Goal: Task Accomplishment & Management: Manage account settings

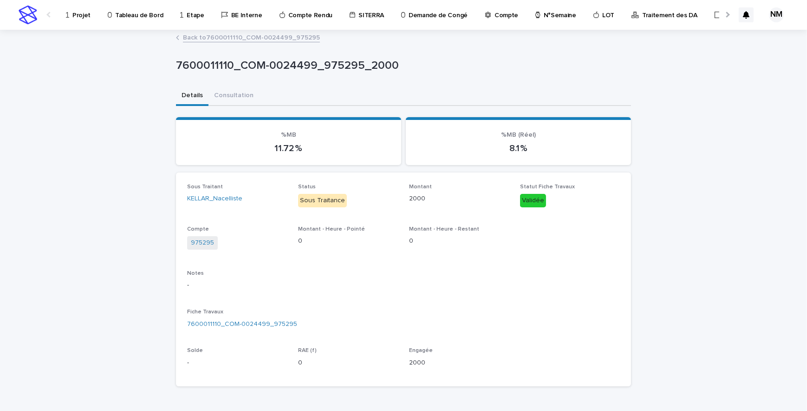
click at [87, 13] on p "Projet" at bounding box center [81, 10] width 18 height 20
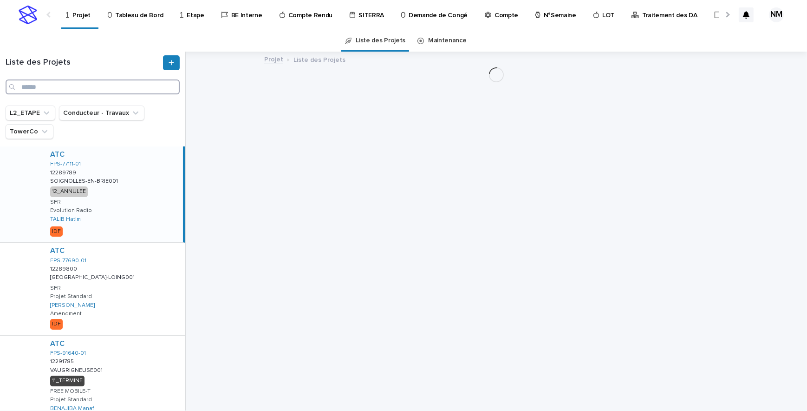
click at [42, 84] on input "Search" at bounding box center [93, 86] width 174 height 15
click at [50, 85] on input "******" at bounding box center [93, 86] width 174 height 15
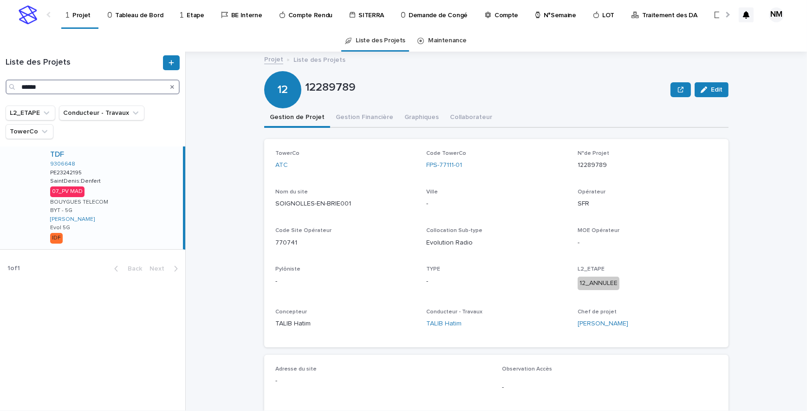
type input "******"
click at [168, 201] on div "TDF 9306648 PE23242195 PE23242195 SaintDenis:Denfert SaintDenis:Denfert 07_PV M…" at bounding box center [113, 197] width 140 height 103
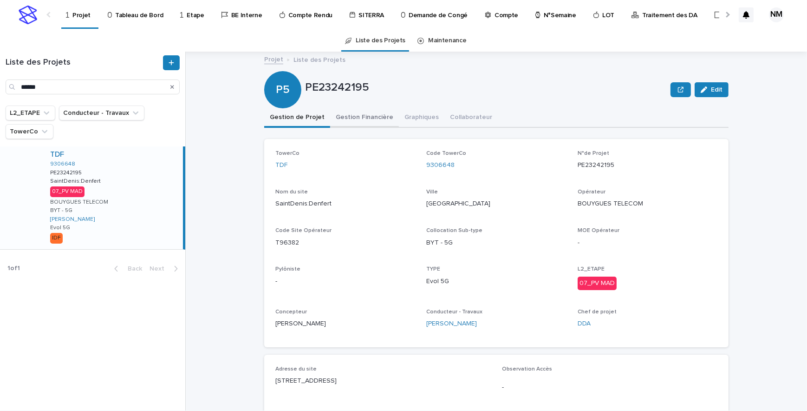
click at [358, 123] on button "Gestion Financière" at bounding box center [364, 118] width 69 height 20
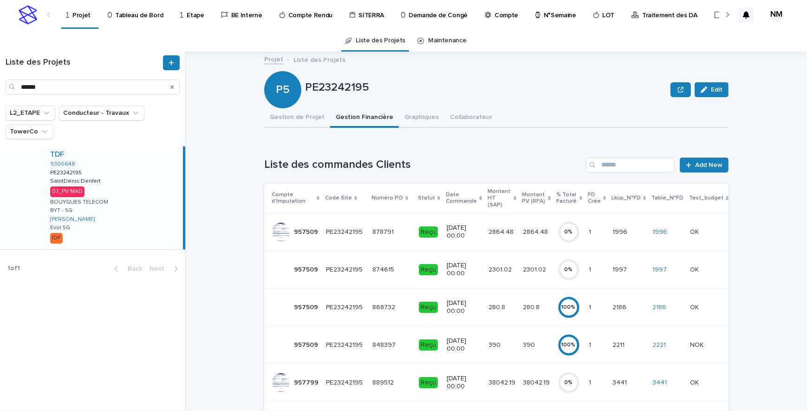
click at [534, 265] on p "2301.02" at bounding box center [535, 269] width 25 height 10
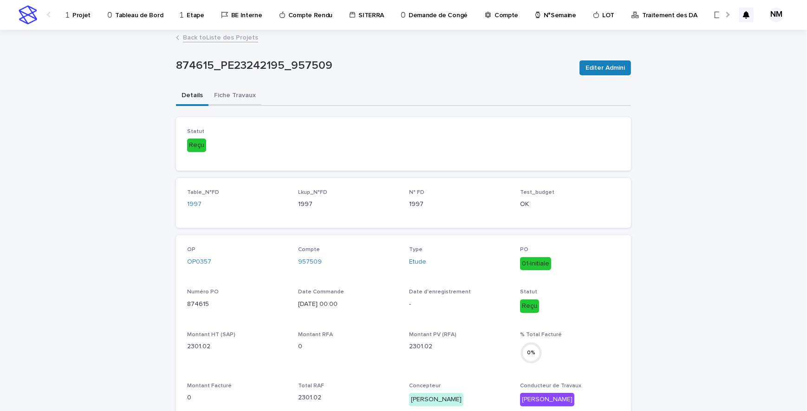
click at [228, 92] on button "Fiche Travaux" at bounding box center [235, 96] width 53 height 20
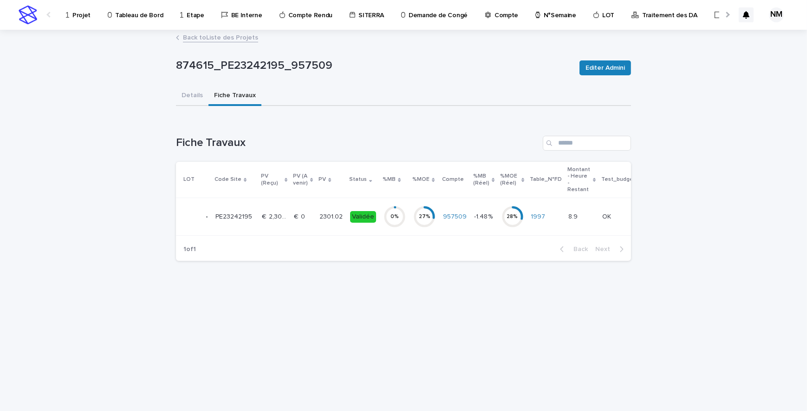
click at [395, 229] on div "0 %" at bounding box center [395, 217] width 22 height 30
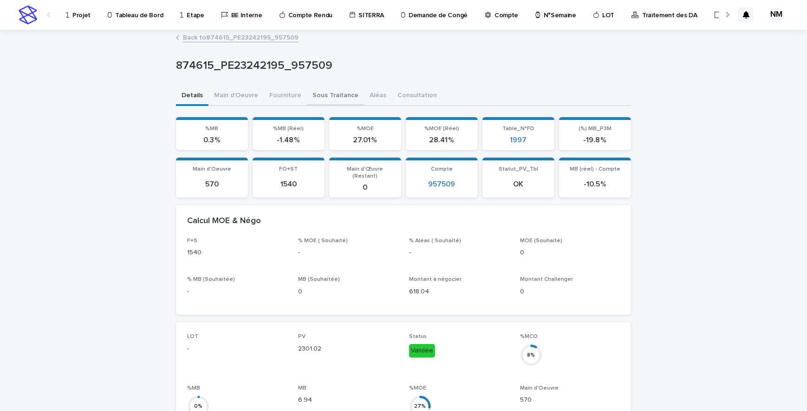
click at [320, 90] on button "Sous Traitance" at bounding box center [335, 96] width 57 height 20
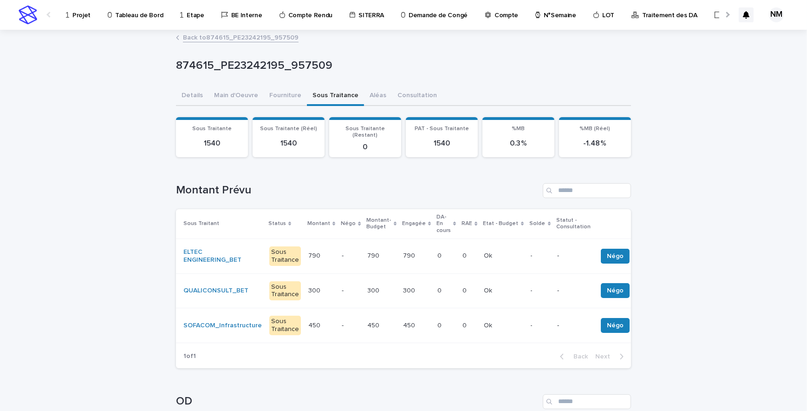
click at [434, 293] on td "0 0" at bounding box center [446, 290] width 25 height 35
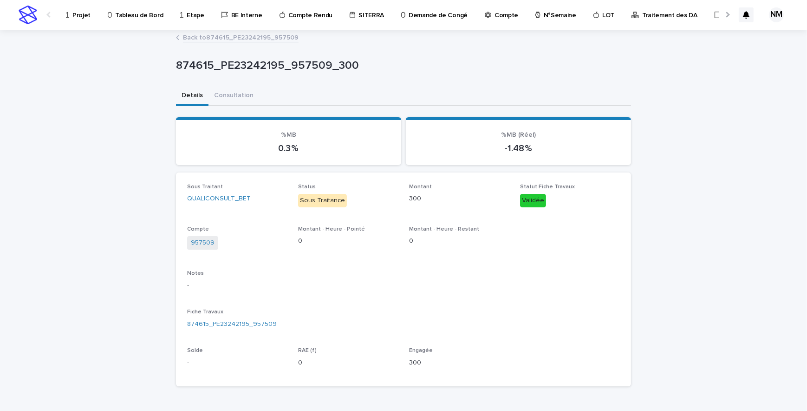
click at [188, 36] on link "Back to 874615_PE23242195_957509" at bounding box center [241, 37] width 116 height 11
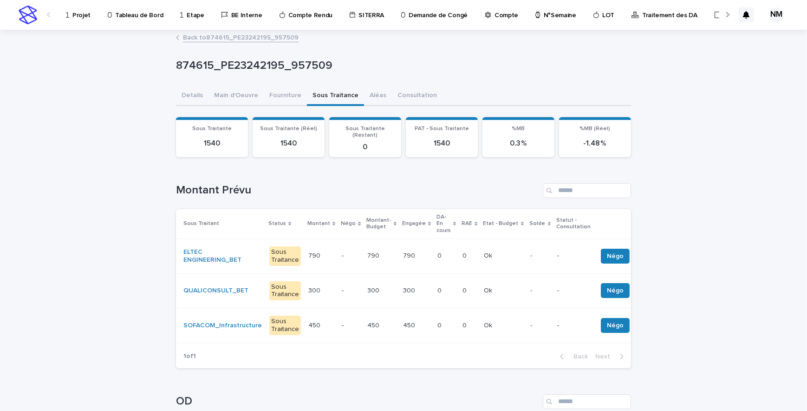
click at [206, 35] on link "Back to 874615_PE23242195_957509" at bounding box center [241, 37] width 116 height 11
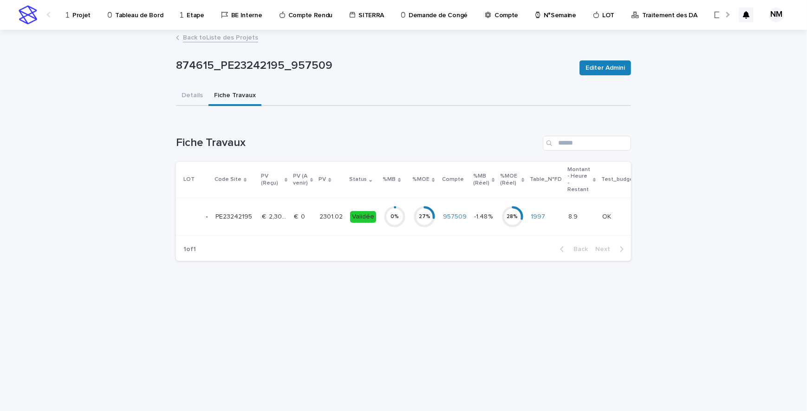
click at [206, 39] on link "Back to Liste des Projets" at bounding box center [220, 37] width 75 height 11
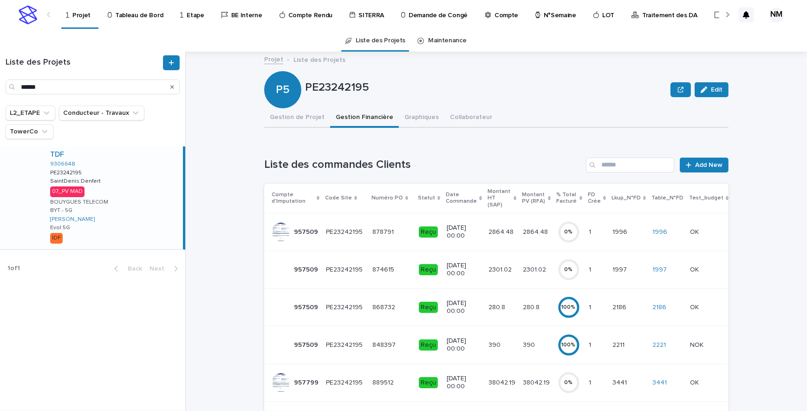
click at [520, 273] on td "2301.02 2301.02" at bounding box center [537, 269] width 34 height 38
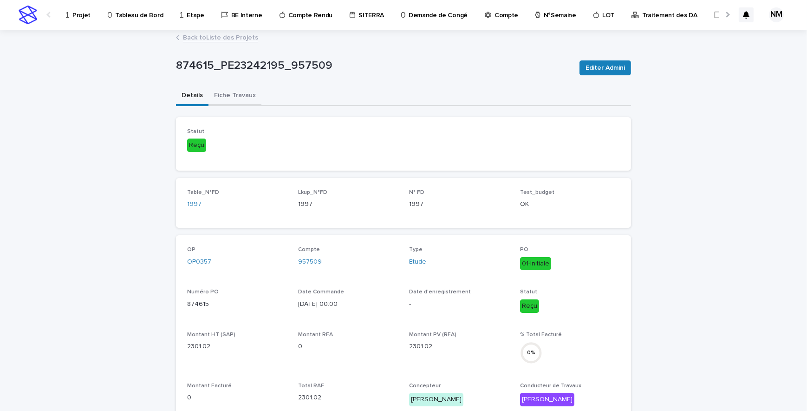
click at [228, 92] on button "Fiche Travaux" at bounding box center [235, 96] width 53 height 20
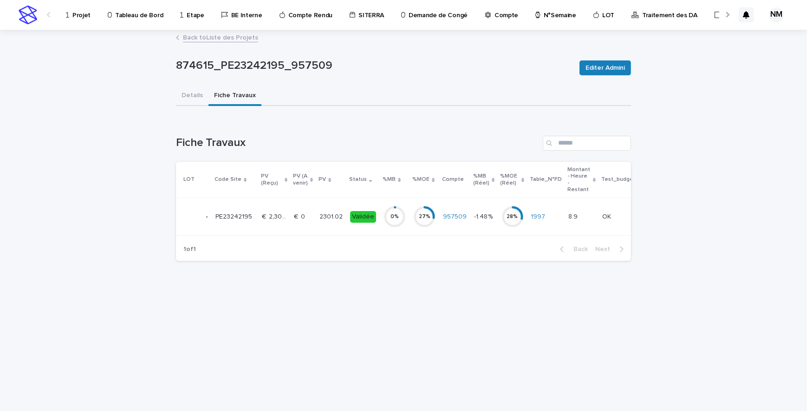
click at [410, 225] on td "27 %" at bounding box center [425, 217] width 30 height 38
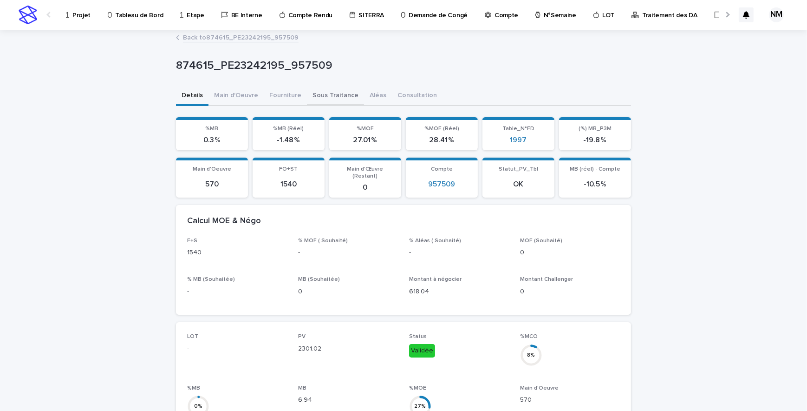
click at [319, 95] on button "Sous Traitance" at bounding box center [335, 96] width 57 height 20
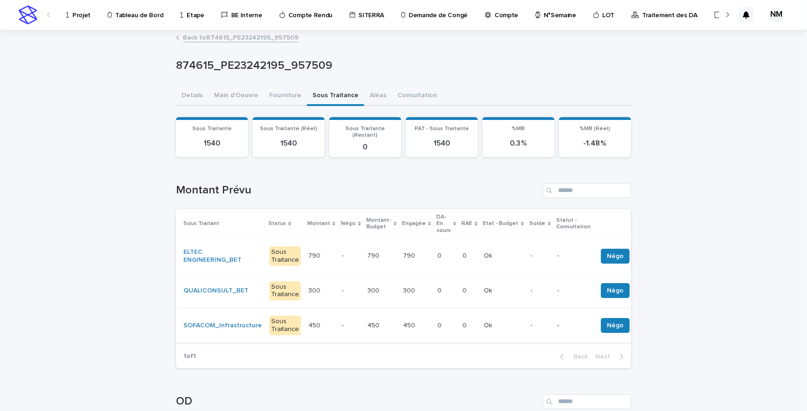
scroll to position [42, 0]
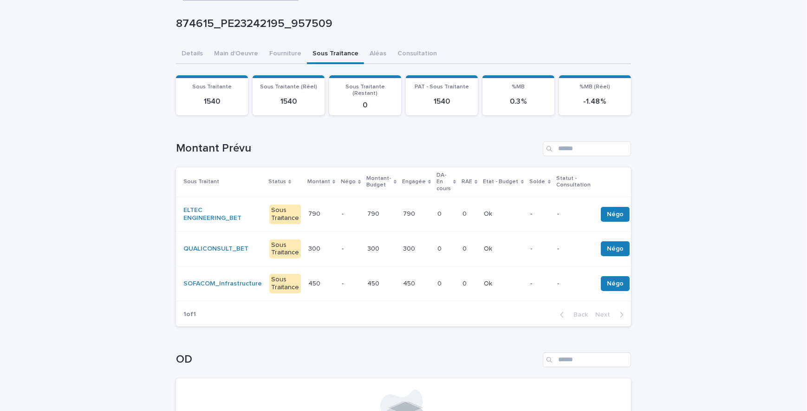
click at [417, 249] on td "300 300" at bounding box center [416, 248] width 34 height 35
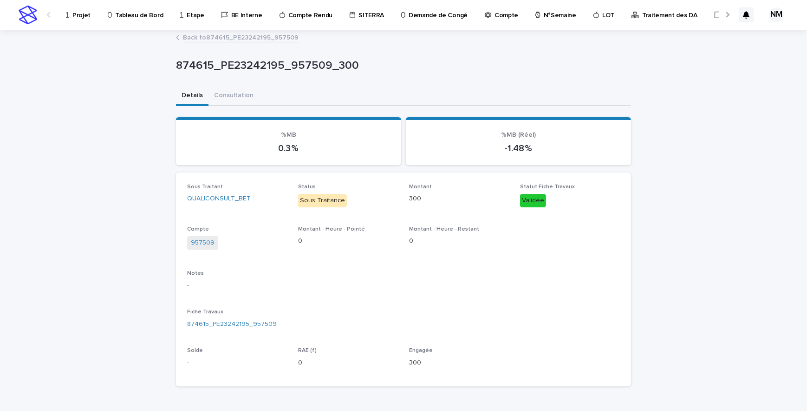
click at [200, 37] on link "Back to 874615_PE23242195_957509" at bounding box center [241, 37] width 116 height 11
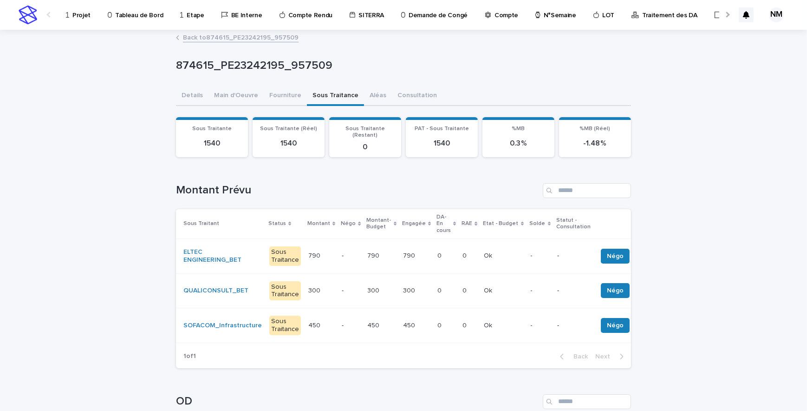
click at [459, 296] on td "0 0" at bounding box center [469, 290] width 21 height 35
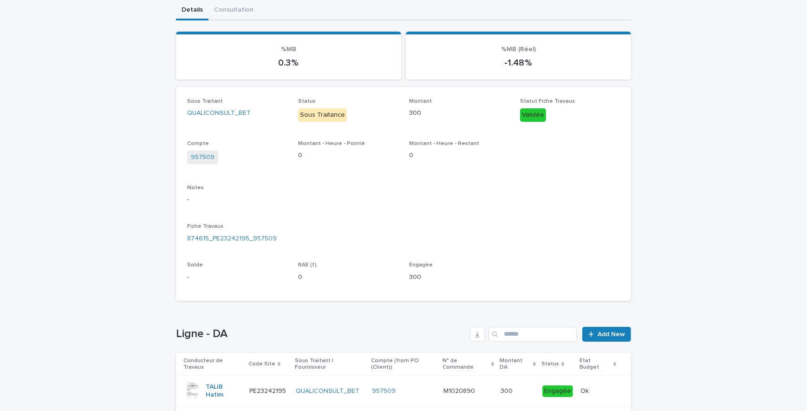
scroll to position [149, 0]
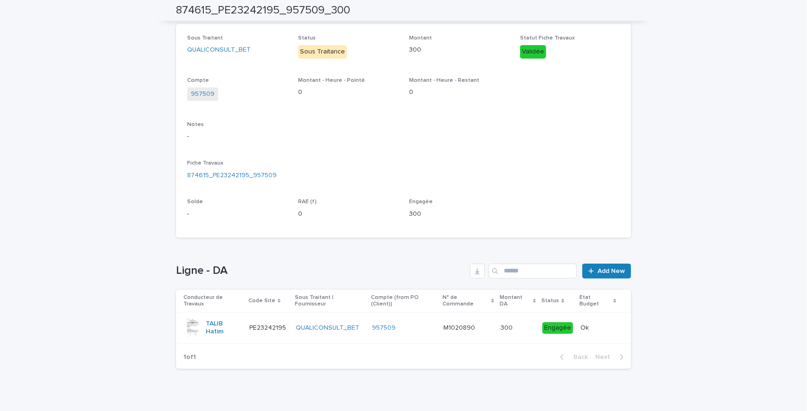
click at [427, 324] on div "957509" at bounding box center [404, 328] width 65 height 8
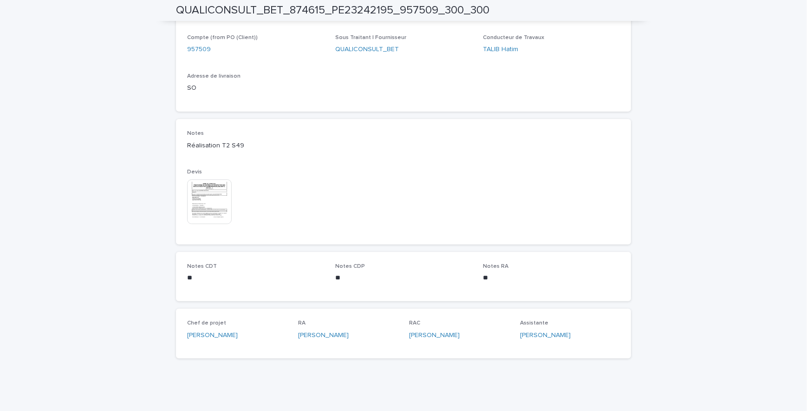
scroll to position [382, 0]
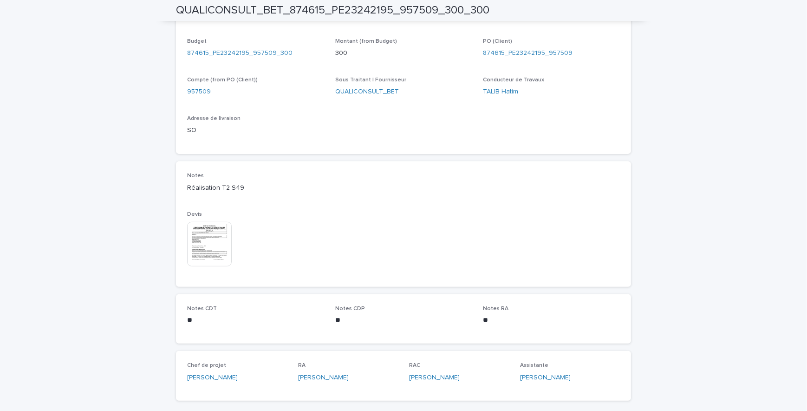
click at [223, 247] on img at bounding box center [209, 244] width 45 height 45
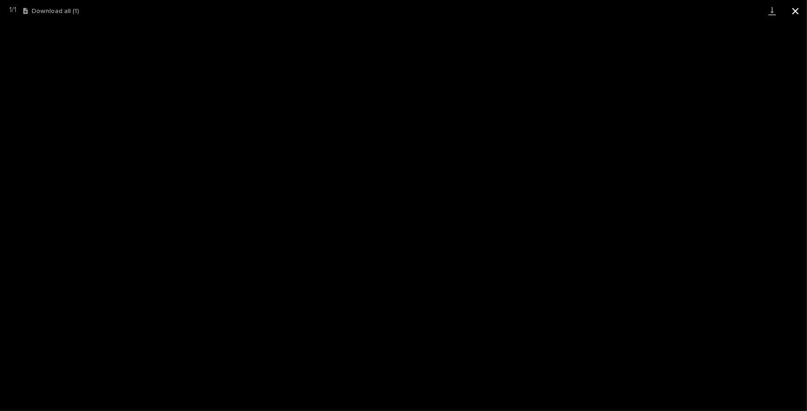
click at [794, 10] on button "Close gallery" at bounding box center [795, 11] width 23 height 22
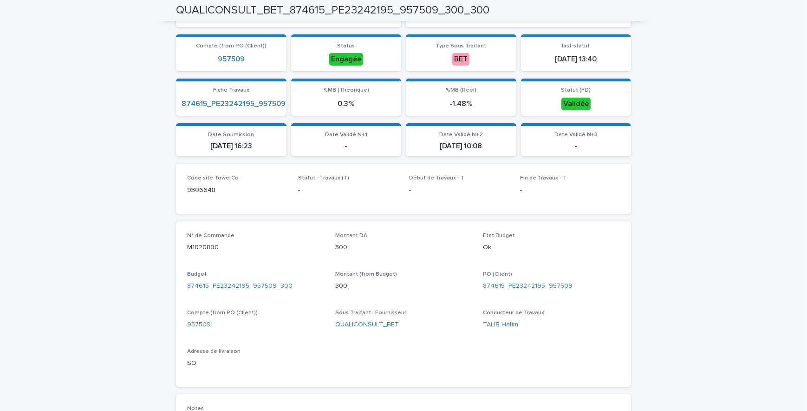
scroll to position [0, 0]
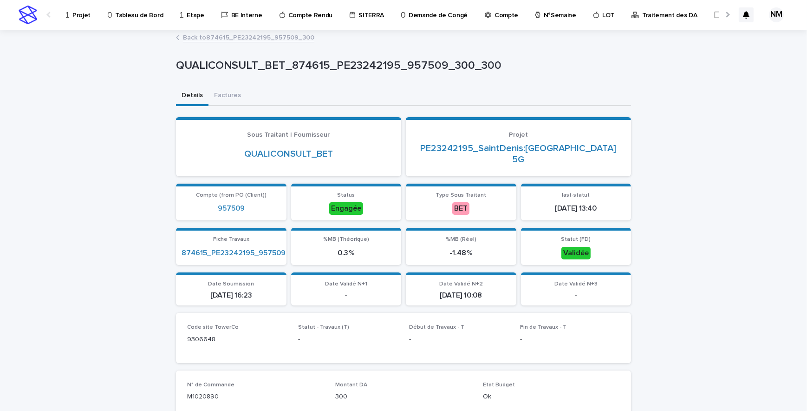
click at [81, 16] on p "Projet" at bounding box center [81, 10] width 18 height 20
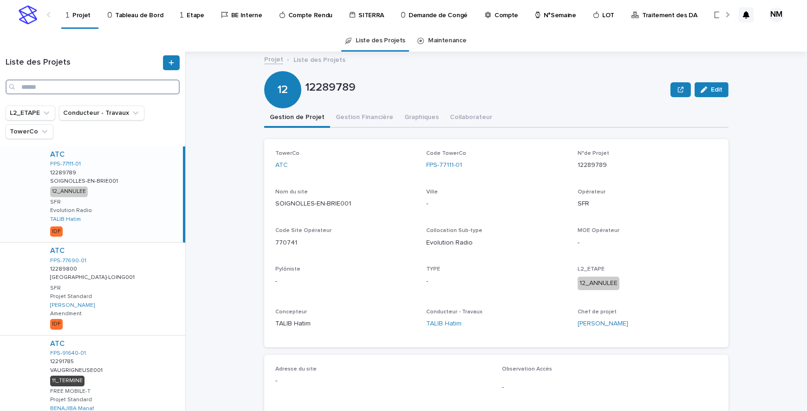
click at [85, 82] on input "Search" at bounding box center [93, 86] width 174 height 15
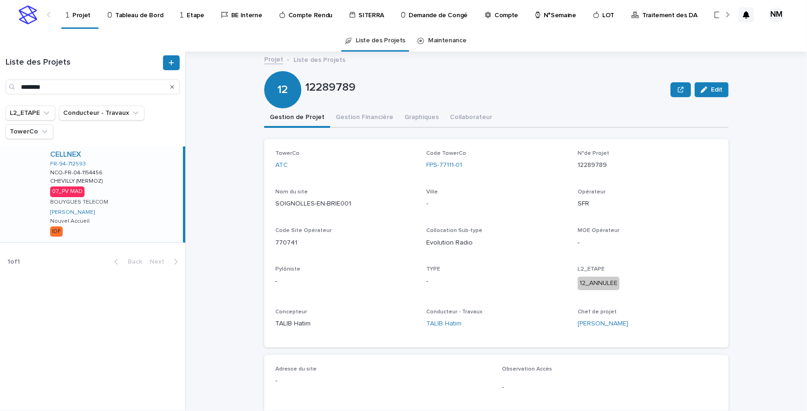
click at [150, 229] on div "CELLNEX FR-94-712593 NCO-FR-04-1154456 NCO-FR-04-1154456 CHEVILLY (MERMOZ) CHEV…" at bounding box center [113, 194] width 140 height 96
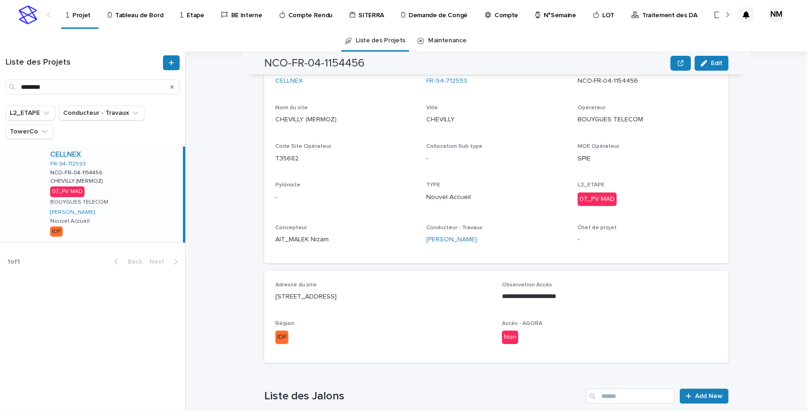
scroll to position [171, 0]
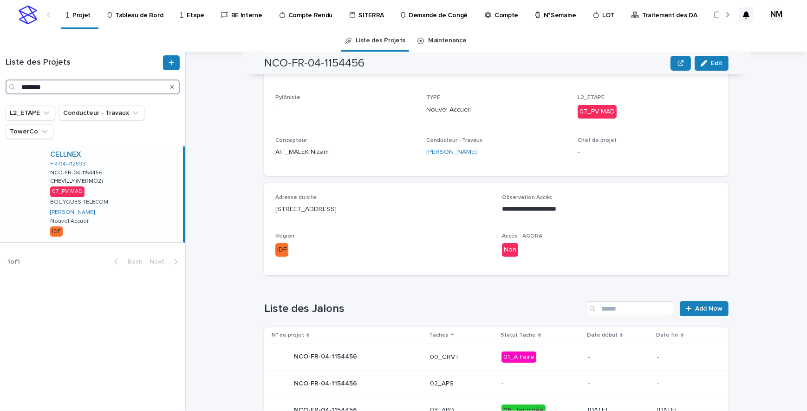
drag, startPoint x: 59, startPoint y: 90, endPoint x: 3, endPoint y: 86, distance: 56.3
click at [3, 86] on div "Liste des Projets ********" at bounding box center [92, 74] width 185 height 39
paste input "****"
click at [147, 220] on div "ONTOWER FR-93-900028 COL.NEW.FR.0001162 COL.NEW.FR.0001162 BLC MESNIL ZAC MOLET…" at bounding box center [113, 194] width 140 height 96
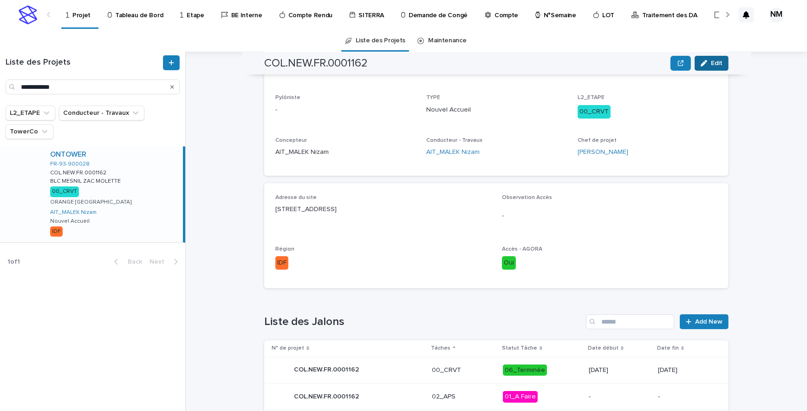
click at [711, 62] on span "Edit" at bounding box center [717, 63] width 12 height 7
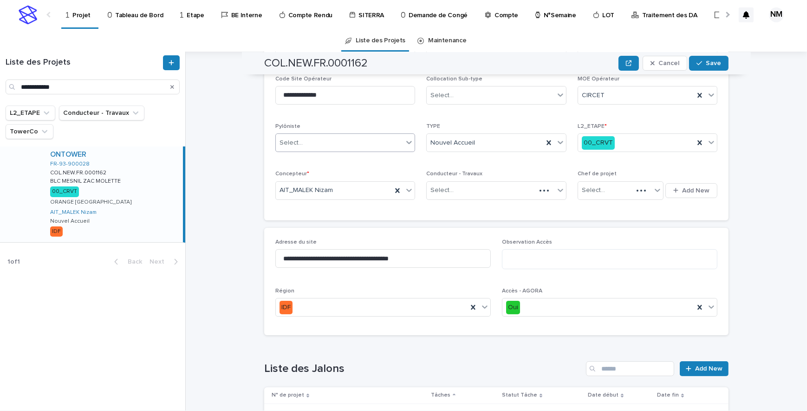
scroll to position [199, 0]
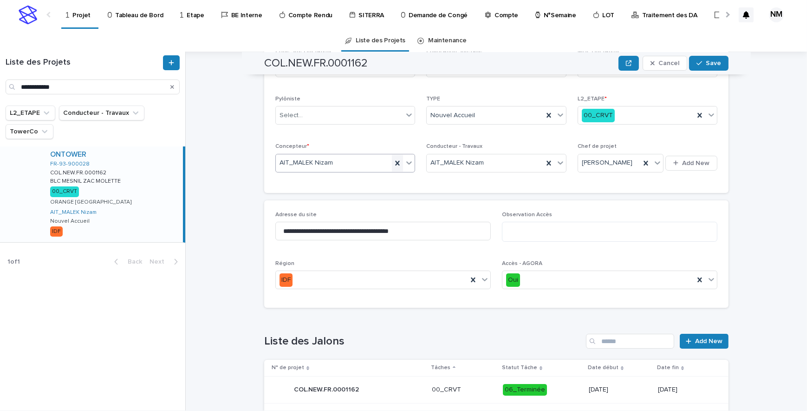
click at [395, 161] on icon at bounding box center [397, 162] width 9 height 9
click at [393, 158] on icon at bounding box center [397, 162] width 9 height 9
click at [392, 160] on div "AIT_MALEK Nizam" at bounding box center [334, 162] width 116 height 15
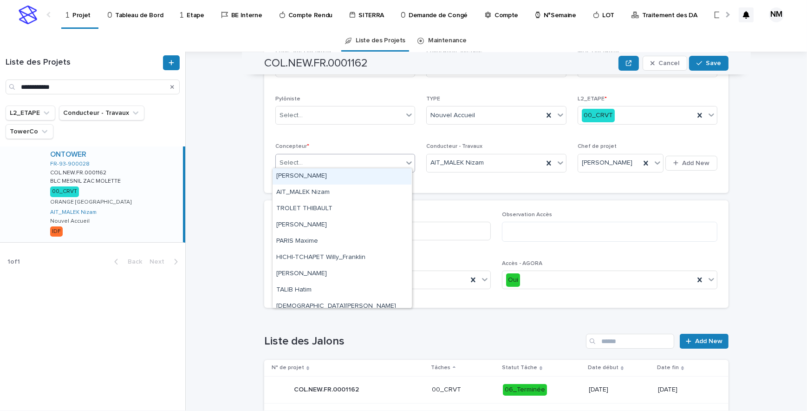
click at [405, 158] on icon at bounding box center [409, 162] width 9 height 9
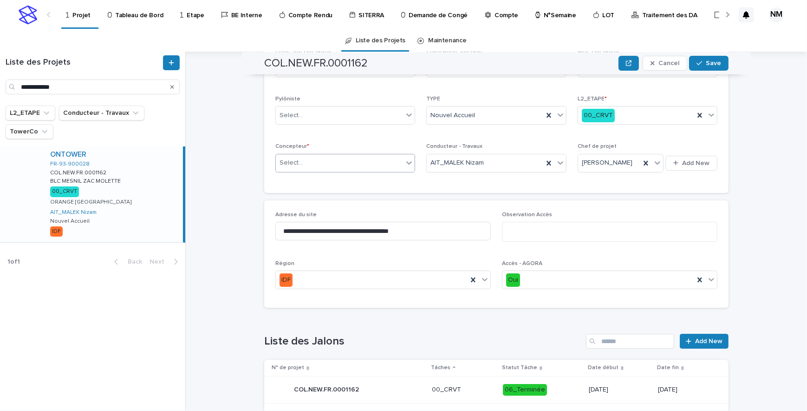
scroll to position [202, 0]
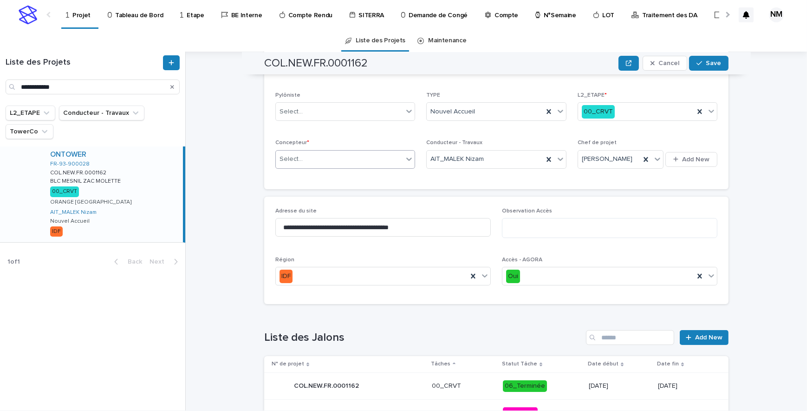
click at [353, 159] on div "Select..." at bounding box center [339, 158] width 127 height 15
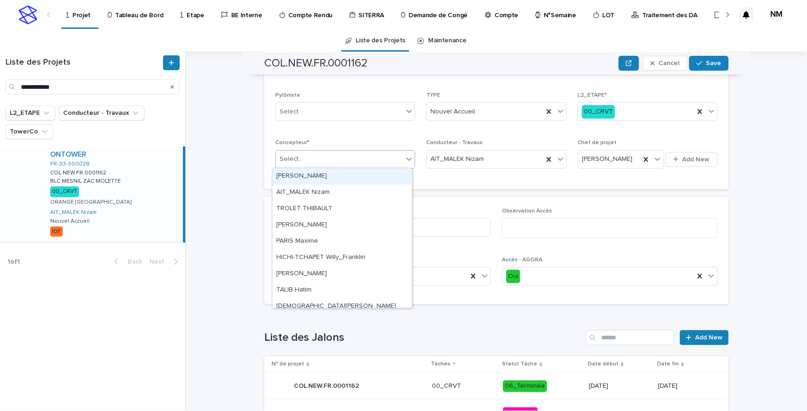
drag, startPoint x: 320, startPoint y: 178, endPoint x: 376, endPoint y: 168, distance: 57.1
click at [320, 178] on div "[PERSON_NAME]" at bounding box center [342, 176] width 139 height 16
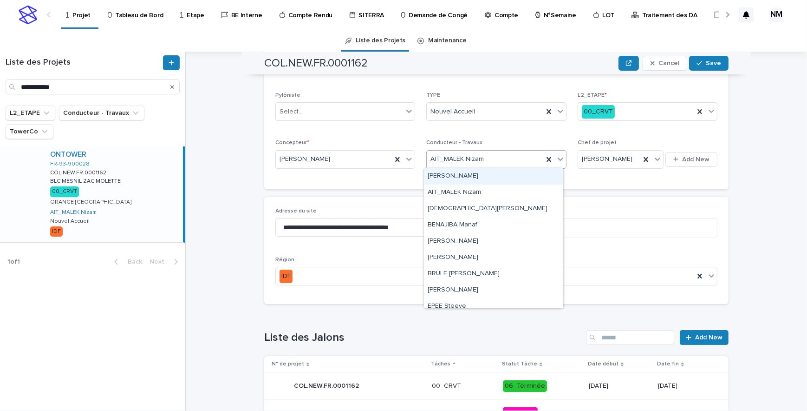
click at [557, 157] on icon at bounding box center [560, 158] width 9 height 9
click at [457, 255] on div "[PERSON_NAME]" at bounding box center [493, 257] width 139 height 16
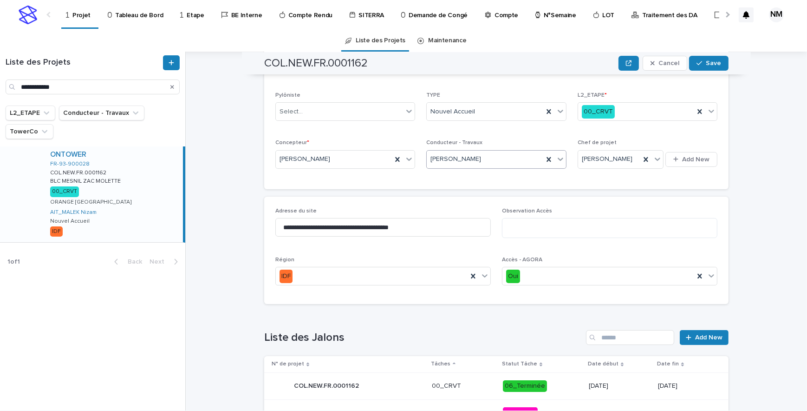
click at [701, 61] on div "button" at bounding box center [701, 63] width 9 height 7
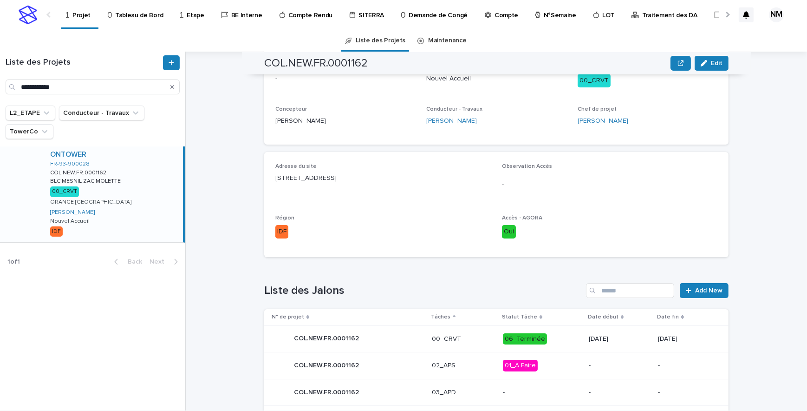
scroll to position [124, 0]
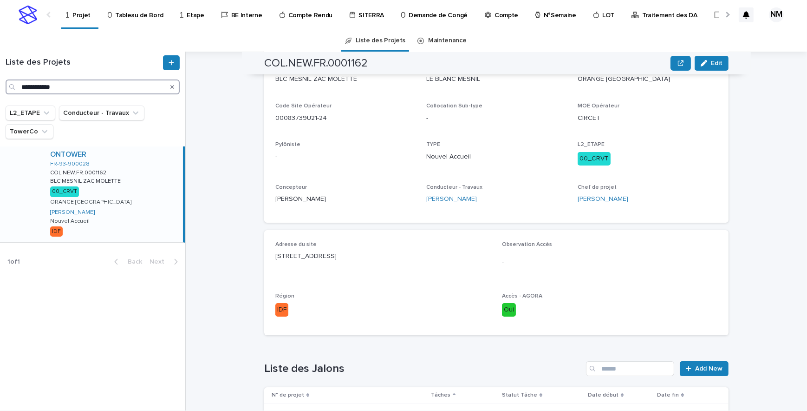
drag, startPoint x: 68, startPoint y: 85, endPoint x: -2, endPoint y: 79, distance: 70.4
click at [0, 79] on html "**********" at bounding box center [403, 205] width 807 height 411
paste input "Search"
click at [139, 221] on div "ONTOWER FR-77-900012 COL.NEW.FR.0001524 COL.NEW.FR.0001524 BUSSY [GEOGRAPHIC_DA…" at bounding box center [113, 197] width 140 height 103
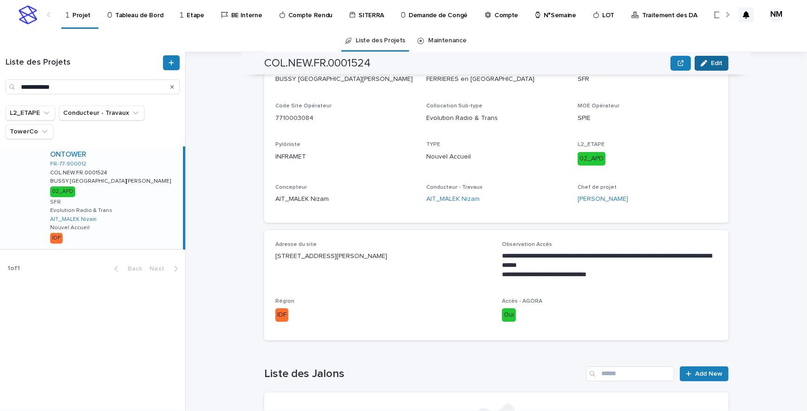
click at [712, 60] on span "Edit" at bounding box center [717, 63] width 12 height 7
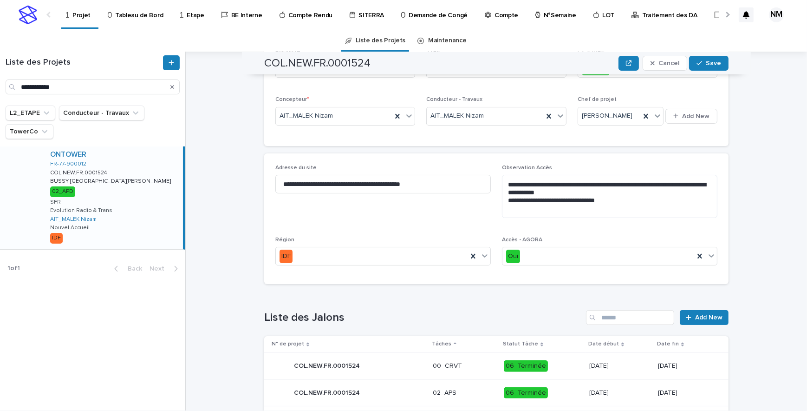
scroll to position [237, 0]
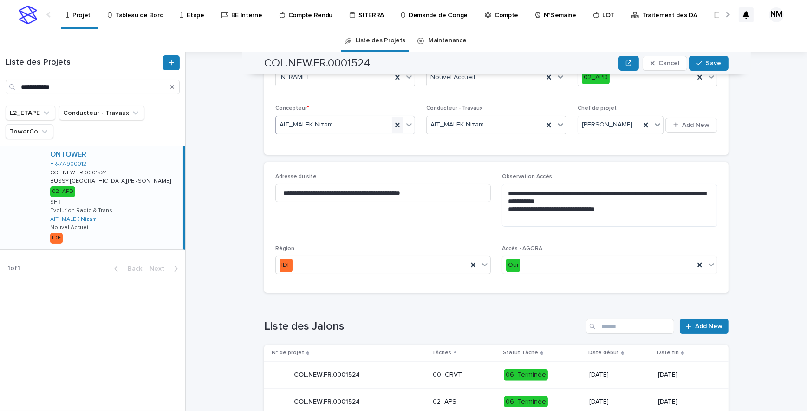
click at [398, 124] on icon at bounding box center [397, 124] width 9 height 9
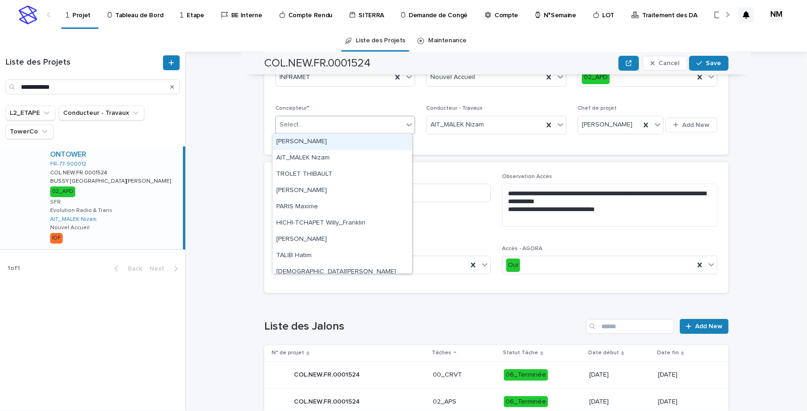
click at [406, 120] on icon at bounding box center [409, 124] width 9 height 9
click at [316, 144] on div "[PERSON_NAME]" at bounding box center [342, 142] width 139 height 16
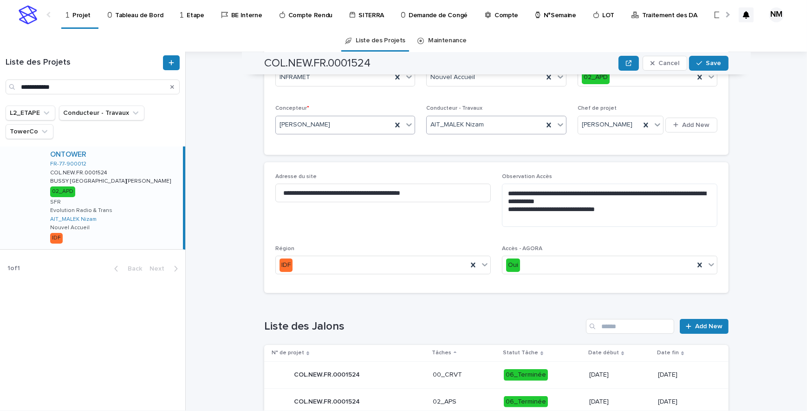
click at [556, 124] on icon at bounding box center [560, 124] width 9 height 9
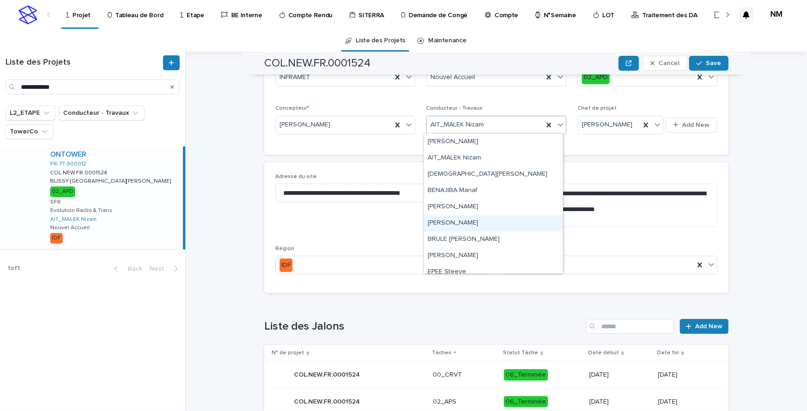
click at [457, 221] on div "[PERSON_NAME]" at bounding box center [493, 223] width 139 height 16
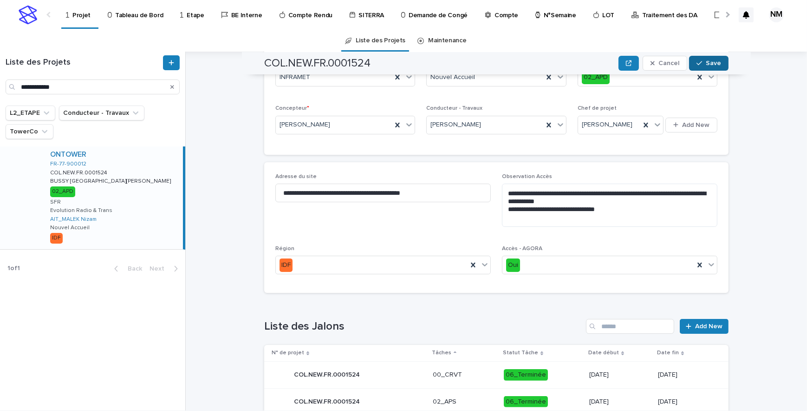
click at [706, 63] on span "Save" at bounding box center [713, 63] width 15 height 7
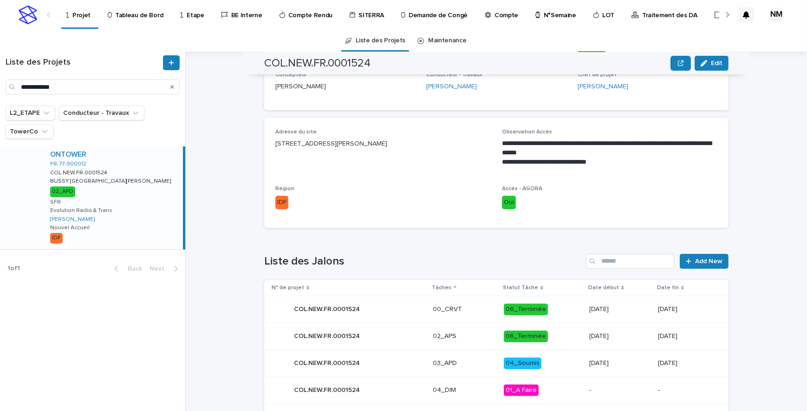
scroll to position [153, 0]
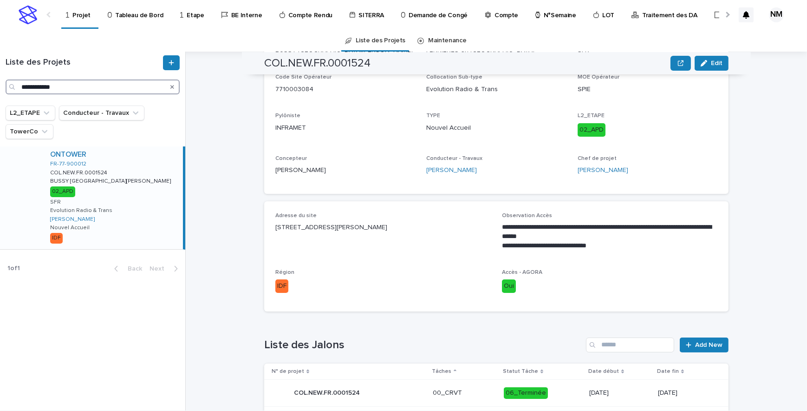
drag, startPoint x: 78, startPoint y: 88, endPoint x: 12, endPoint y: 84, distance: 66.6
click at [0, 76] on html "**********" at bounding box center [403, 205] width 807 height 411
paste input "Search"
click at [151, 208] on div "ONTOWER FR-93-900217 COL.NEW.FR.0002028 COL.NEW.FR.0002028 AUBERVILLIERS(MACHOU…" at bounding box center [113, 194] width 140 height 96
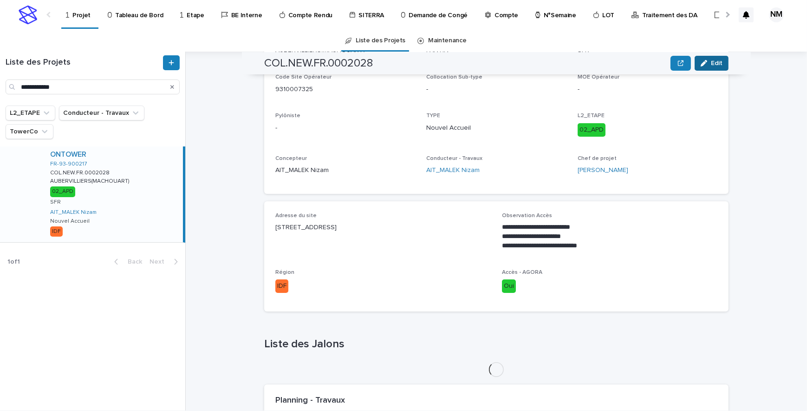
click at [709, 59] on button "Edit" at bounding box center [712, 63] width 34 height 15
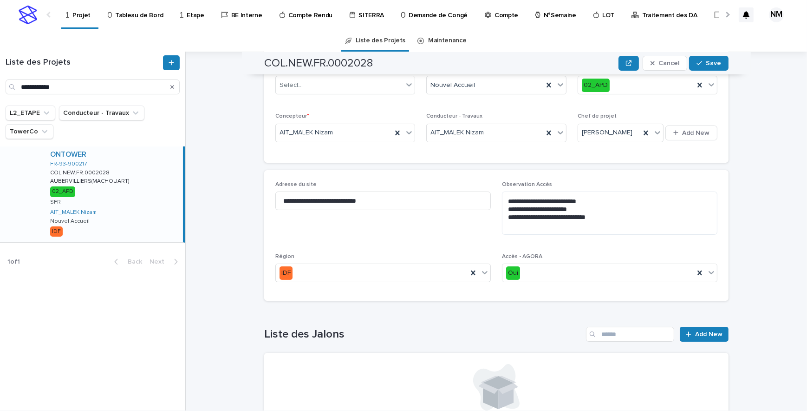
scroll to position [316, 0]
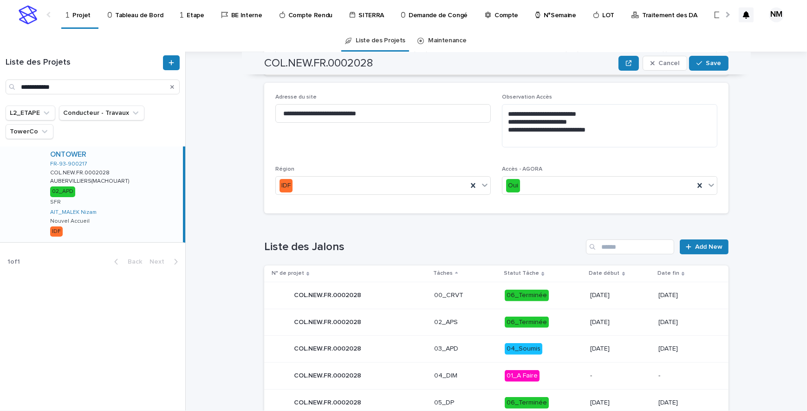
click at [392, 130] on div "**********" at bounding box center [382, 112] width 215 height 36
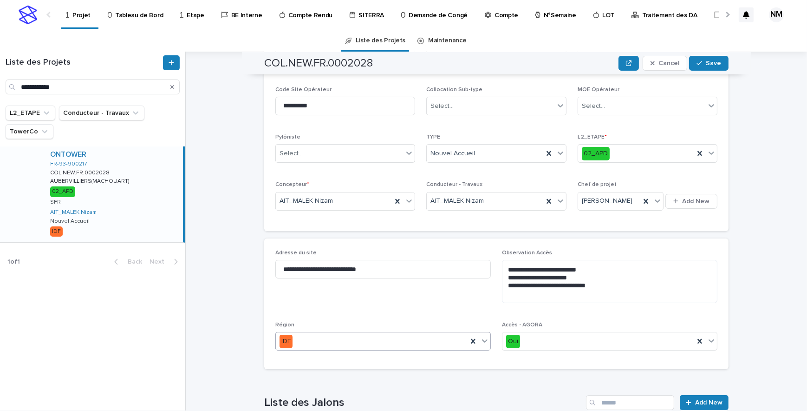
scroll to position [148, 0]
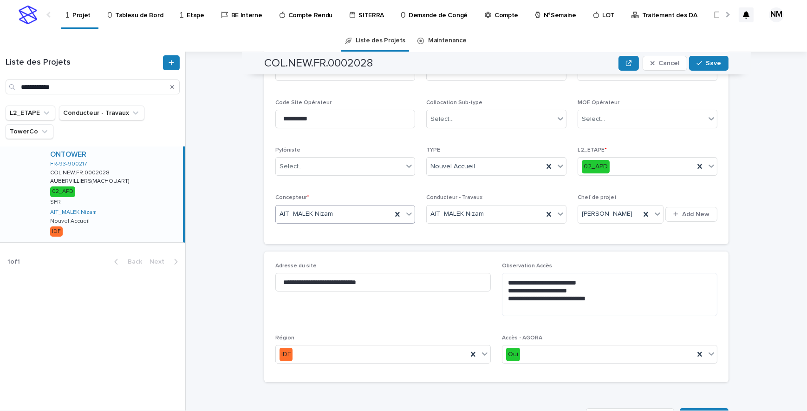
click at [405, 212] on icon at bounding box center [409, 213] width 9 height 9
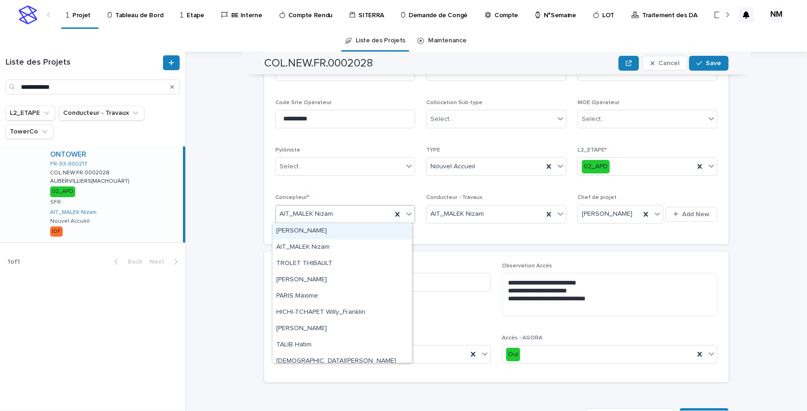
click at [310, 227] on div "[PERSON_NAME]" at bounding box center [342, 231] width 139 height 16
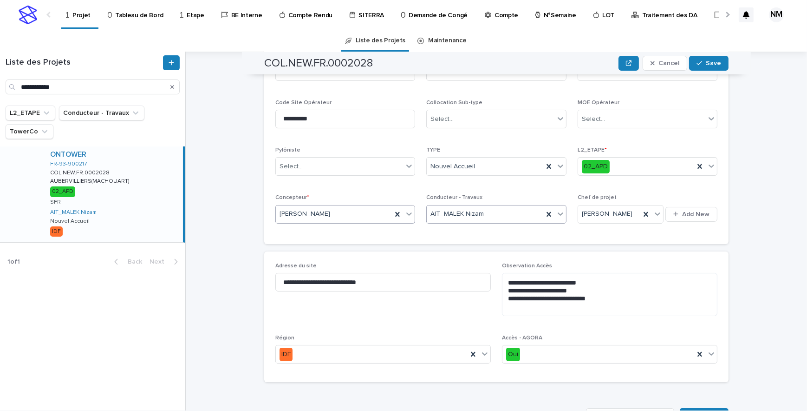
click at [557, 210] on icon at bounding box center [560, 213] width 9 height 9
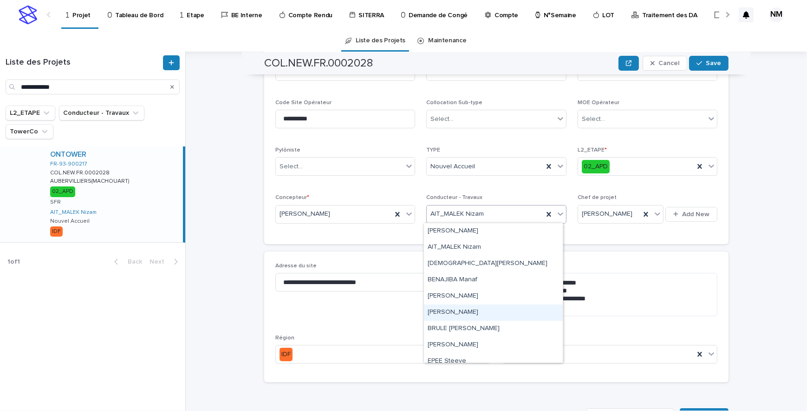
click at [458, 308] on div "[PERSON_NAME]" at bounding box center [493, 312] width 139 height 16
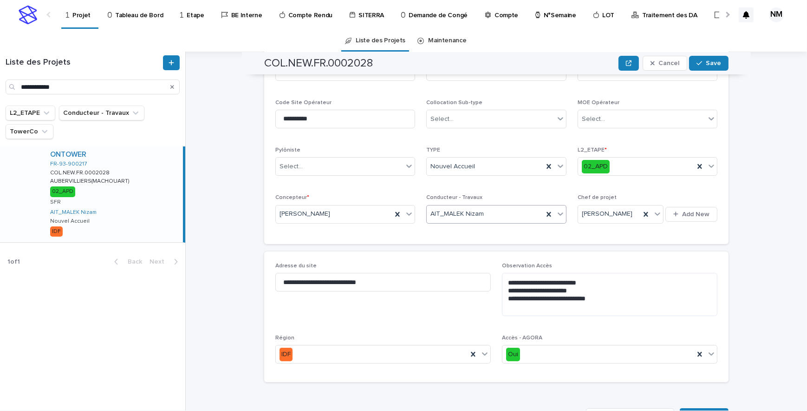
click at [706, 62] on span "Save" at bounding box center [713, 63] width 15 height 7
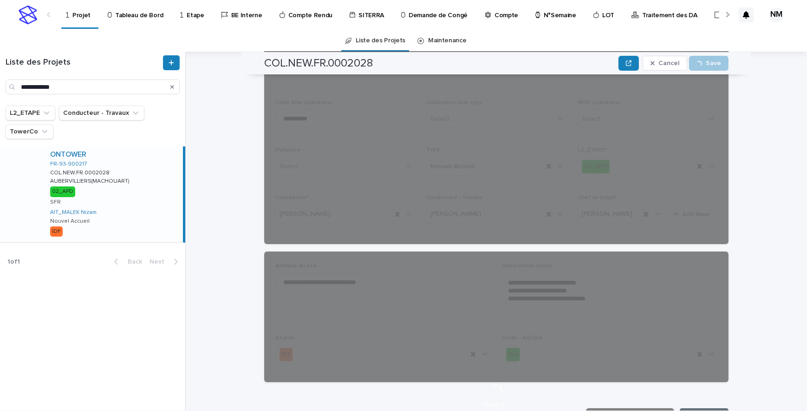
click at [558, 214] on div "Loading... Saving…" at bounding box center [496, 396] width 464 height 829
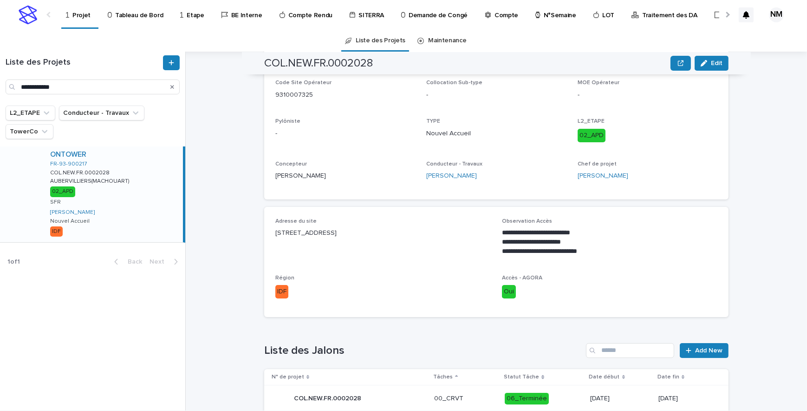
scroll to position [101, 0]
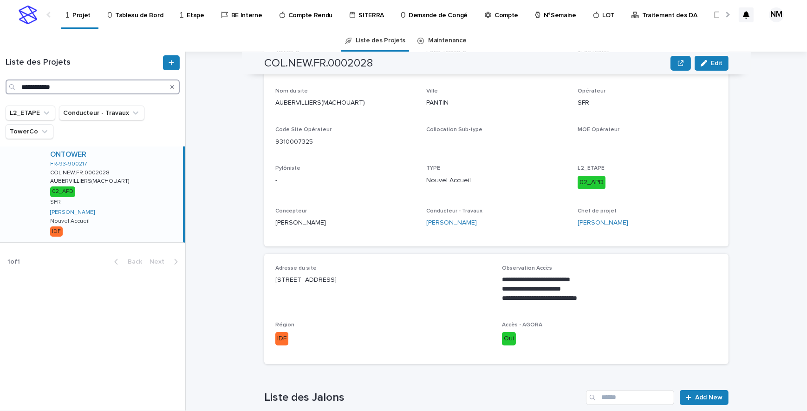
drag, startPoint x: 45, startPoint y: 84, endPoint x: -2, endPoint y: 78, distance: 47.2
click at [0, 78] on html "**********" at bounding box center [403, 205] width 807 height 411
paste input "Search"
type input "**********"
click at [145, 226] on div "ONTOWER FR-93-900212 COL.NEW.FR.0002031 COL.NEW.FR.0002031 [GEOGRAPHIC_DATA](DE…" at bounding box center [113, 194] width 140 height 96
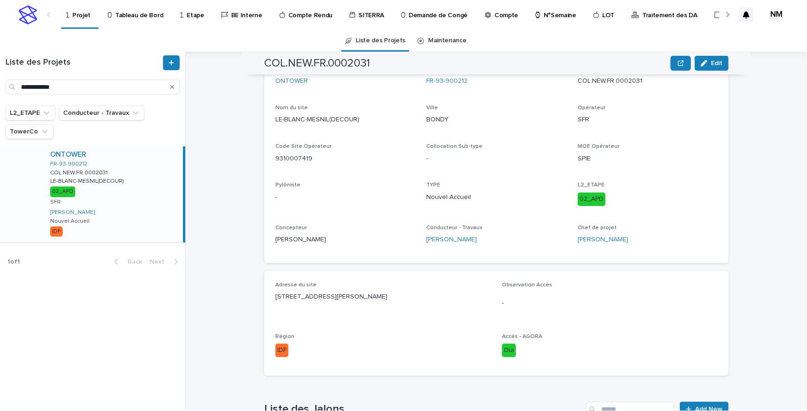
scroll to position [172, 0]
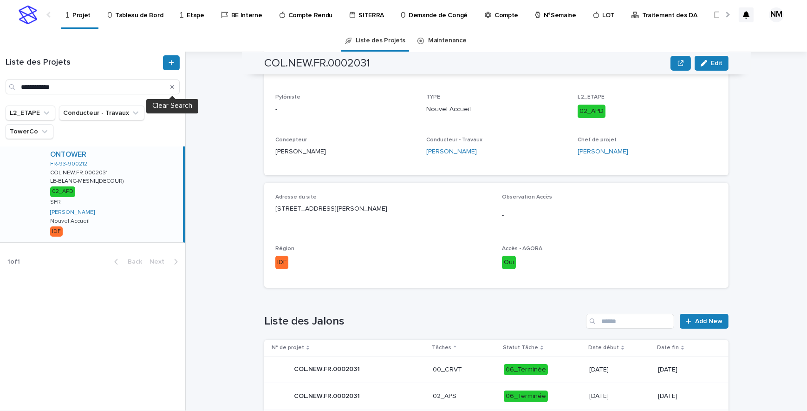
click at [171, 87] on icon "Search" at bounding box center [172, 87] width 4 height 4
click at [104, 87] on input "Search" at bounding box center [93, 86] width 174 height 15
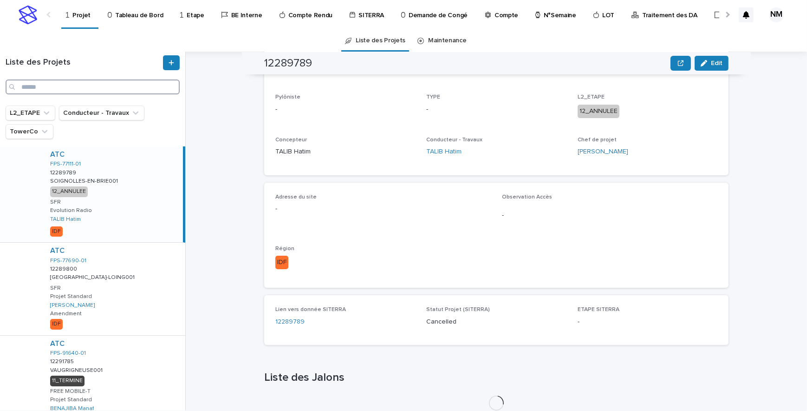
click at [41, 85] on input "Search" at bounding box center [93, 86] width 174 height 15
paste input "**********"
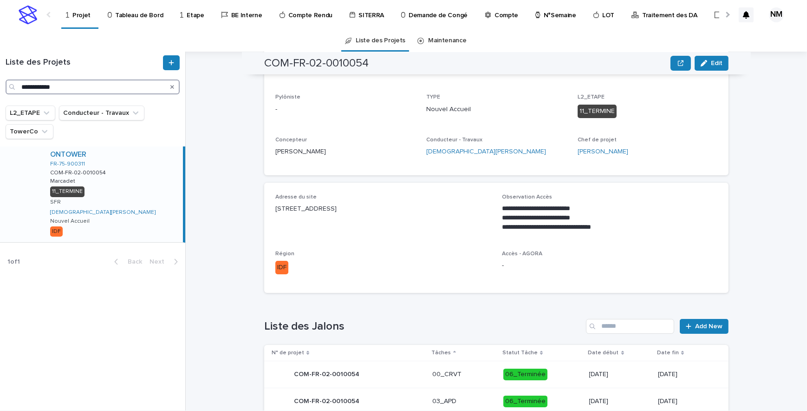
drag, startPoint x: 70, startPoint y: 88, endPoint x: 9, endPoint y: 83, distance: 61.1
click at [9, 83] on div "**********" at bounding box center [93, 86] width 174 height 15
paste input "Search"
drag, startPoint x: 163, startPoint y: 195, endPoint x: 222, endPoint y: 203, distance: 60.5
click at [163, 195] on div "ONTOWER FR-75-900048 COM-FR-02-0013960 COM-FR-02-0013960 [GEOGRAPHIC_DATA](PATY…" at bounding box center [113, 194] width 140 height 96
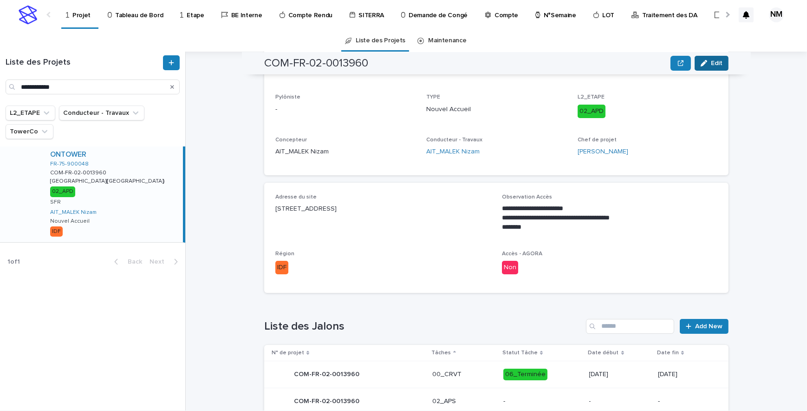
click at [715, 61] on span "Edit" at bounding box center [717, 63] width 12 height 7
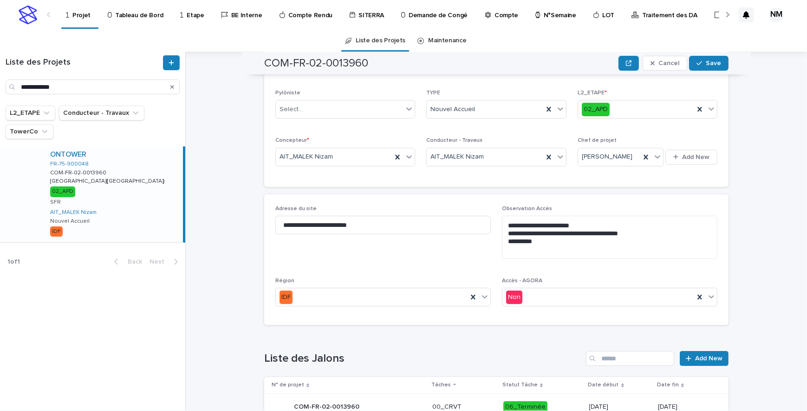
scroll to position [200, 0]
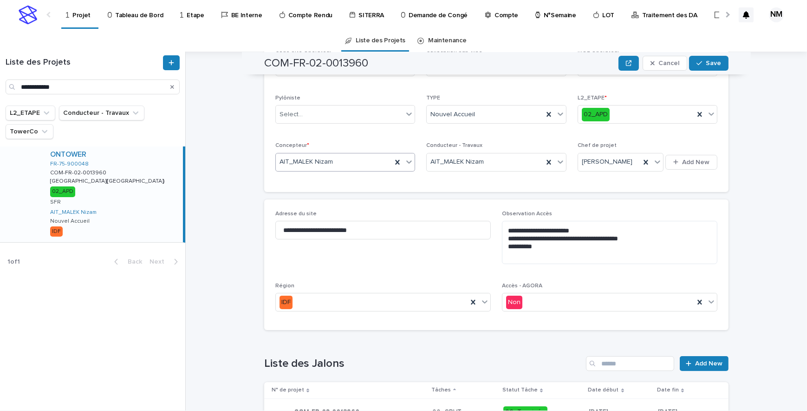
click at [405, 159] on icon at bounding box center [409, 161] width 9 height 9
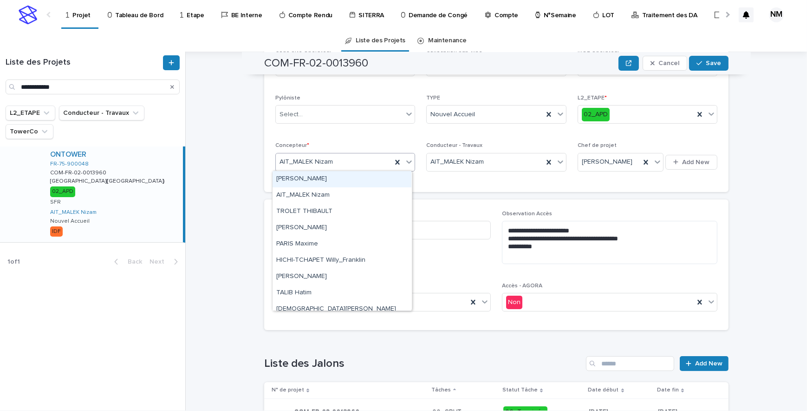
click at [311, 181] on div "[PERSON_NAME]" at bounding box center [342, 179] width 139 height 16
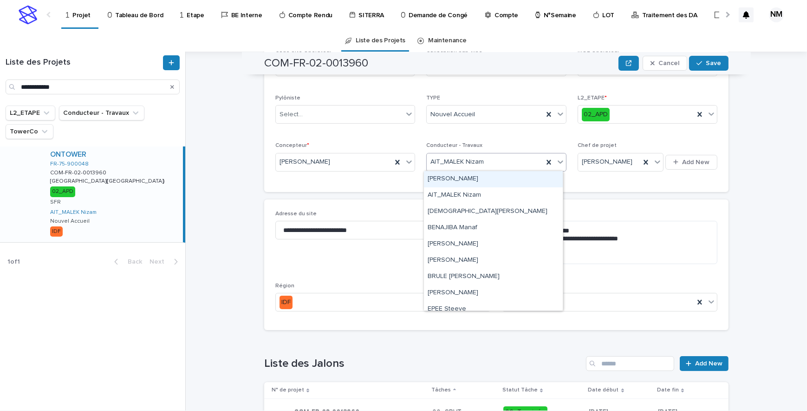
click at [556, 161] on icon at bounding box center [560, 161] width 9 height 9
click at [455, 259] on div "[PERSON_NAME]" at bounding box center [493, 260] width 139 height 16
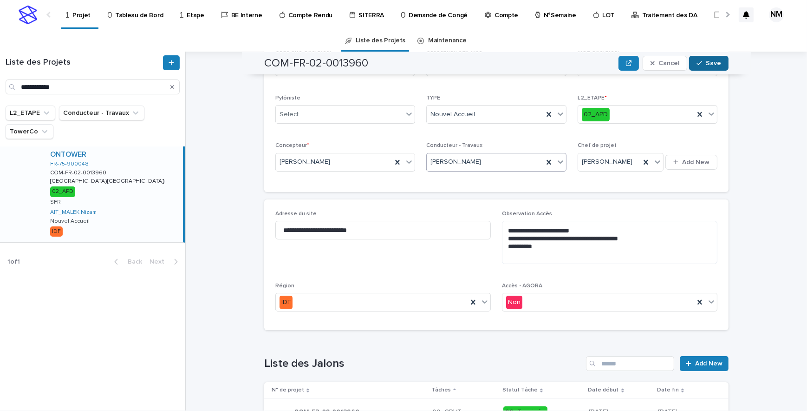
click at [708, 64] on span "Save" at bounding box center [713, 63] width 15 height 7
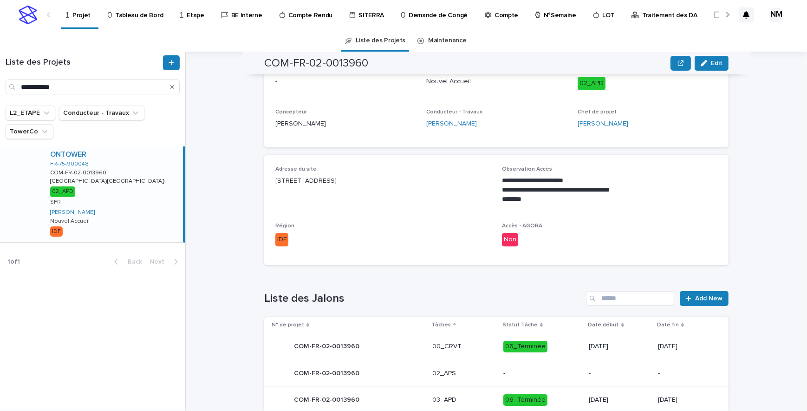
scroll to position [113, 0]
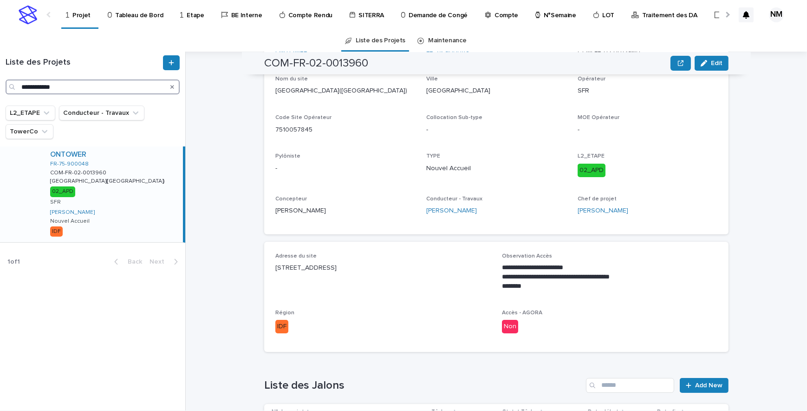
drag, startPoint x: 65, startPoint y: 88, endPoint x: -2, endPoint y: 79, distance: 67.9
click at [0, 79] on html "**********" at bounding box center [403, 205] width 807 height 411
paste input "Search"
click at [158, 221] on div "ONTOWER FR-94-900042 NCO-FR-02-0009235 NCO-FR-02-0009235 [PERSON_NAME] ARCUEIL …" at bounding box center [113, 194] width 140 height 96
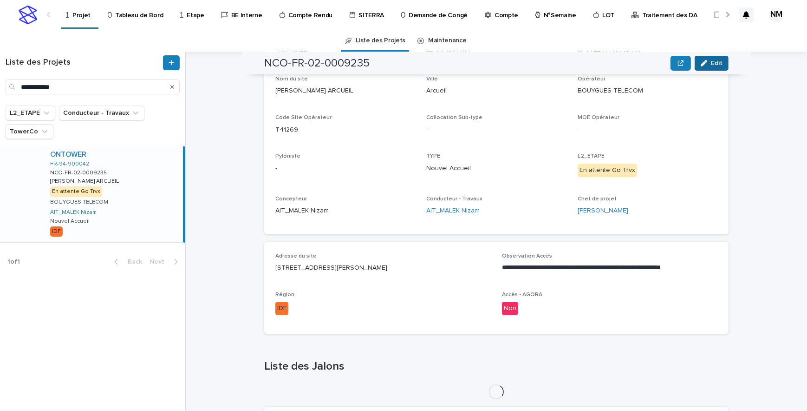
click at [711, 65] on span "Edit" at bounding box center [717, 63] width 12 height 7
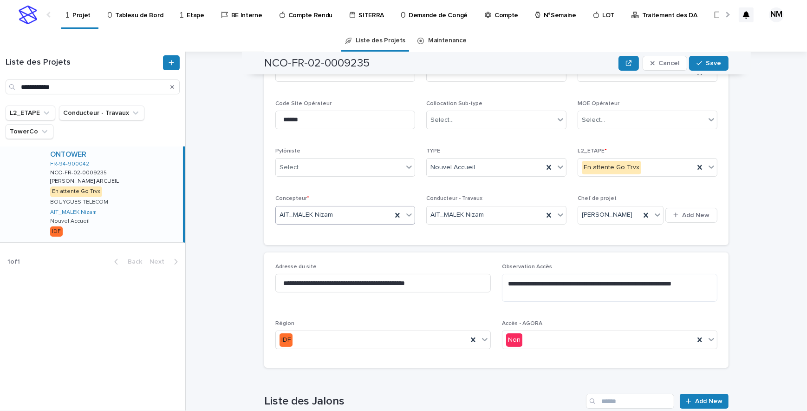
scroll to position [234, 0]
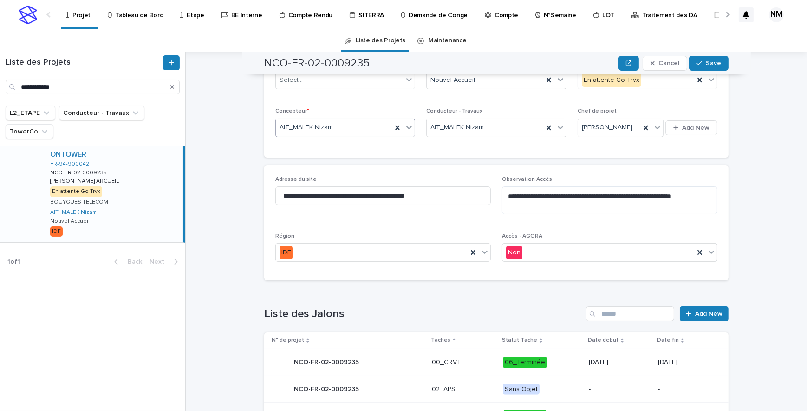
click at [406, 220] on span "**********" at bounding box center [382, 199] width 215 height 46
click at [407, 127] on icon at bounding box center [410, 127] width 6 height 3
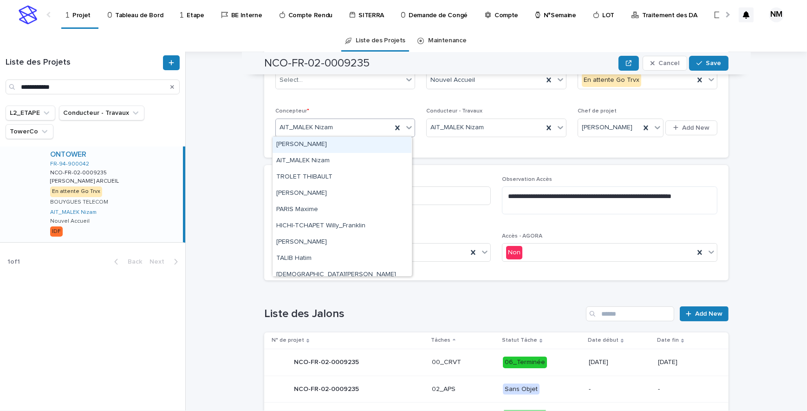
click at [317, 146] on div "[PERSON_NAME]" at bounding box center [342, 145] width 139 height 16
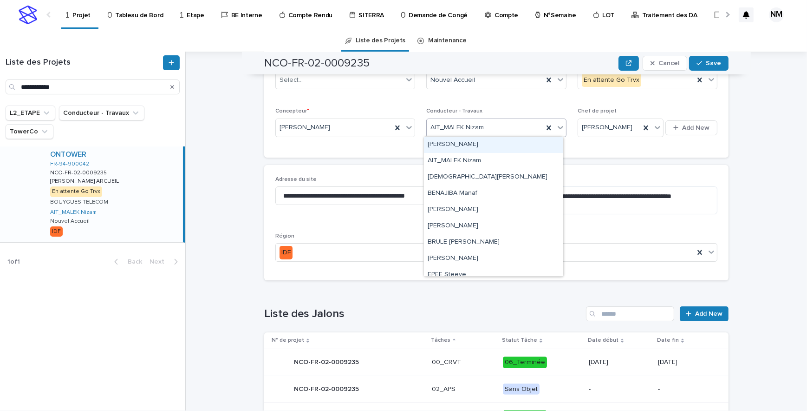
click at [556, 125] on icon at bounding box center [560, 127] width 9 height 9
click at [456, 222] on div "[PERSON_NAME]" at bounding box center [493, 226] width 139 height 16
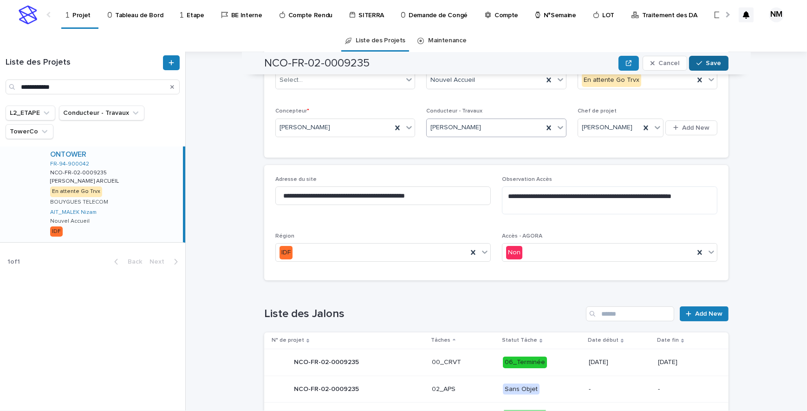
click at [706, 60] on span "Save" at bounding box center [713, 63] width 15 height 7
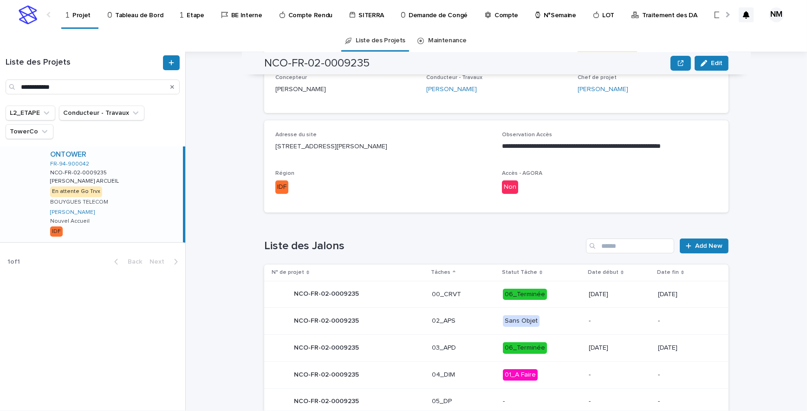
scroll to position [149, 0]
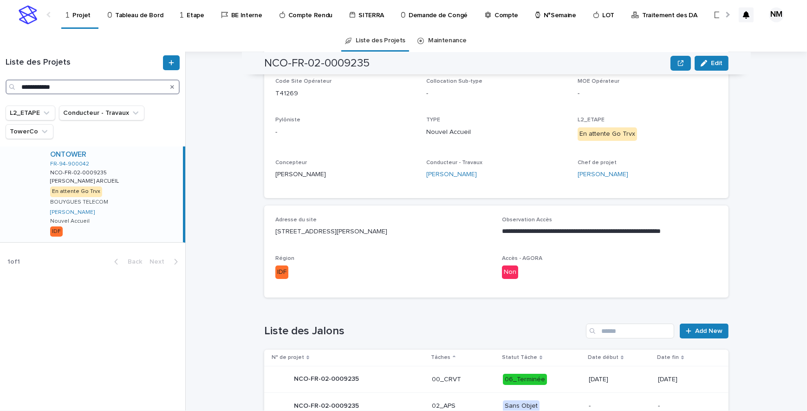
drag, startPoint x: 67, startPoint y: 84, endPoint x: -2, endPoint y: 82, distance: 68.8
click at [0, 82] on html "**********" at bounding box center [403, 205] width 807 height 411
paste input "Search"
click at [153, 202] on div "ONTOWER FR-75-900123 NCO-FR-02-0010053 NCO-FR-02-0010053 [GEOGRAPHIC_DATA] CHAR…" at bounding box center [113, 194] width 140 height 96
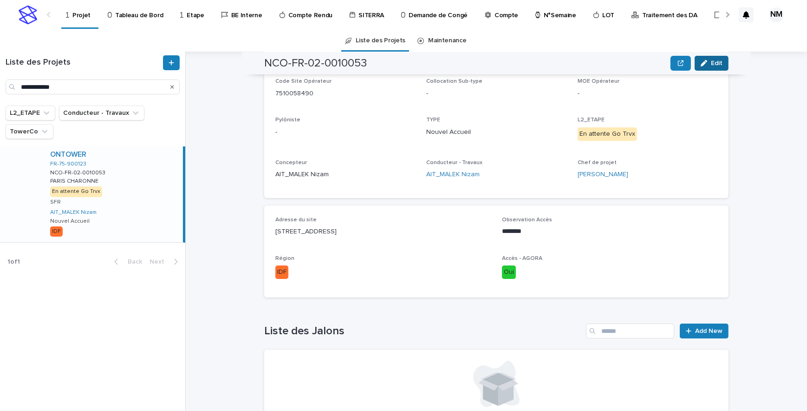
click at [711, 66] on span "Edit" at bounding box center [717, 63] width 12 height 7
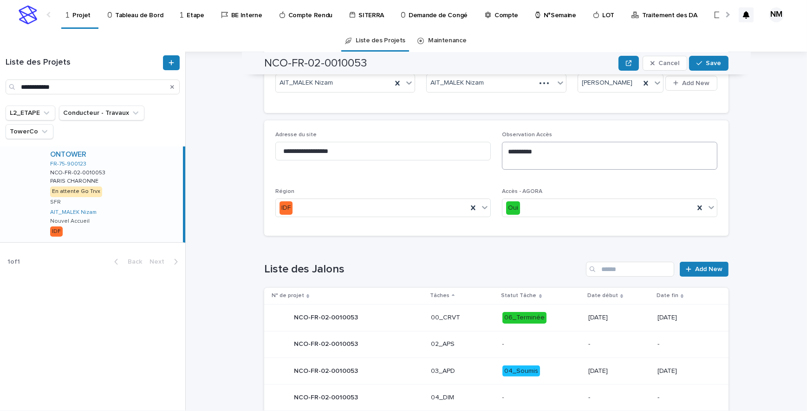
scroll to position [274, 0]
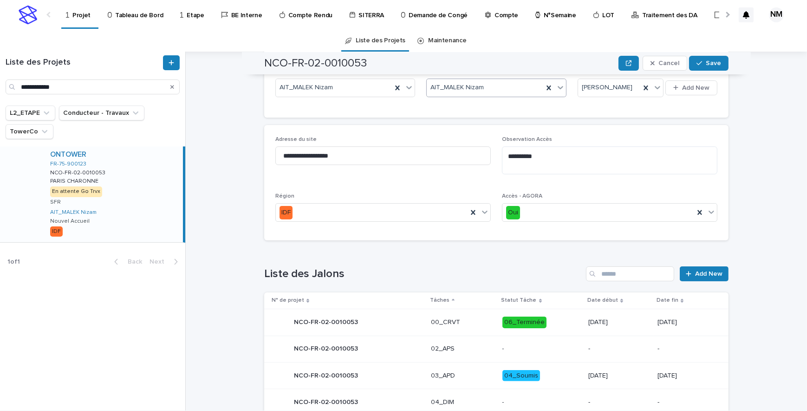
click at [560, 88] on icon at bounding box center [560, 87] width 9 height 9
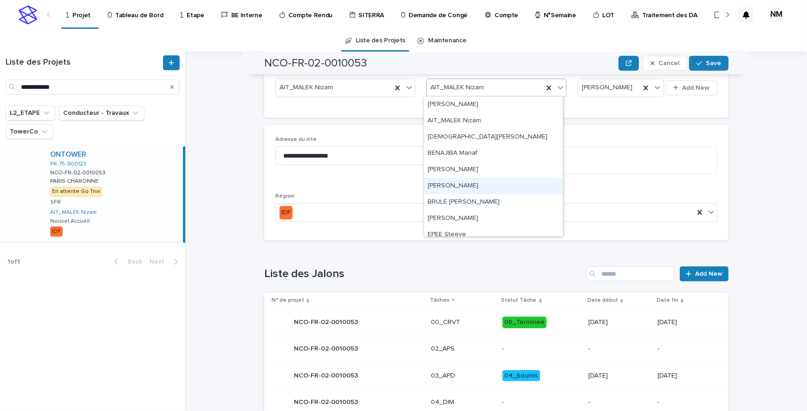
click at [455, 187] on div "[PERSON_NAME]" at bounding box center [493, 186] width 139 height 16
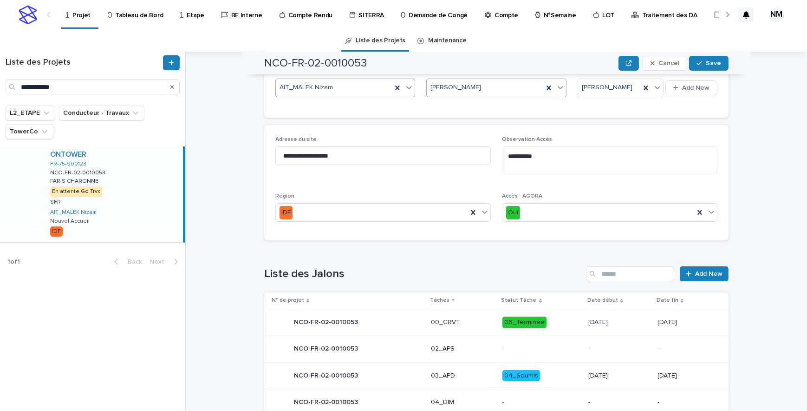
click at [405, 86] on icon at bounding box center [409, 87] width 9 height 9
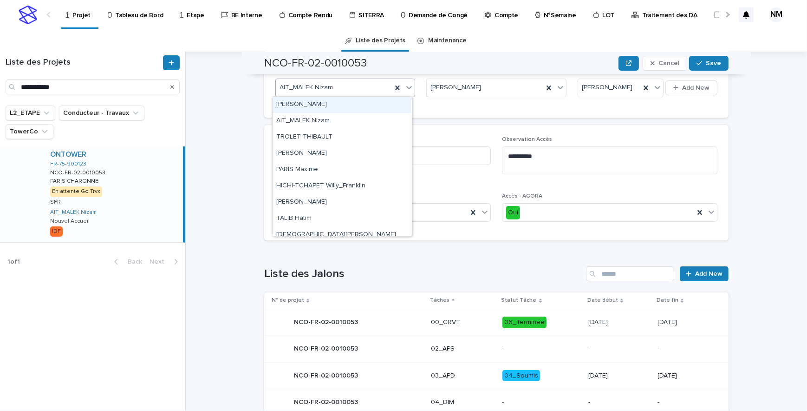
click at [306, 105] on div "[PERSON_NAME]" at bounding box center [342, 105] width 139 height 16
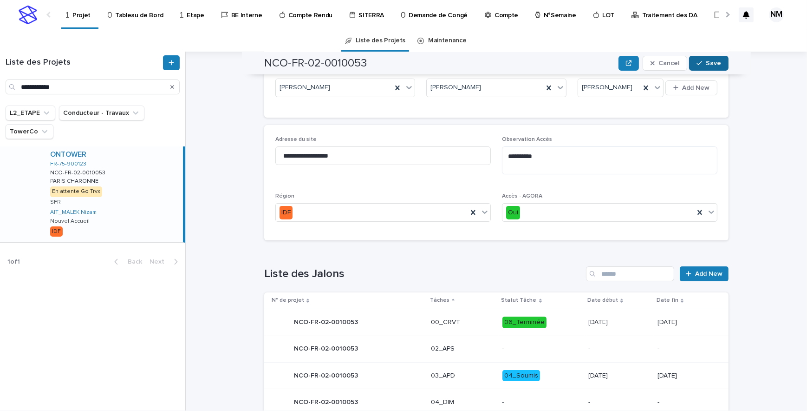
click at [710, 61] on span "Save" at bounding box center [713, 63] width 15 height 7
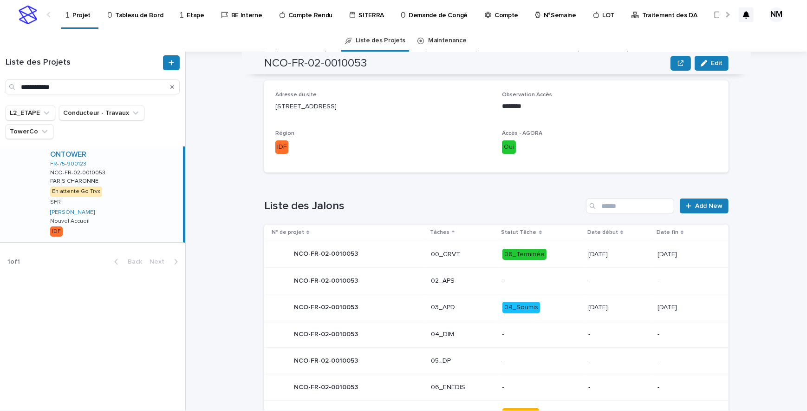
scroll to position [185, 0]
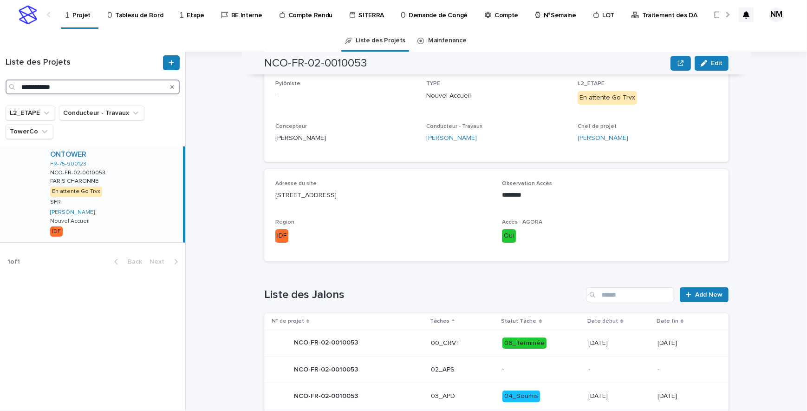
drag, startPoint x: 72, startPoint y: 85, endPoint x: -2, endPoint y: 72, distance: 74.9
click at [0, 72] on html "**********" at bounding box center [403, 205] width 807 height 411
paste input "Search"
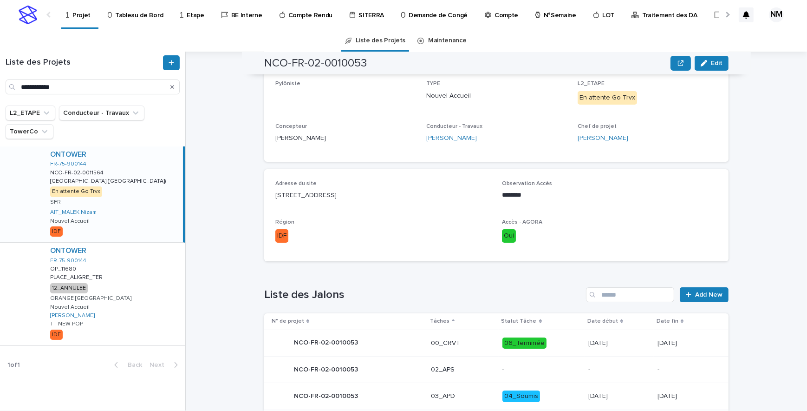
click at [168, 218] on div "ONTOWER FR-75-900144 NCO-FR-02-0011564 NCO-FR-02-0011564 [GEOGRAPHIC_DATA] ([GE…" at bounding box center [113, 194] width 140 height 96
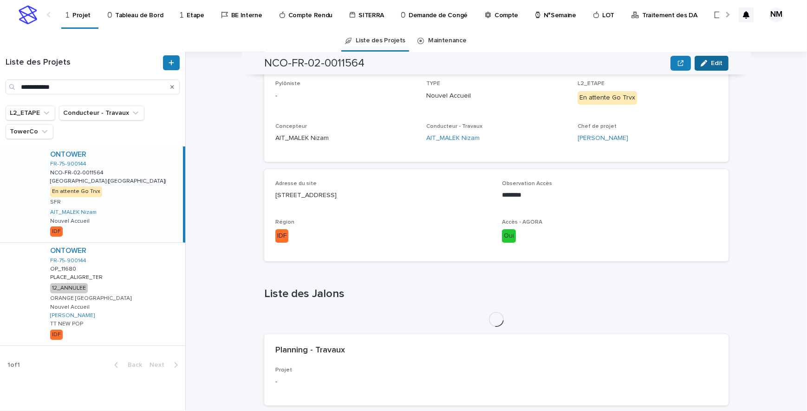
click at [711, 65] on span "Edit" at bounding box center [717, 63] width 12 height 7
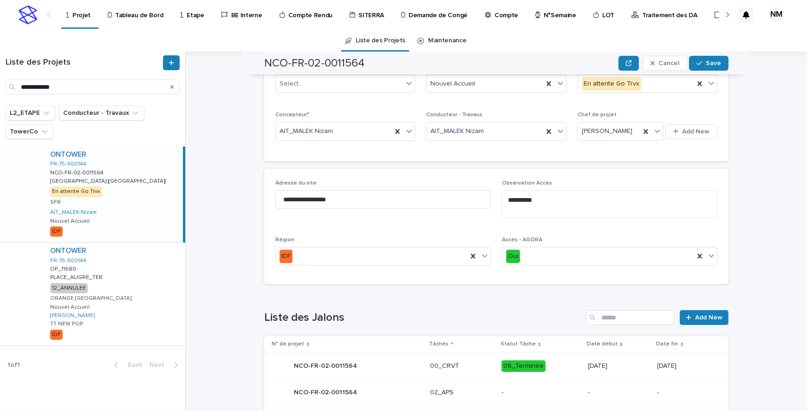
scroll to position [230, 0]
click at [407, 131] on icon at bounding box center [410, 131] width 6 height 3
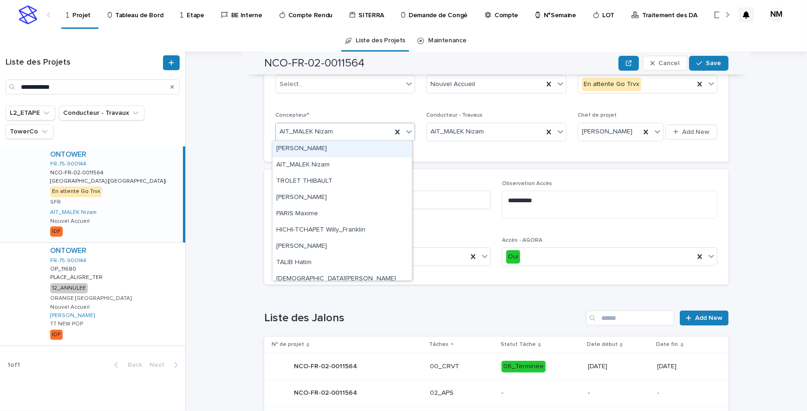
click at [320, 148] on div "[PERSON_NAME]" at bounding box center [342, 149] width 139 height 16
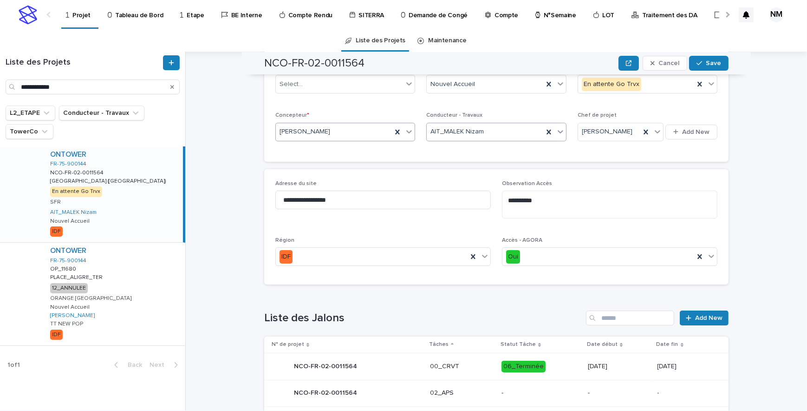
click at [558, 131] on icon at bounding box center [561, 131] width 6 height 3
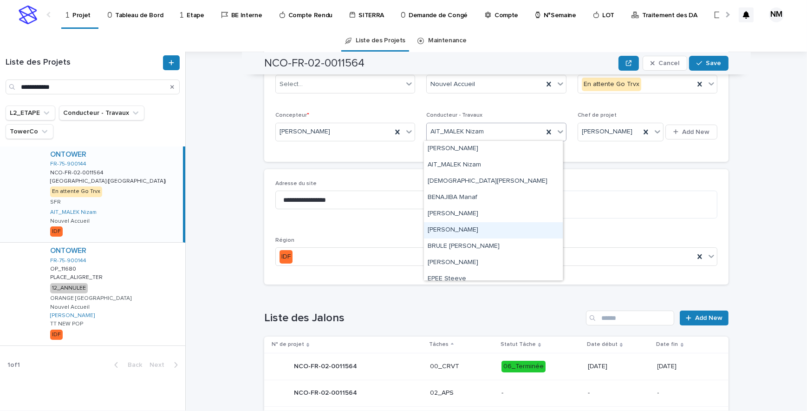
click at [459, 228] on div "[PERSON_NAME]" at bounding box center [493, 230] width 139 height 16
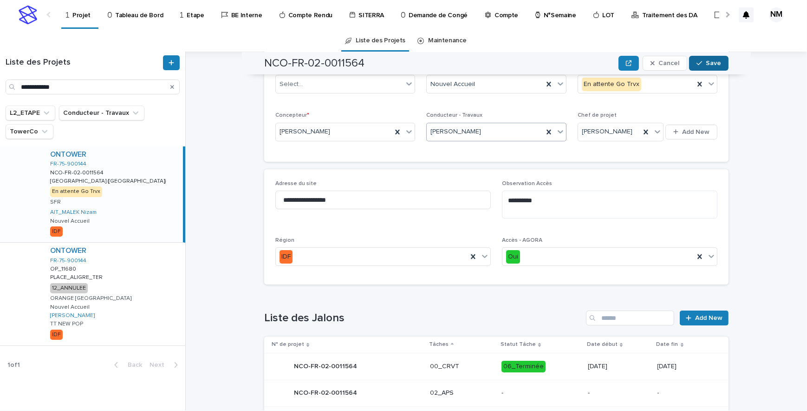
click at [711, 60] on span "Save" at bounding box center [713, 63] width 15 height 7
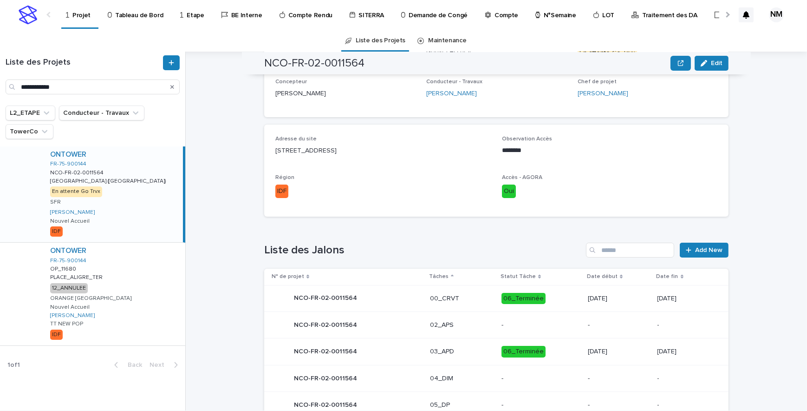
scroll to position [141, 0]
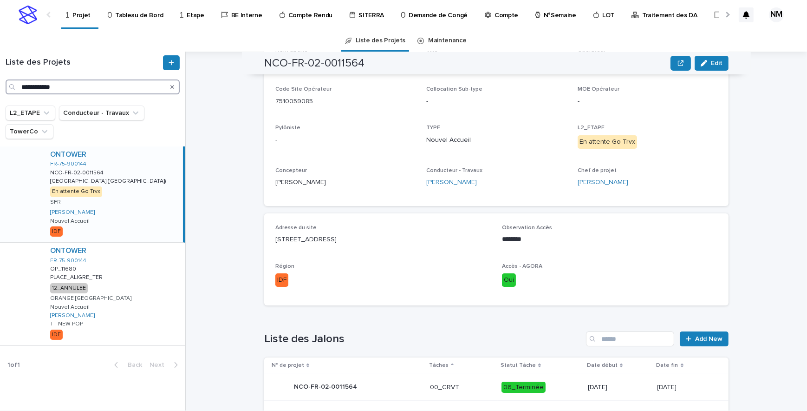
drag, startPoint x: 83, startPoint y: 88, endPoint x: -2, endPoint y: 76, distance: 85.4
click at [0, 76] on html "**********" at bounding box center [403, 205] width 807 height 411
paste input "Search"
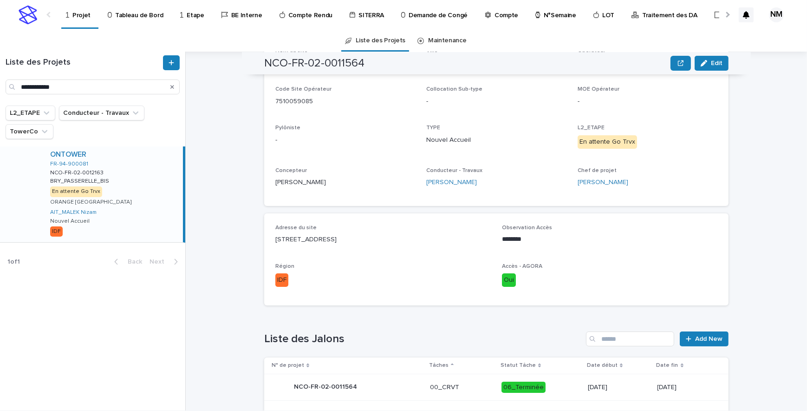
drag, startPoint x: 135, startPoint y: 207, endPoint x: 169, endPoint y: 187, distance: 39.1
click at [135, 207] on div "ONTOWER FR-94-900081 NCO-FR-02-0012163 NCO-FR-02-0012163 BRY_PASSERELLE_BIS BRY…" at bounding box center [113, 194] width 140 height 96
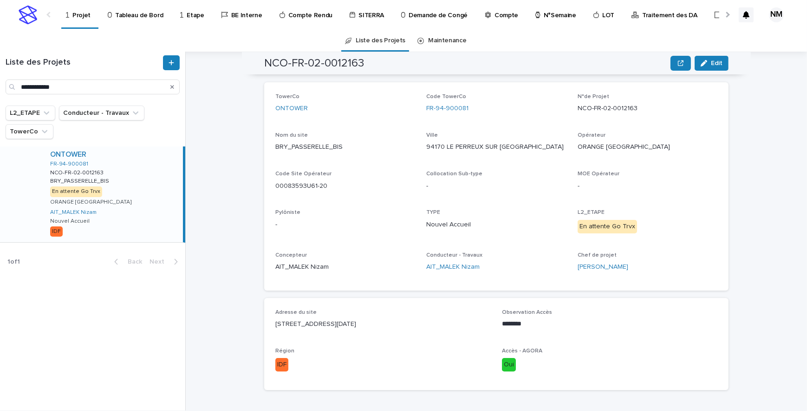
scroll to position [14, 0]
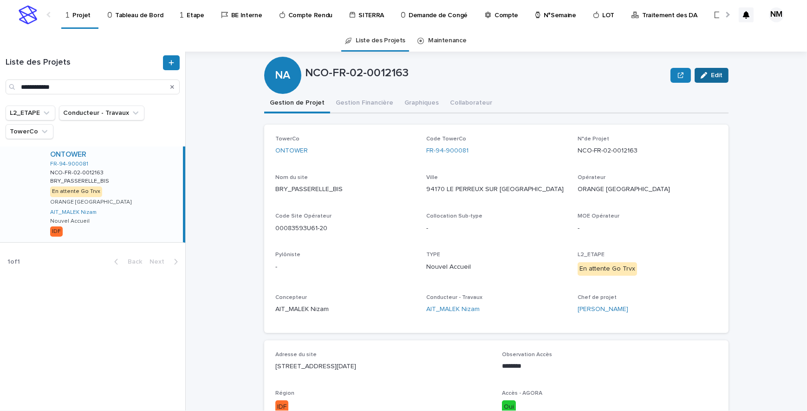
click at [711, 76] on span "Edit" at bounding box center [717, 75] width 12 height 7
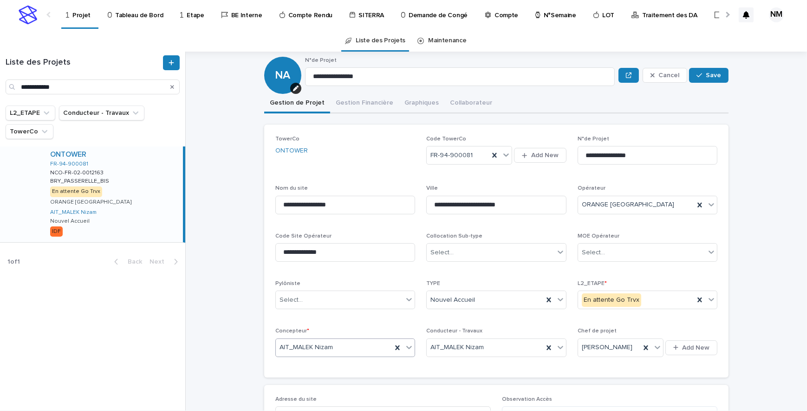
click at [406, 348] on icon at bounding box center [409, 346] width 9 height 9
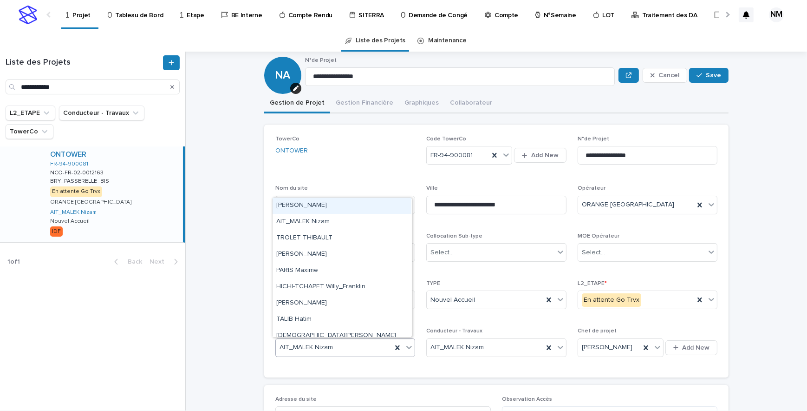
click at [315, 207] on div "[PERSON_NAME]" at bounding box center [342, 205] width 139 height 16
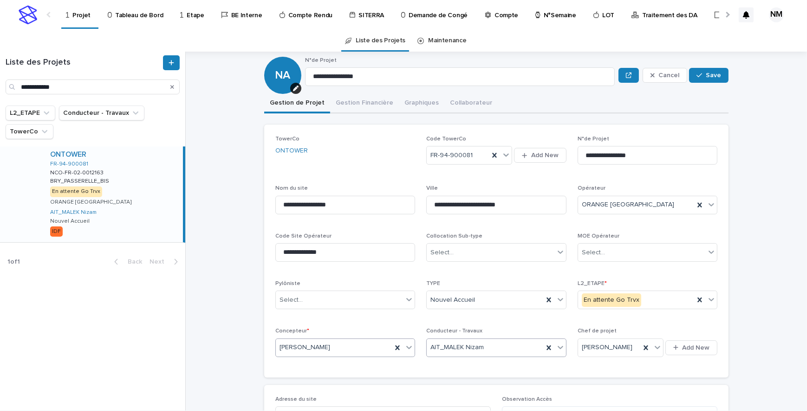
click at [556, 348] on icon at bounding box center [560, 346] width 9 height 9
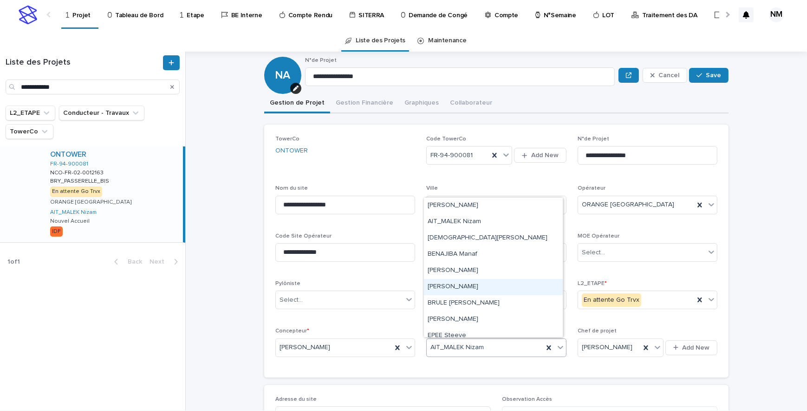
click at [455, 290] on div "[PERSON_NAME]" at bounding box center [493, 287] width 139 height 16
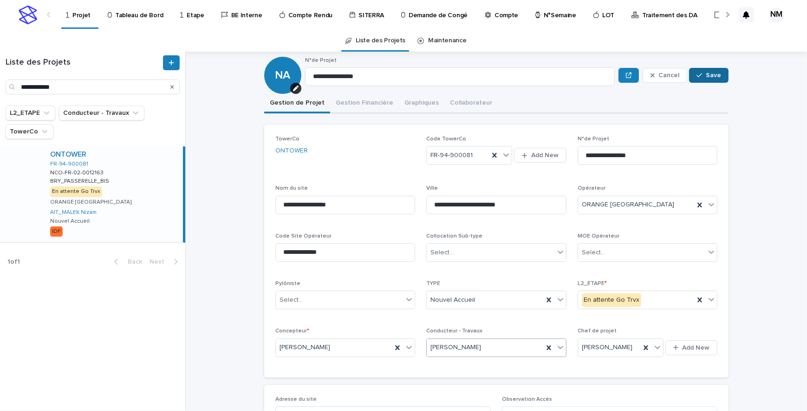
click at [711, 79] on button "Save" at bounding box center [708, 75] width 39 height 15
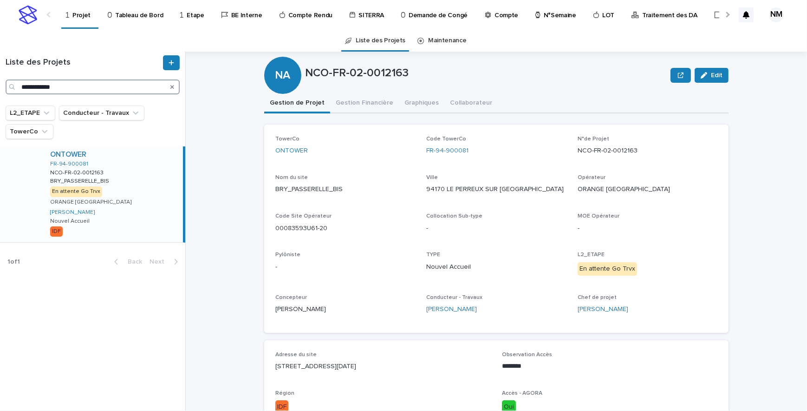
drag, startPoint x: 76, startPoint y: 86, endPoint x: -2, endPoint y: 84, distance: 78.1
click at [0, 84] on html "**********" at bounding box center [403, 205] width 807 height 411
paste input "Search"
click at [175, 214] on div "ONTOWER FR-93-900101 NCO-FR-02-0012303 NCO-FR-02-0012303 [GEOGRAPHIC_DATA]([PER…" at bounding box center [113, 197] width 140 height 103
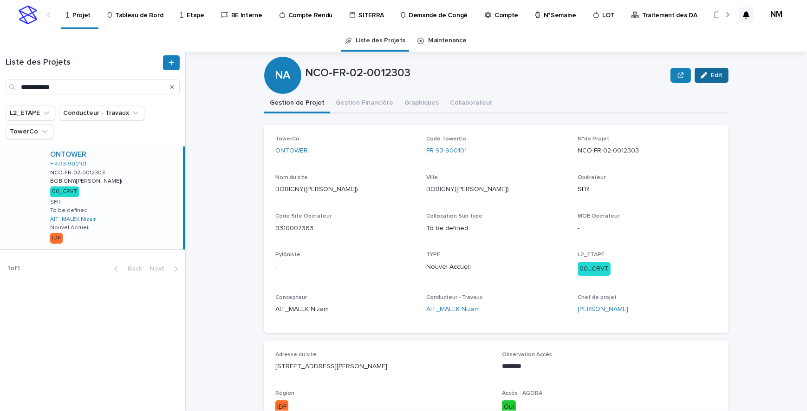
click at [716, 73] on span "Edit" at bounding box center [717, 75] width 12 height 7
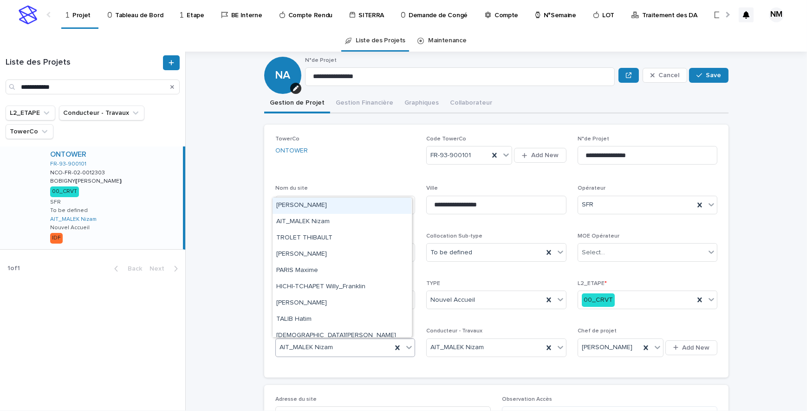
click at [407, 346] on icon at bounding box center [410, 347] width 6 height 3
click at [311, 208] on div "[PERSON_NAME]" at bounding box center [342, 205] width 139 height 16
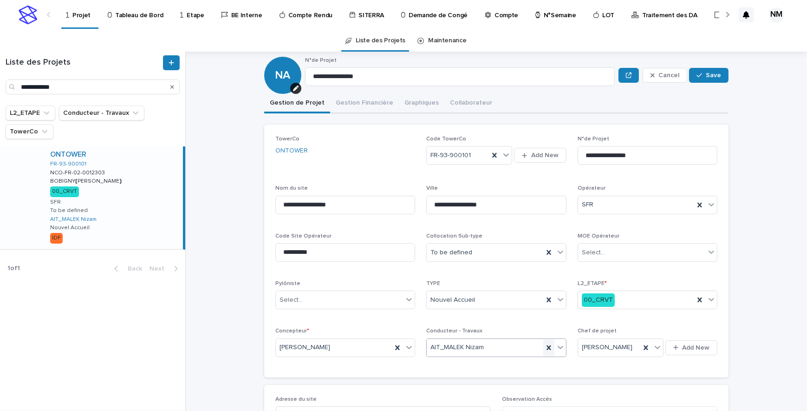
click at [548, 348] on icon at bounding box center [548, 347] width 9 height 9
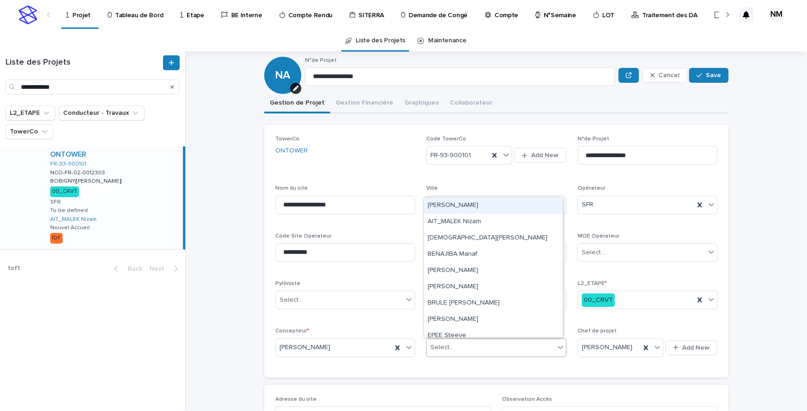
click at [558, 346] on icon at bounding box center [561, 347] width 6 height 3
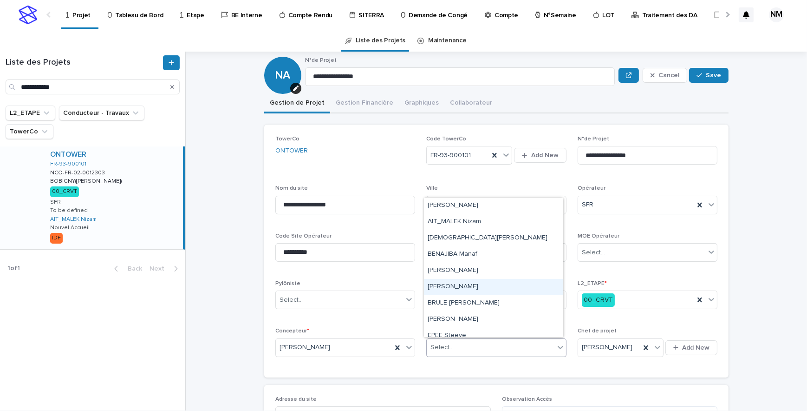
click at [452, 291] on div "[PERSON_NAME]" at bounding box center [493, 287] width 139 height 16
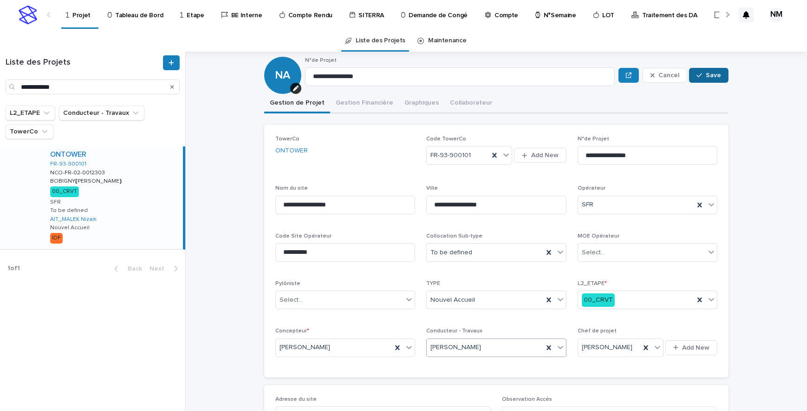
click at [706, 72] on span "Save" at bounding box center [713, 75] width 15 height 7
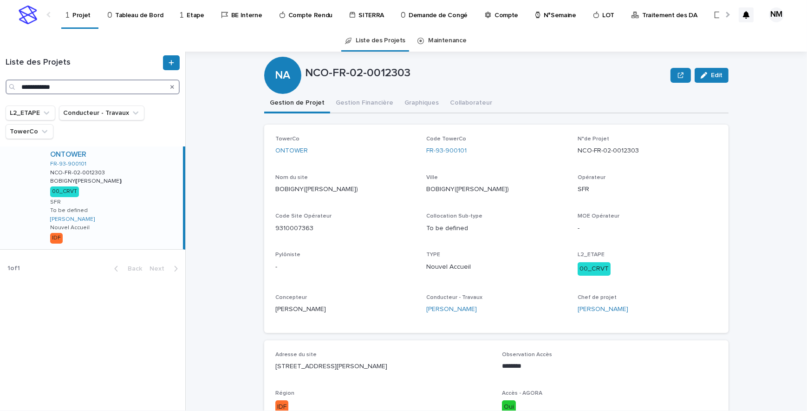
drag, startPoint x: 72, startPoint y: 88, endPoint x: 1, endPoint y: 80, distance: 70.6
click at [1, 80] on div "**********" at bounding box center [92, 74] width 185 height 39
paste input "Search"
drag, startPoint x: 159, startPoint y: 229, endPoint x: 236, endPoint y: 214, distance: 78.7
click at [159, 229] on div "ONTOWER FR-94-900126 NCO-FR-02-0012471 NCO-FR-02-0012471 [GEOGRAPHIC_DATA]([GEO…" at bounding box center [113, 194] width 140 height 96
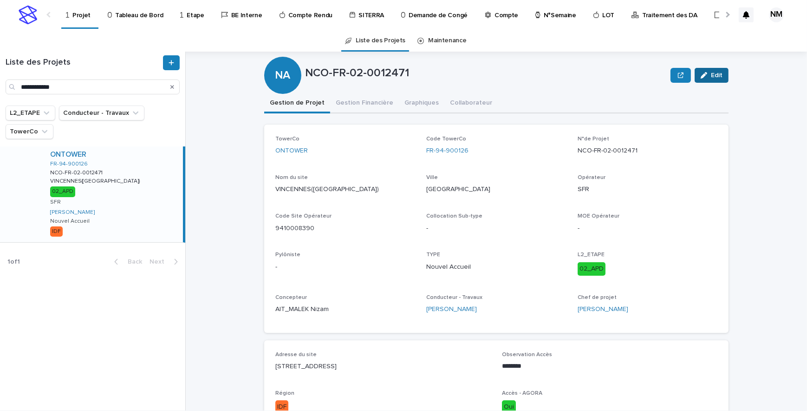
click at [713, 70] on button "Edit" at bounding box center [712, 75] width 34 height 15
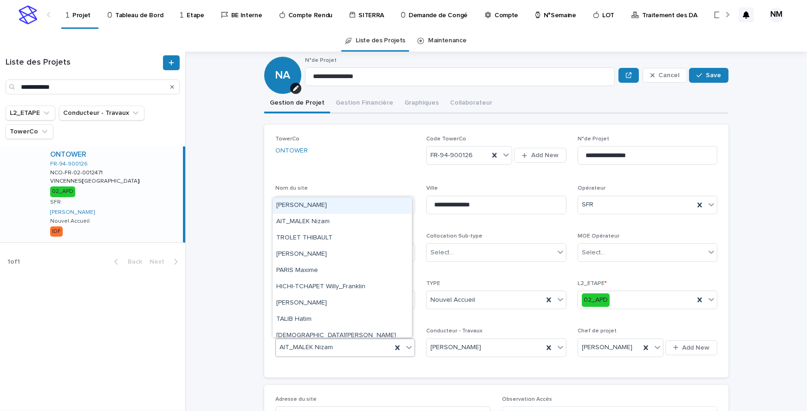
click at [407, 346] on icon at bounding box center [410, 347] width 6 height 3
click at [305, 207] on div "[PERSON_NAME]" at bounding box center [342, 205] width 139 height 16
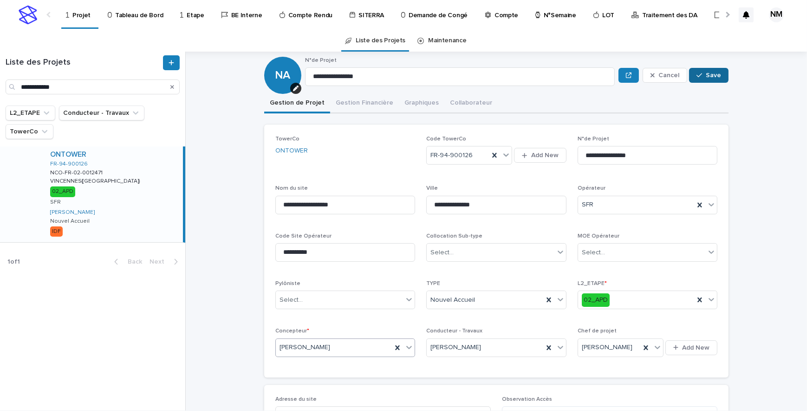
click at [714, 72] on span "Save" at bounding box center [713, 75] width 15 height 7
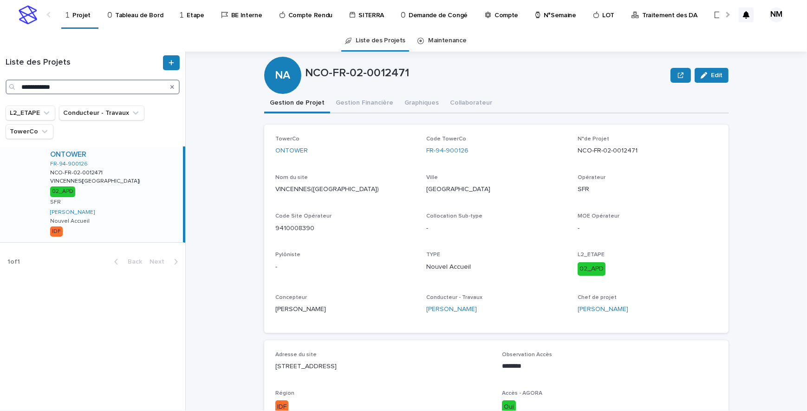
drag, startPoint x: 72, startPoint y: 83, endPoint x: -2, endPoint y: 82, distance: 73.8
click at [0, 82] on html "**********" at bounding box center [403, 205] width 807 height 411
paste input "Search"
click at [149, 220] on div "ONTOWER FR-94-900009 NCO-FR-02-0012590 NCO-FR-02-0012590 [GEOGRAPHIC_DATA]/[GEO…" at bounding box center [113, 197] width 140 height 103
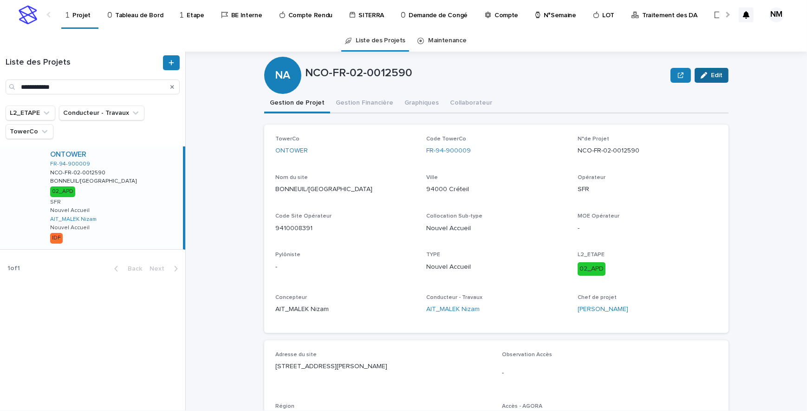
click at [711, 75] on span "Edit" at bounding box center [717, 75] width 12 height 7
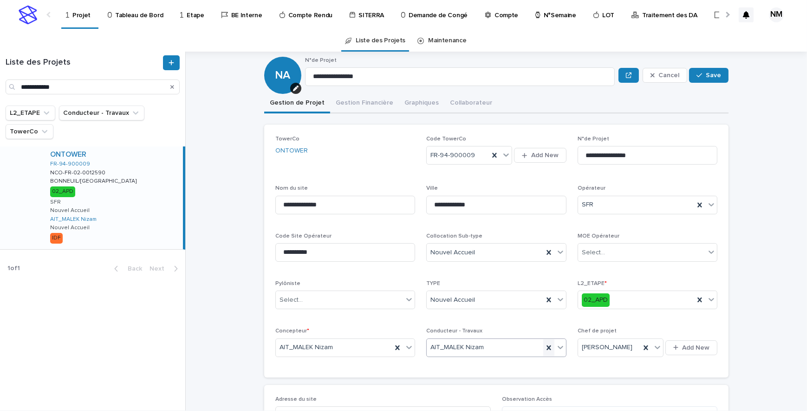
click at [547, 346] on icon at bounding box center [548, 347] width 9 height 9
click at [561, 346] on icon at bounding box center [560, 346] width 9 height 9
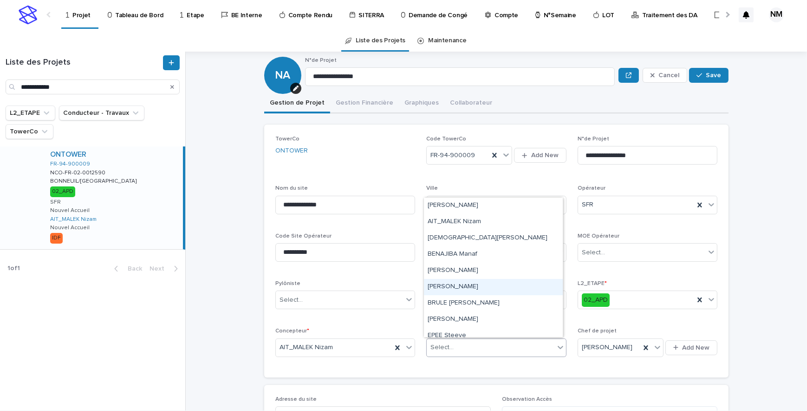
click at [460, 287] on div "[PERSON_NAME]" at bounding box center [493, 287] width 139 height 16
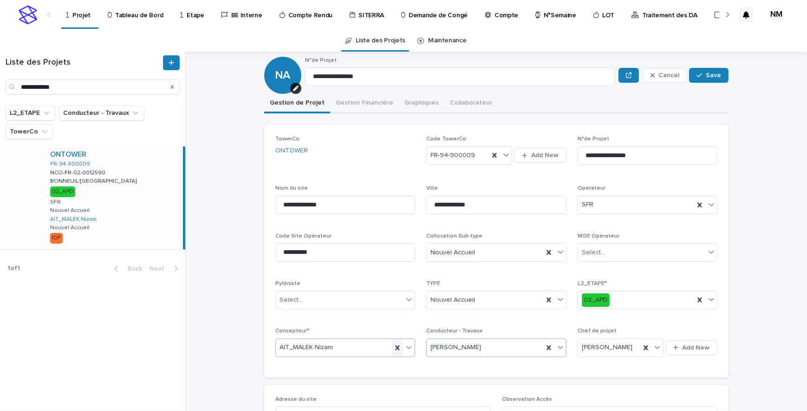
click at [396, 348] on icon at bounding box center [398, 347] width 4 height 5
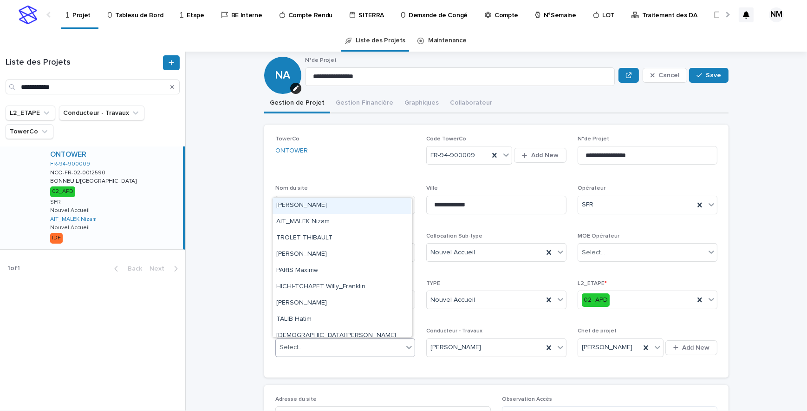
click at [405, 349] on icon at bounding box center [409, 346] width 9 height 9
click at [287, 208] on div "[PERSON_NAME]" at bounding box center [342, 205] width 139 height 16
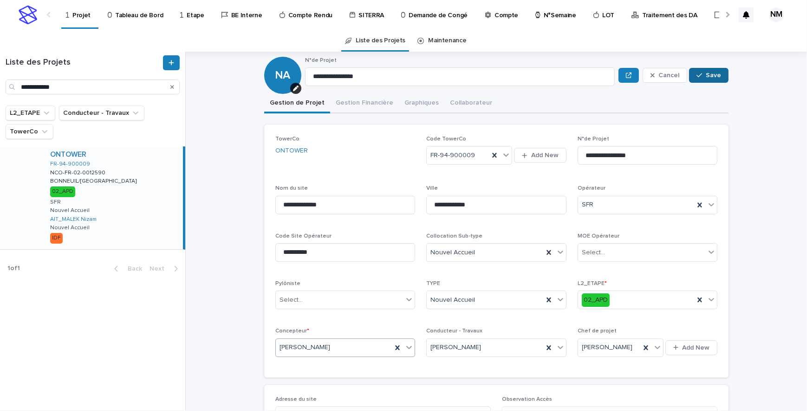
click at [711, 70] on button "Save" at bounding box center [708, 75] width 39 height 15
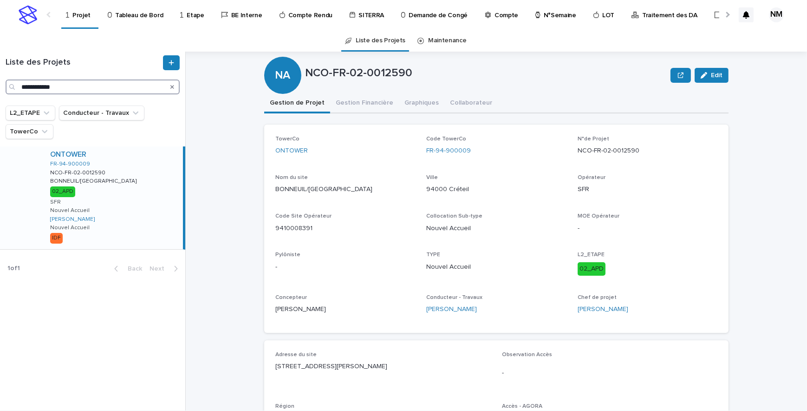
drag, startPoint x: 67, startPoint y: 85, endPoint x: -2, endPoint y: 79, distance: 69.0
click at [0, 79] on html "**********" at bounding box center [403, 205] width 807 height 411
paste input "Search"
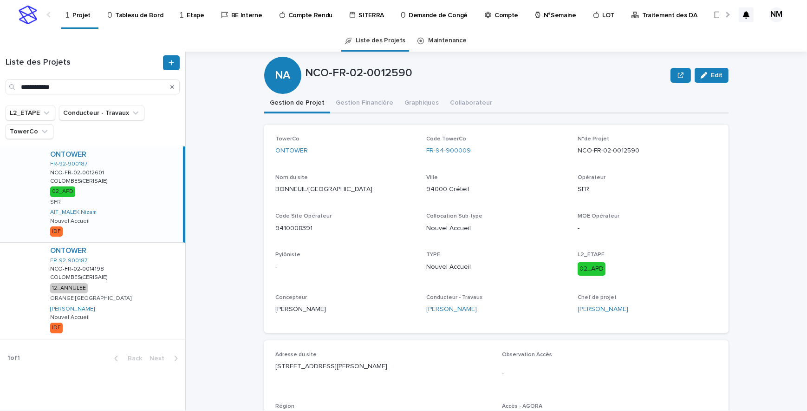
click at [148, 204] on div "ONTOWER FR-92-900187 NCO-FR-02-0012601 NCO-FR-02-0012601 COLOMBES(CERISAIE) COL…" at bounding box center [113, 194] width 140 height 96
click at [716, 77] on span "Edit" at bounding box center [717, 75] width 12 height 7
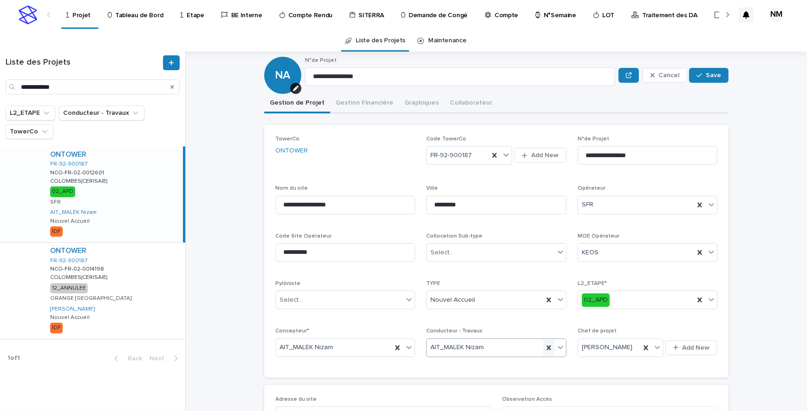
click at [548, 347] on icon at bounding box center [548, 347] width 9 height 9
click at [558, 346] on icon at bounding box center [561, 347] width 6 height 3
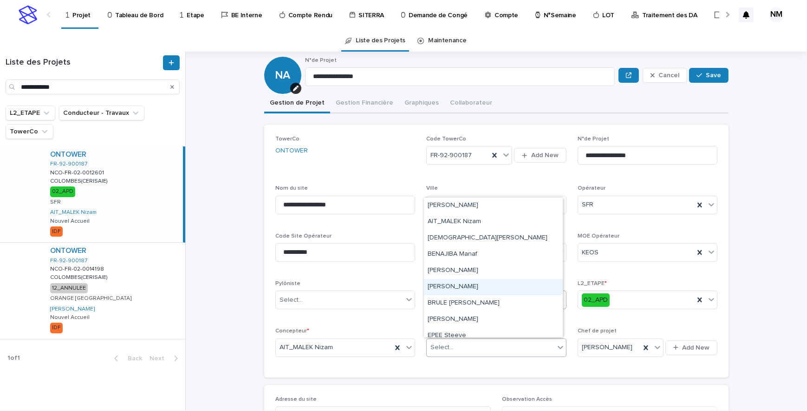
drag, startPoint x: 456, startPoint y: 289, endPoint x: 444, endPoint y: 296, distance: 13.3
click at [456, 289] on div "[PERSON_NAME]" at bounding box center [493, 287] width 139 height 16
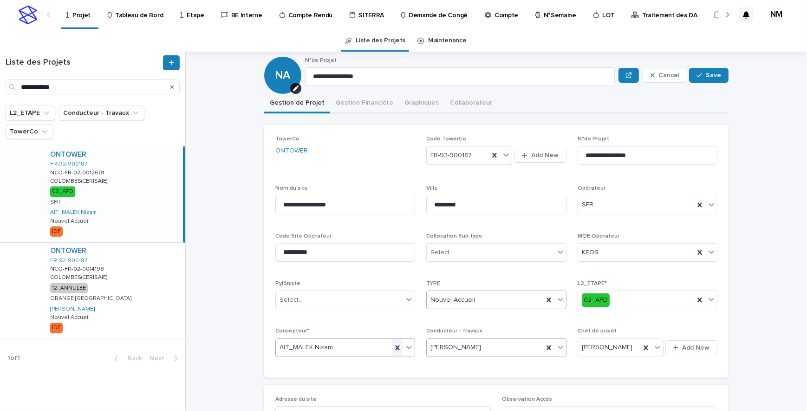
click at [396, 347] on icon at bounding box center [398, 347] width 4 height 5
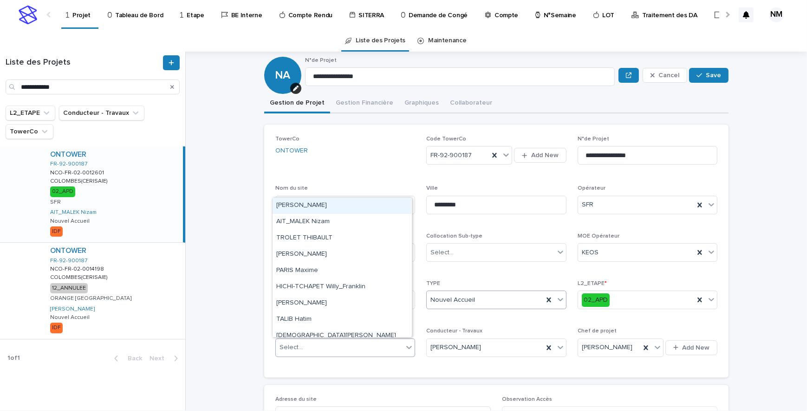
click at [407, 344] on icon at bounding box center [409, 346] width 9 height 9
click at [309, 207] on div "[PERSON_NAME]" at bounding box center [342, 205] width 139 height 16
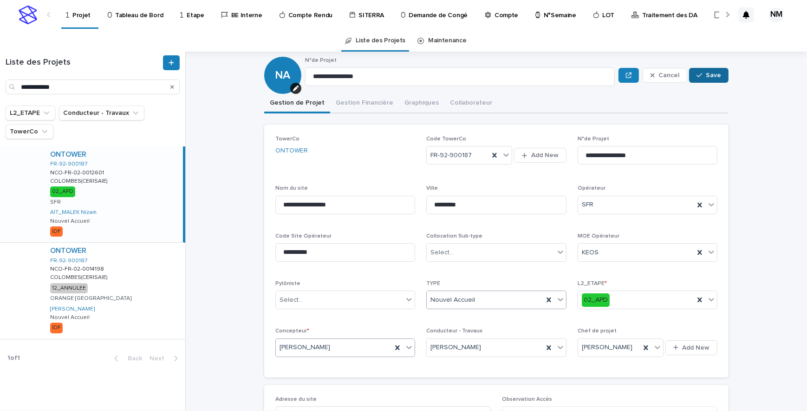
click at [710, 74] on span "Save" at bounding box center [713, 75] width 15 height 7
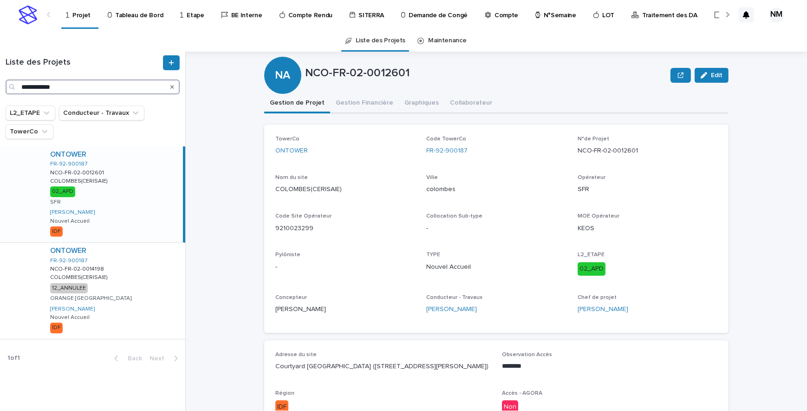
drag, startPoint x: 65, startPoint y: 86, endPoint x: -2, endPoint y: 79, distance: 67.2
click at [0, 79] on html "**********" at bounding box center [403, 205] width 807 height 411
paste input "Search"
click at [153, 214] on div "ONTOWER FR-92-900088 NCO-FR-02-0012602 NCO-FR-02-0012602 GENNEVILLIERS(CHAZOTTE…" at bounding box center [113, 194] width 140 height 96
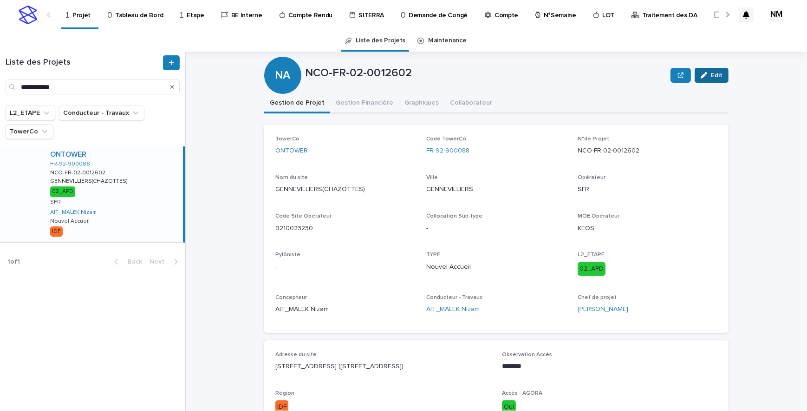
click at [715, 72] on span "Edit" at bounding box center [717, 75] width 12 height 7
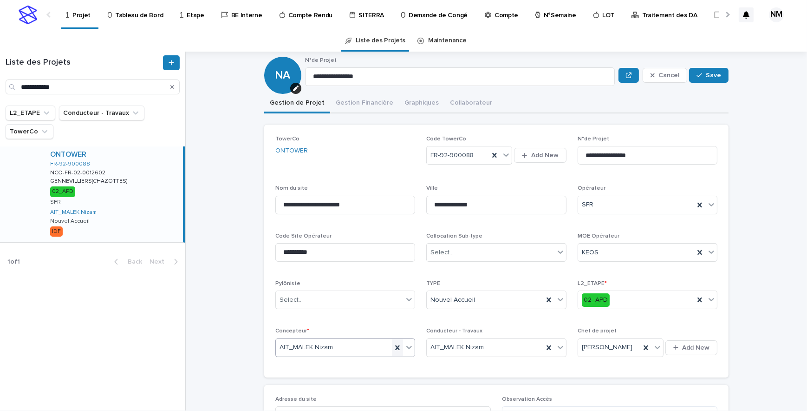
click at [396, 348] on icon at bounding box center [398, 347] width 4 height 5
click at [405, 345] on icon at bounding box center [409, 346] width 9 height 9
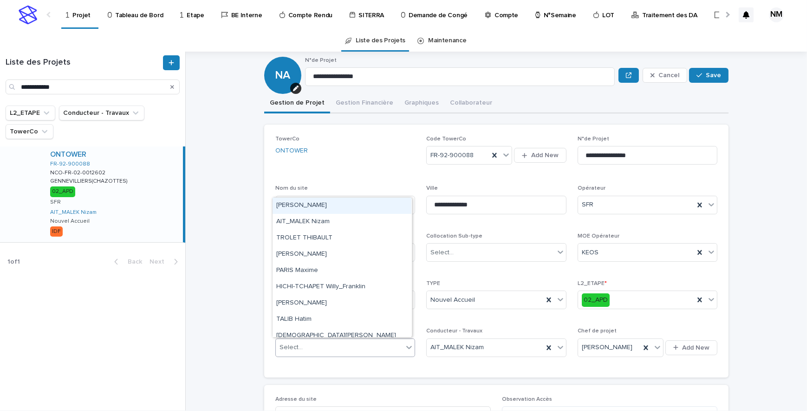
click at [311, 205] on div "[PERSON_NAME]" at bounding box center [342, 205] width 139 height 16
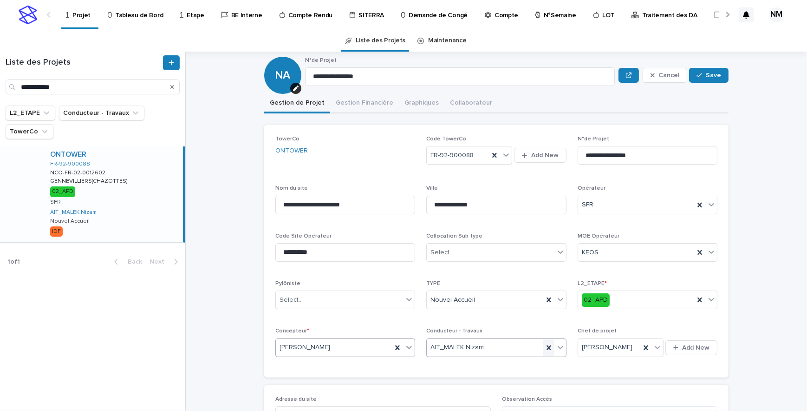
click at [547, 348] on icon at bounding box center [549, 347] width 4 height 5
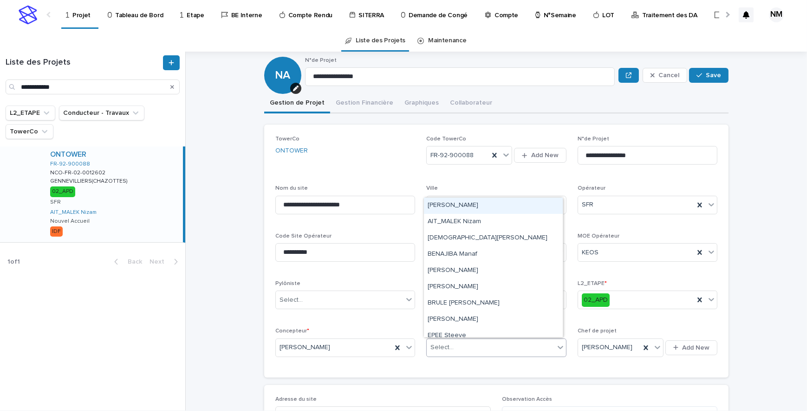
click at [559, 346] on icon at bounding box center [561, 347] width 6 height 3
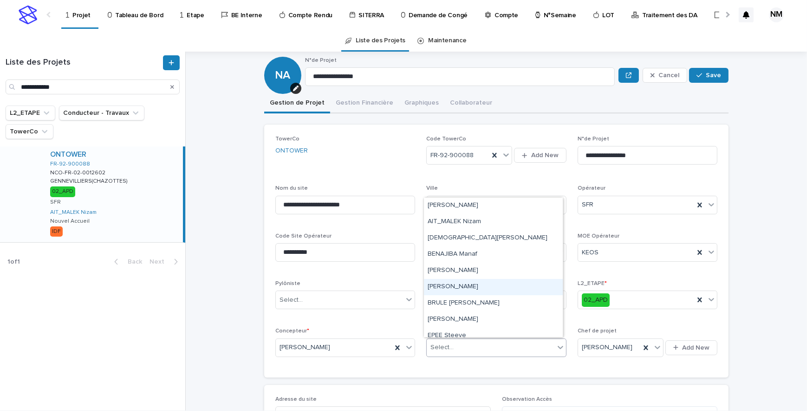
click at [464, 289] on div "[PERSON_NAME]" at bounding box center [493, 287] width 139 height 16
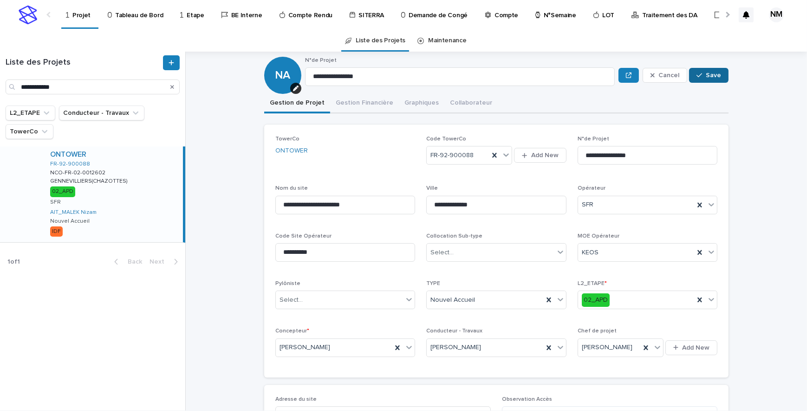
click at [715, 72] on span "Save" at bounding box center [713, 75] width 15 height 7
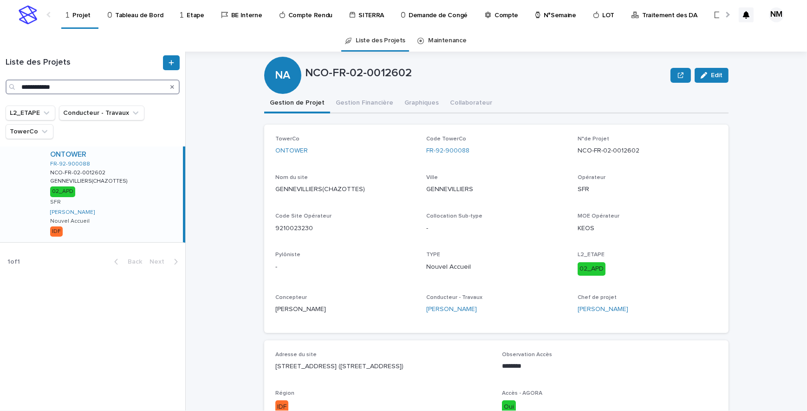
drag, startPoint x: 74, startPoint y: 85, endPoint x: -2, endPoint y: 70, distance: 77.1
click at [0, 70] on html "**********" at bounding box center [403, 205] width 807 height 411
paste input "Search"
click at [718, 73] on span "Edit" at bounding box center [717, 75] width 12 height 7
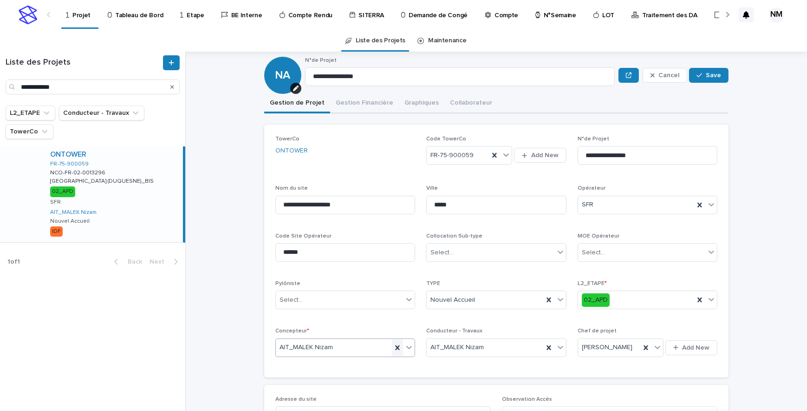
click at [398, 347] on icon at bounding box center [397, 347] width 9 height 9
click at [405, 348] on icon at bounding box center [409, 346] width 9 height 9
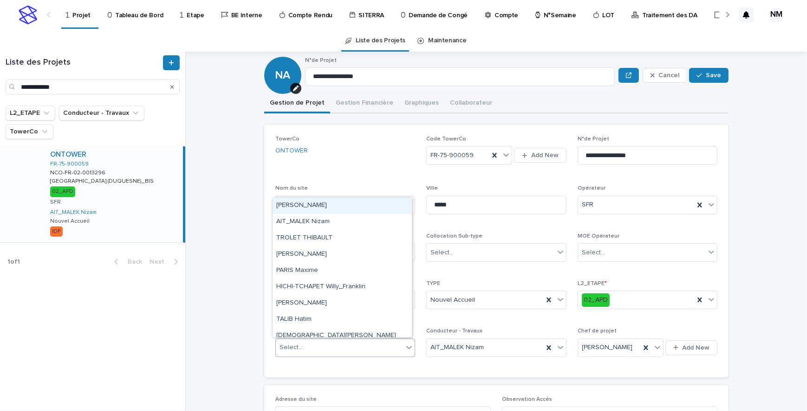
click at [312, 206] on div "[PERSON_NAME]" at bounding box center [342, 205] width 139 height 16
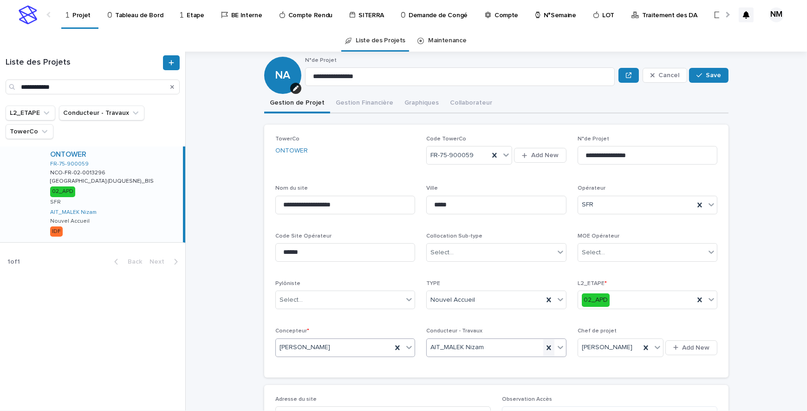
click at [544, 349] on icon at bounding box center [548, 347] width 9 height 9
click at [557, 348] on icon at bounding box center [560, 346] width 9 height 9
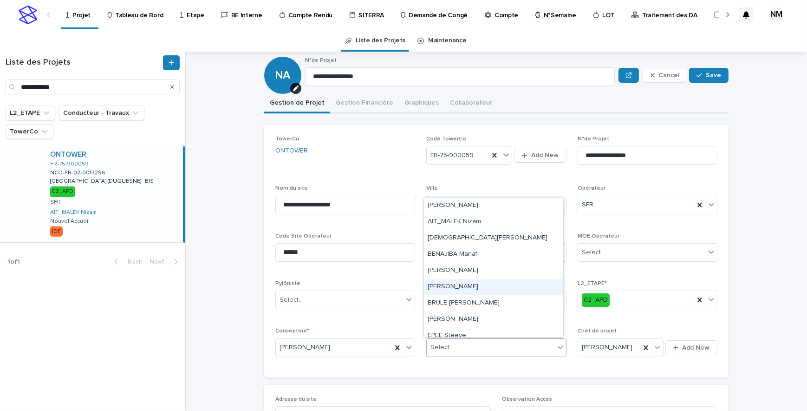
click at [467, 287] on div "[PERSON_NAME]" at bounding box center [493, 287] width 139 height 16
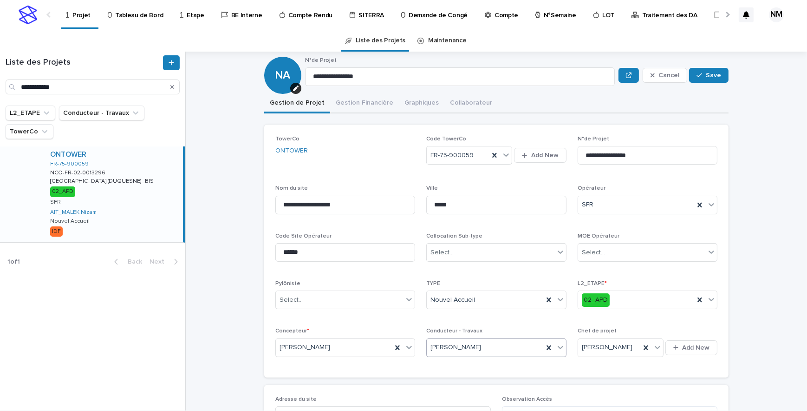
click at [704, 83] on div "Cancel Save" at bounding box center [674, 75] width 110 height 37
click at [706, 75] on span "Save" at bounding box center [713, 75] width 15 height 7
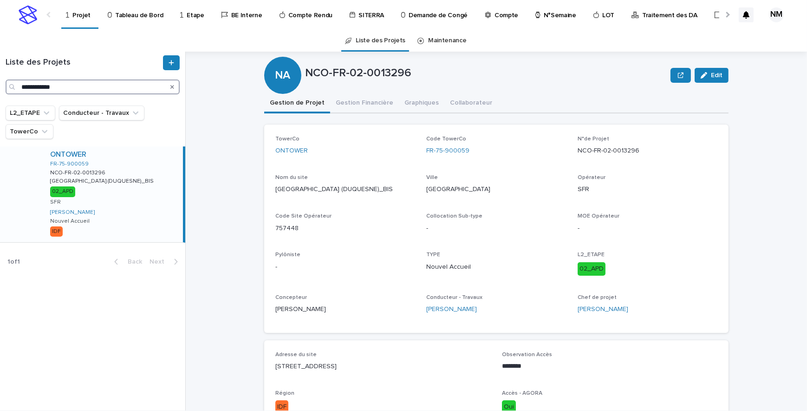
drag, startPoint x: 81, startPoint y: 88, endPoint x: 10, endPoint y: 78, distance: 71.3
click at [10, 78] on div "**********" at bounding box center [92, 74] width 185 height 39
paste input "Search"
click at [163, 202] on div "ONTOWER FR-93-900078 NCO-FR-02-0013297 NCO-FR-02-0013297 LIVRY-GARGAN(ROSERAIE)…" at bounding box center [113, 194] width 140 height 96
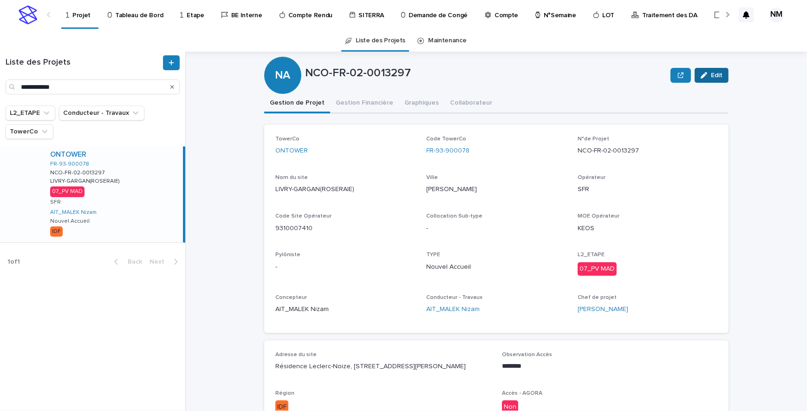
click at [711, 76] on span "Edit" at bounding box center [717, 75] width 12 height 7
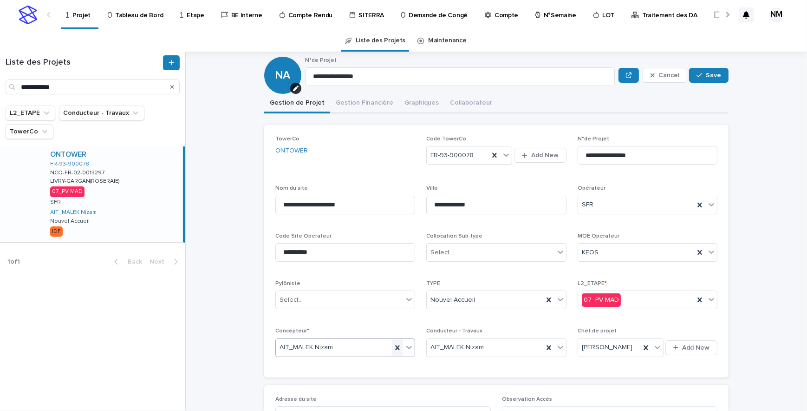
click at [396, 346] on icon at bounding box center [397, 347] width 9 height 9
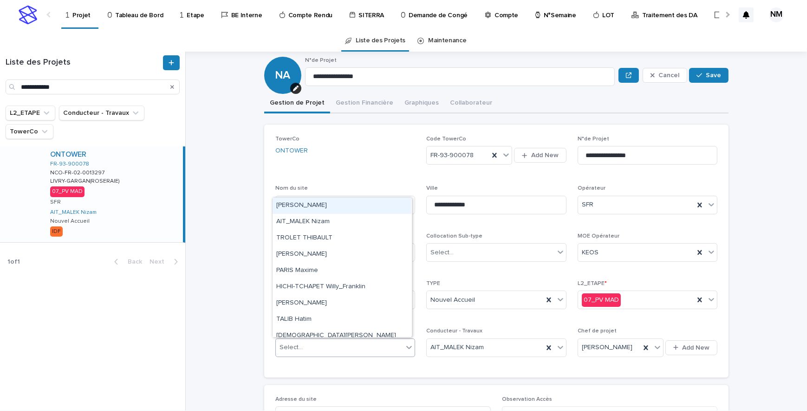
click at [406, 344] on icon at bounding box center [409, 346] width 9 height 9
click at [312, 205] on div "[PERSON_NAME]" at bounding box center [342, 205] width 139 height 16
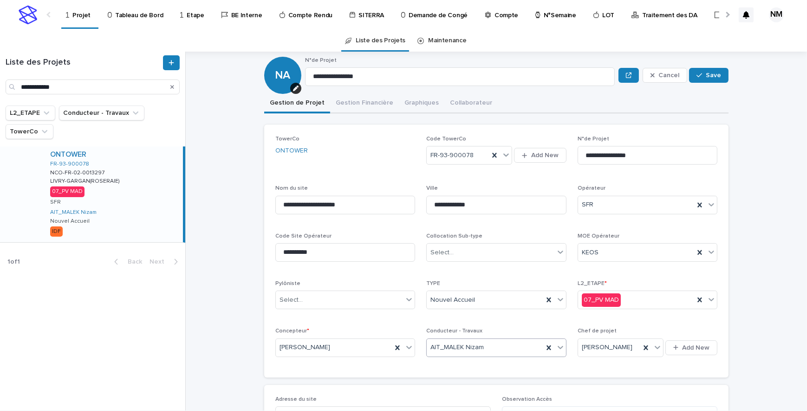
drag, startPoint x: 542, startPoint y: 345, endPoint x: 568, endPoint y: 359, distance: 28.9
click at [544, 345] on icon at bounding box center [548, 347] width 9 height 9
click at [558, 346] on icon at bounding box center [561, 347] width 6 height 3
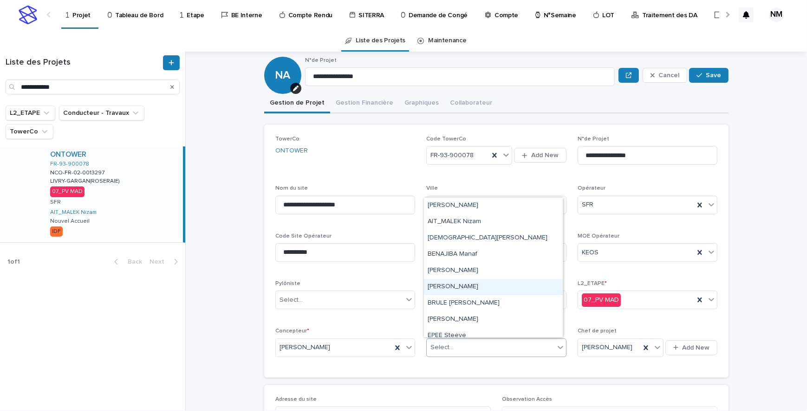
click at [488, 283] on div "[PERSON_NAME]" at bounding box center [493, 287] width 139 height 16
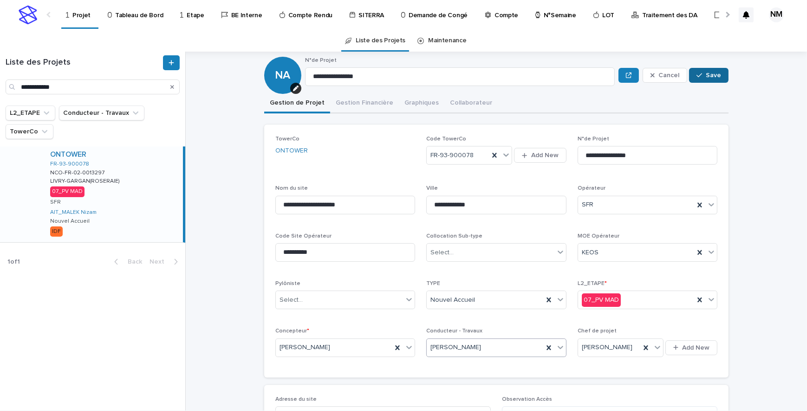
click at [713, 68] on button "Save" at bounding box center [708, 75] width 39 height 15
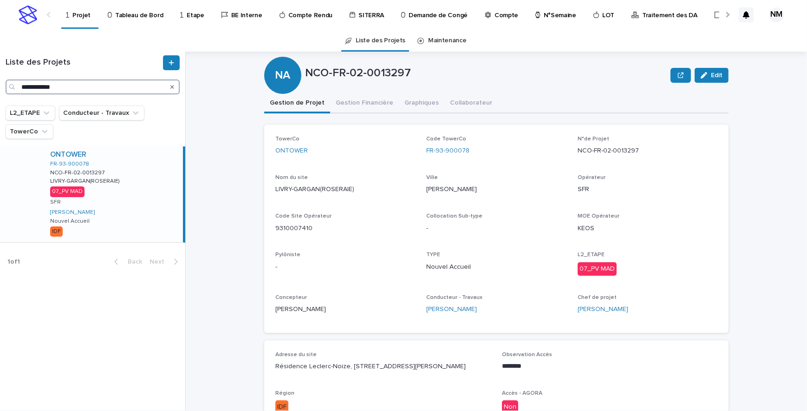
drag, startPoint x: 71, startPoint y: 86, endPoint x: 0, endPoint y: 73, distance: 71.8
click at [0, 73] on html "**********" at bounding box center [403, 205] width 807 height 411
paste input "Search"
drag, startPoint x: 71, startPoint y: 205, endPoint x: 147, endPoint y: 214, distance: 77.1
click at [147, 214] on div "ONTOWER FR-75-900193 NCO-FR-02-0013299 NCO-FR-02-0013299 [GEOGRAPHIC_DATA](COMM…" at bounding box center [113, 194] width 140 height 96
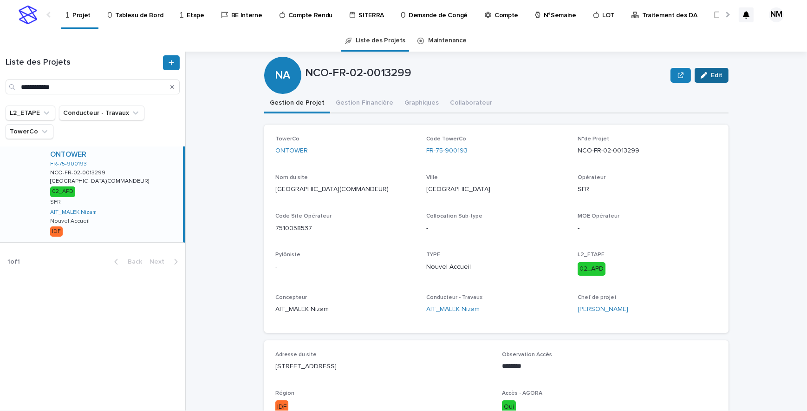
click at [718, 74] on span "Edit" at bounding box center [717, 75] width 12 height 7
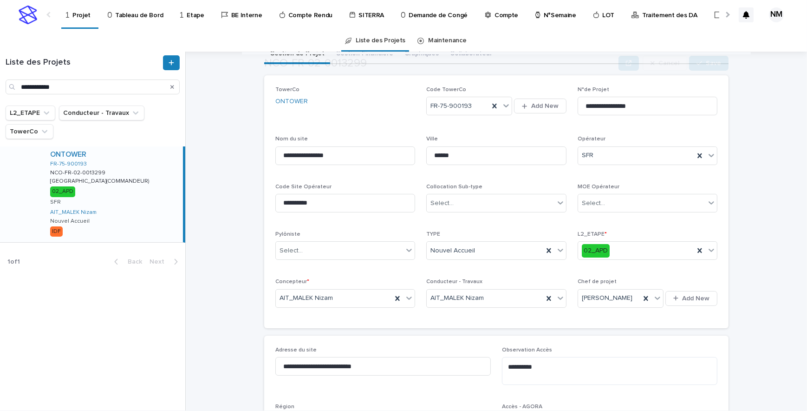
scroll to position [141, 0]
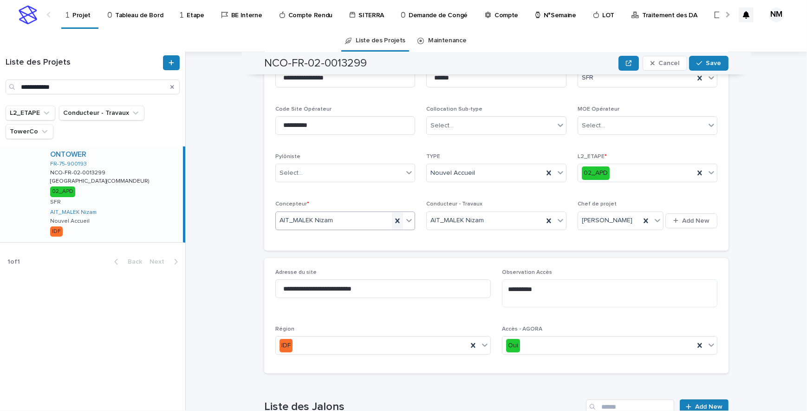
click at [393, 218] on icon at bounding box center [397, 220] width 9 height 9
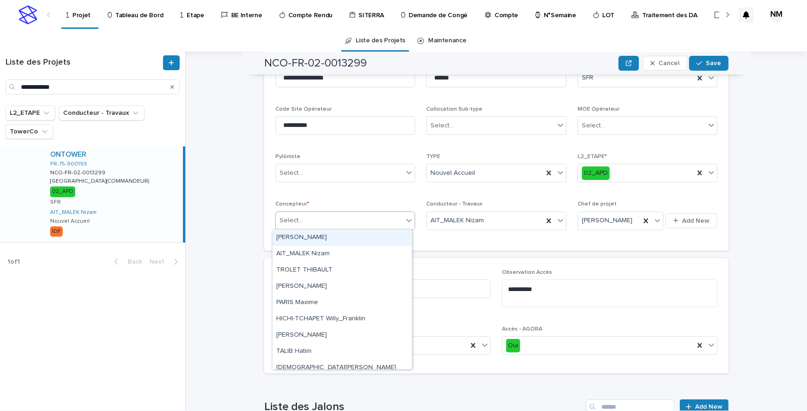
click at [405, 217] on icon at bounding box center [409, 219] width 9 height 9
click at [307, 233] on div "[PERSON_NAME]" at bounding box center [342, 237] width 139 height 16
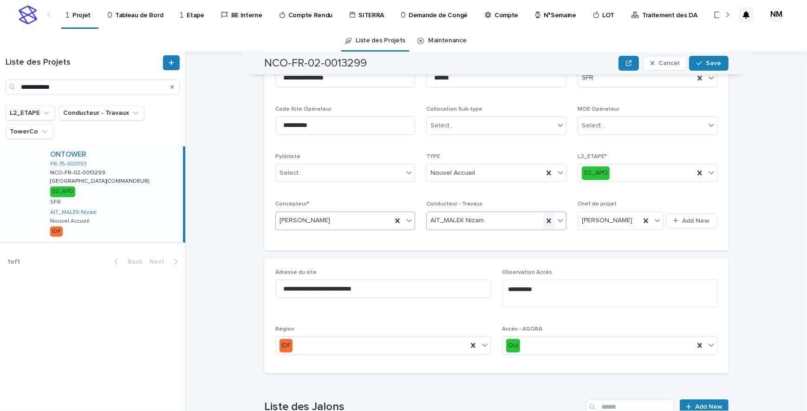
click at [544, 216] on icon at bounding box center [548, 220] width 9 height 9
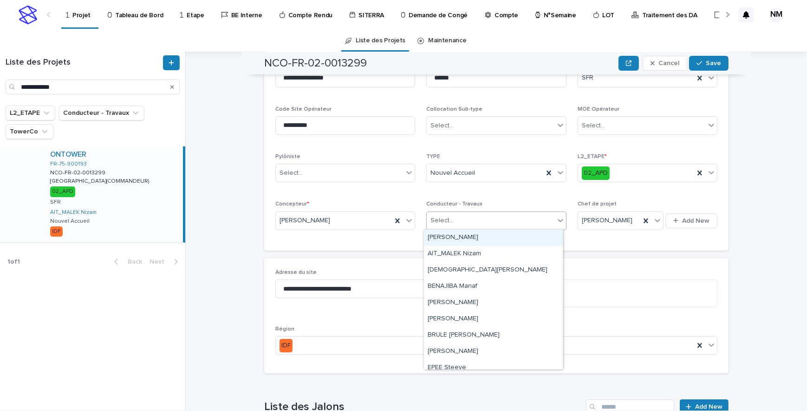
click at [556, 217] on icon at bounding box center [560, 219] width 9 height 9
click at [458, 314] on div "[PERSON_NAME]" at bounding box center [493, 319] width 139 height 16
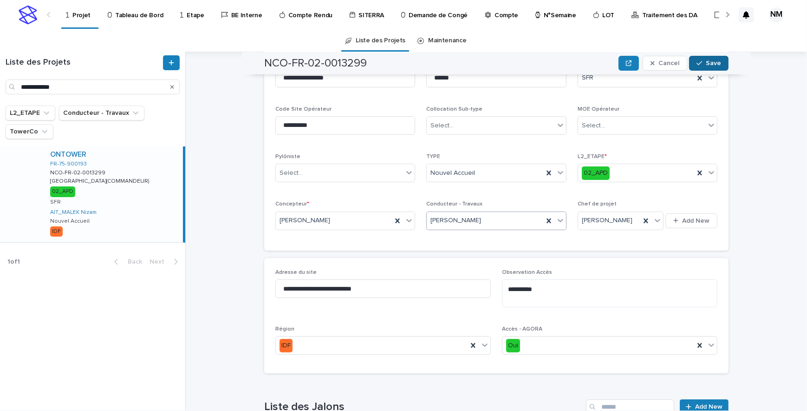
click at [706, 59] on button "Save" at bounding box center [708, 63] width 39 height 15
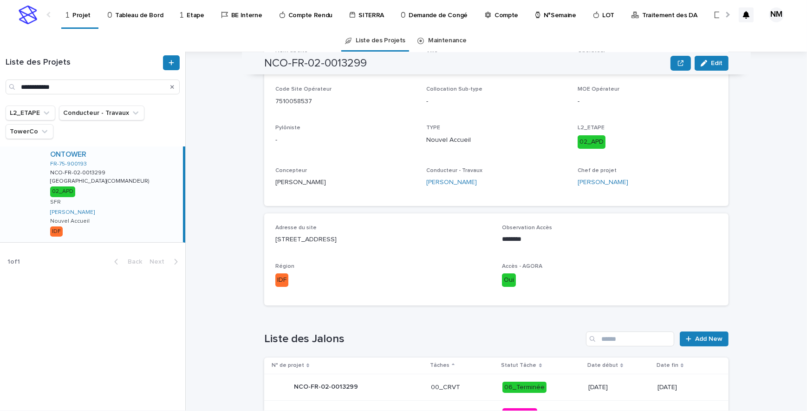
scroll to position [94, 0]
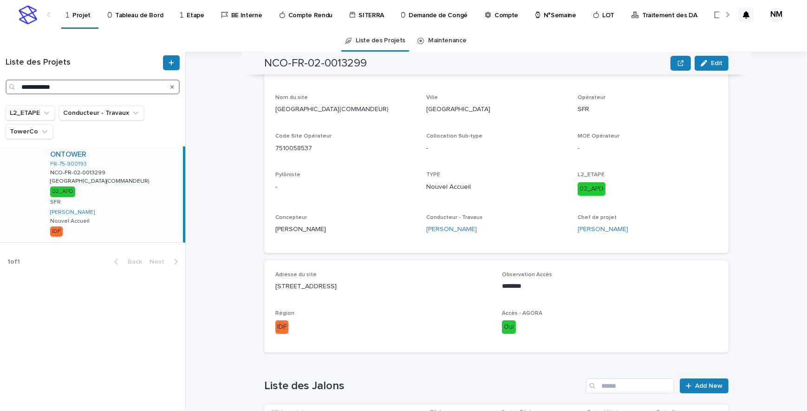
drag, startPoint x: 96, startPoint y: 88, endPoint x: 0, endPoint y: 80, distance: 96.0
click at [0, 80] on html "**********" at bounding box center [403, 205] width 807 height 411
paste input "Search"
click at [165, 224] on div "ONTOWER FR-94-900035 NCO-FR-02-0013369 NCO-FR-02-0013369 [GEOGRAPHIC_DATA](PREF…" at bounding box center [113, 194] width 140 height 96
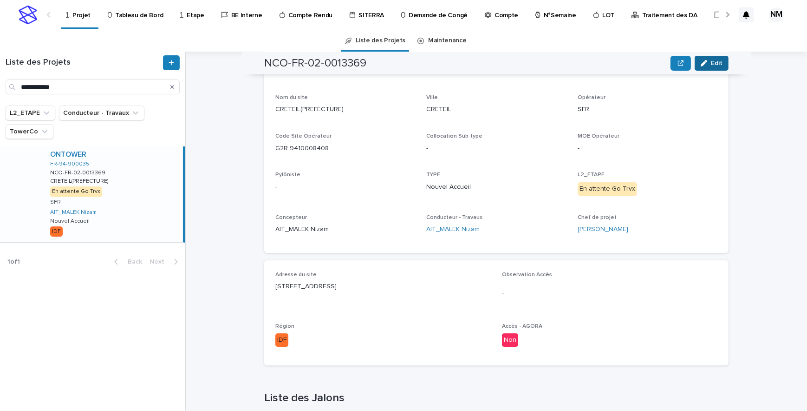
click at [720, 64] on button "Edit" at bounding box center [712, 63] width 34 height 15
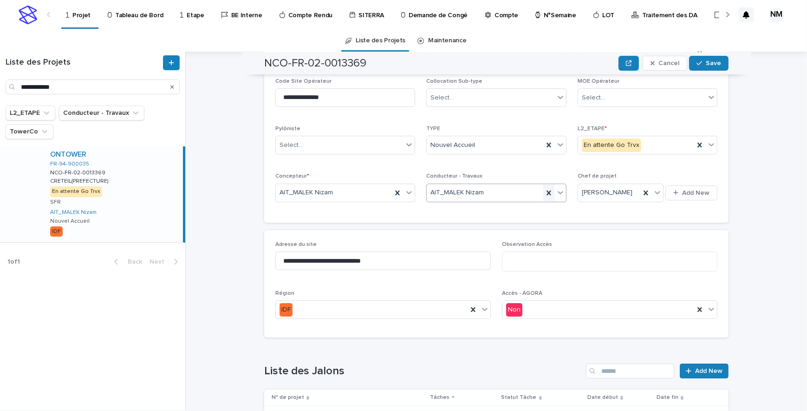
scroll to position [256, 0]
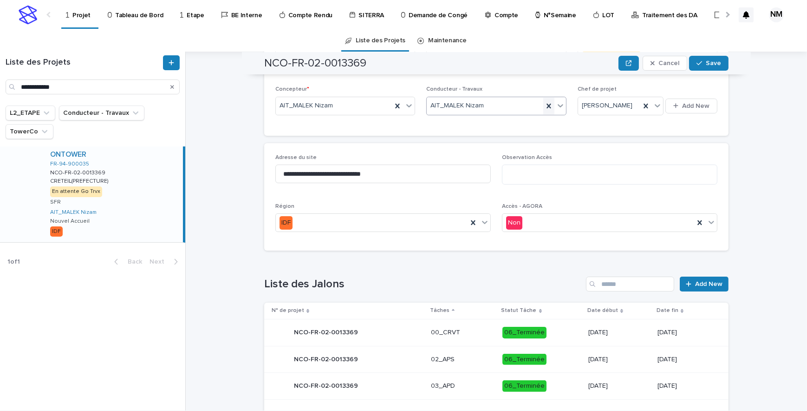
click at [543, 190] on div "Observation Accès" at bounding box center [609, 173] width 215 height 38
click at [547, 102] on icon at bounding box center [548, 105] width 9 height 9
click at [557, 101] on icon at bounding box center [560, 105] width 9 height 9
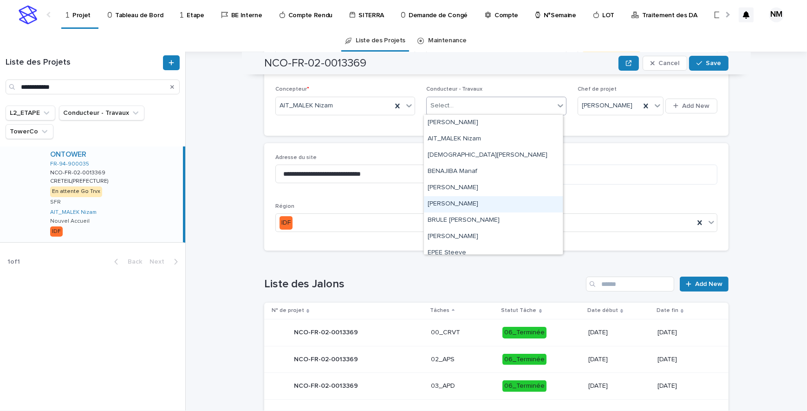
click at [457, 202] on div "[PERSON_NAME]" at bounding box center [493, 204] width 139 height 16
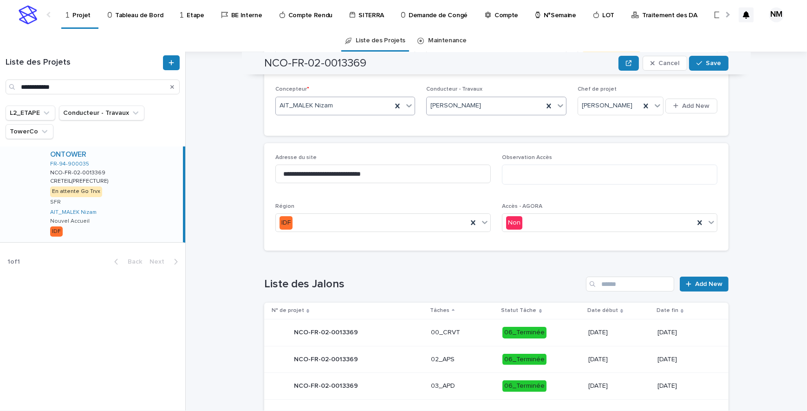
click at [405, 104] on icon at bounding box center [409, 105] width 9 height 9
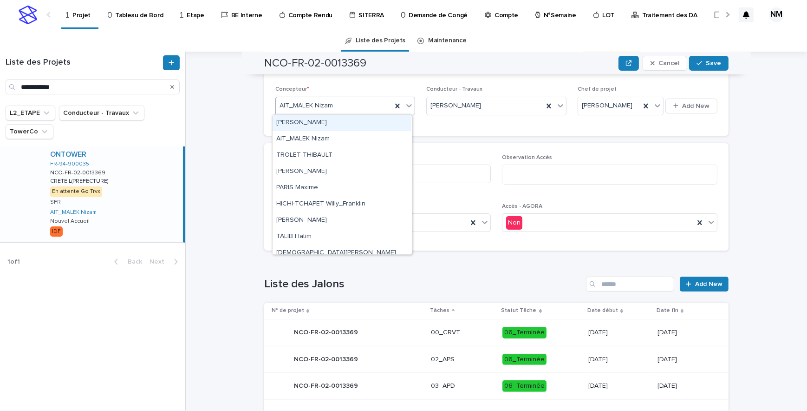
click at [307, 123] on div "[PERSON_NAME]" at bounding box center [342, 123] width 139 height 16
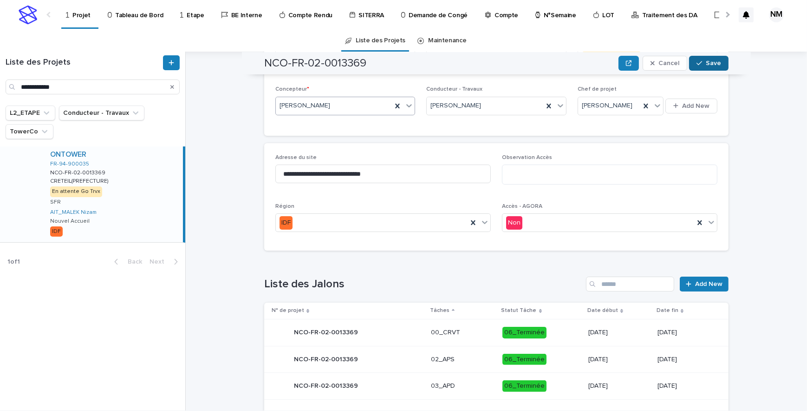
click at [720, 61] on button "Save" at bounding box center [708, 63] width 39 height 15
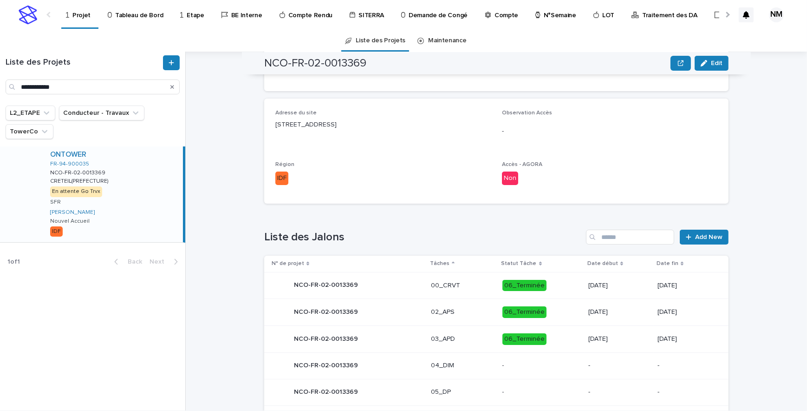
scroll to position [181, 0]
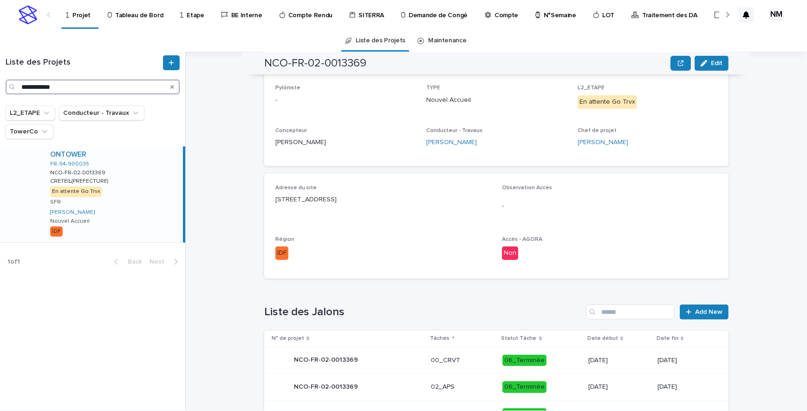
click at [0, 71] on html "**********" at bounding box center [403, 205] width 807 height 411
paste input "Search"
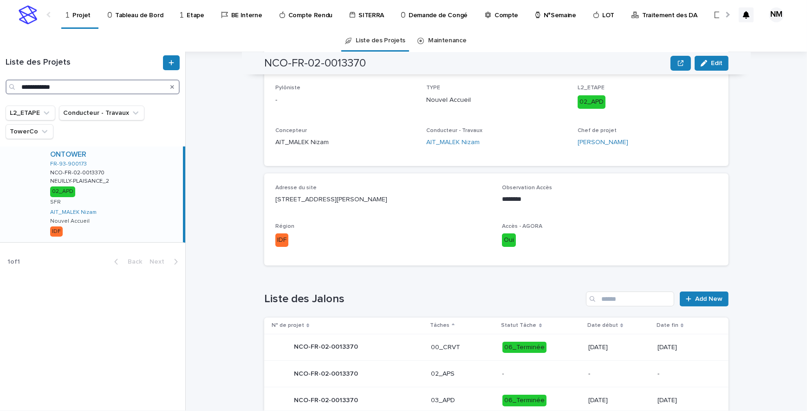
drag, startPoint x: 67, startPoint y: 85, endPoint x: -2, endPoint y: 85, distance: 69.2
click at [0, 85] on html "**********" at bounding box center [403, 205] width 807 height 411
paste input "Search"
type input "**********"
click at [150, 229] on div "ONTOWER FR-75-900132 NCO-FR-02-0013371 NCO-FR-02-0013371 [GEOGRAPHIC_DATA](PLAI…" at bounding box center [113, 194] width 140 height 96
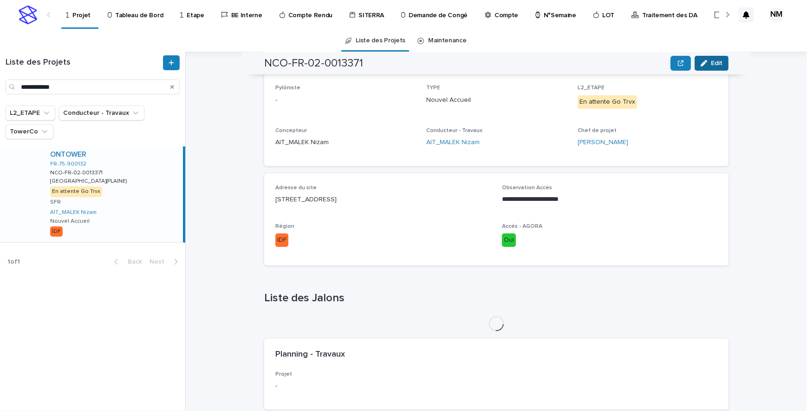
click at [716, 64] on span "Edit" at bounding box center [717, 63] width 12 height 7
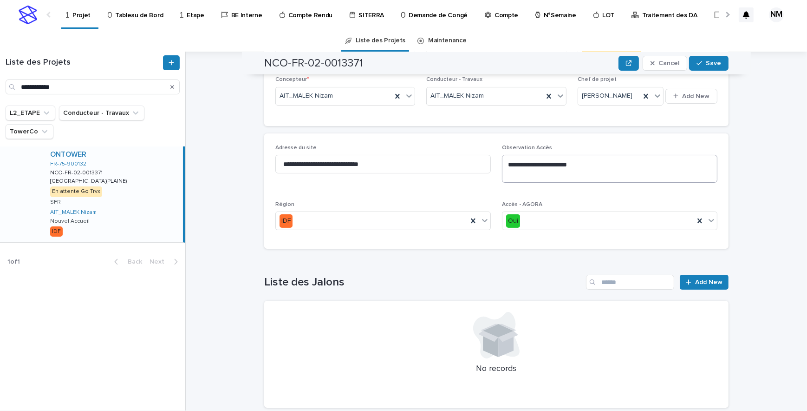
scroll to position [352, 0]
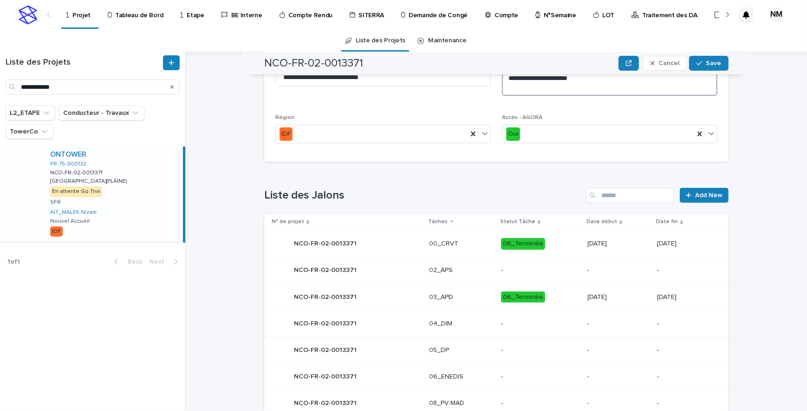
click at [549, 94] on textarea "**********" at bounding box center [609, 82] width 215 height 28
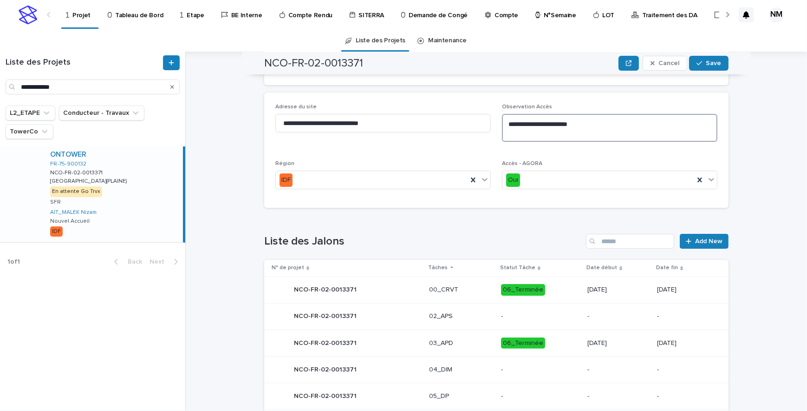
scroll to position [226, 0]
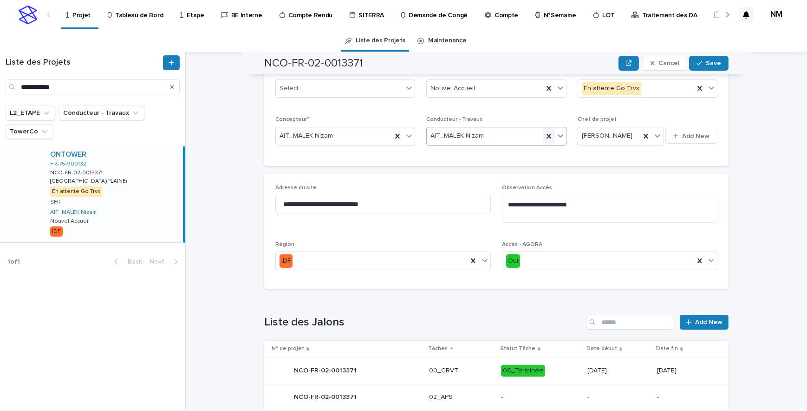
click at [544, 135] on icon at bounding box center [548, 135] width 9 height 9
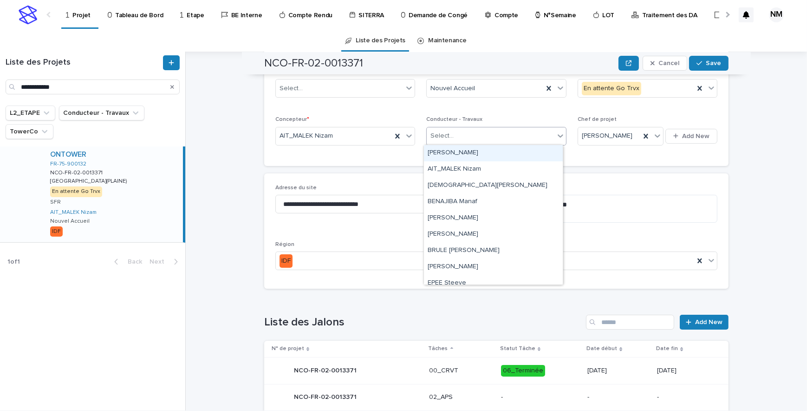
click at [557, 133] on icon at bounding box center [560, 135] width 9 height 9
drag, startPoint x: 459, startPoint y: 233, endPoint x: 450, endPoint y: 191, distance: 42.2
click at [459, 233] on div "[PERSON_NAME]" at bounding box center [493, 234] width 139 height 16
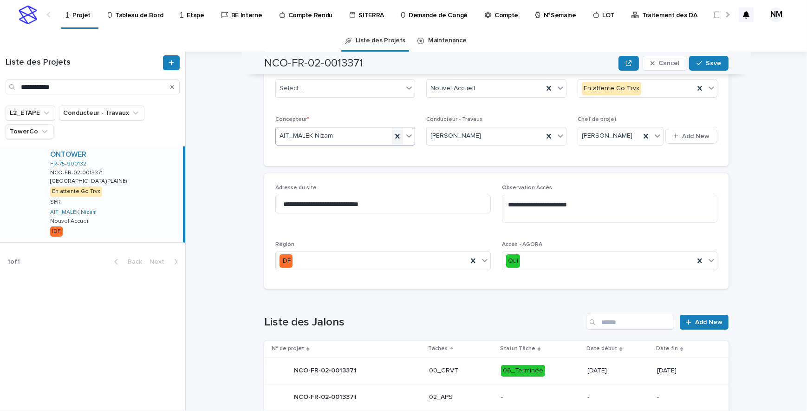
click at [396, 135] on icon at bounding box center [397, 135] width 9 height 9
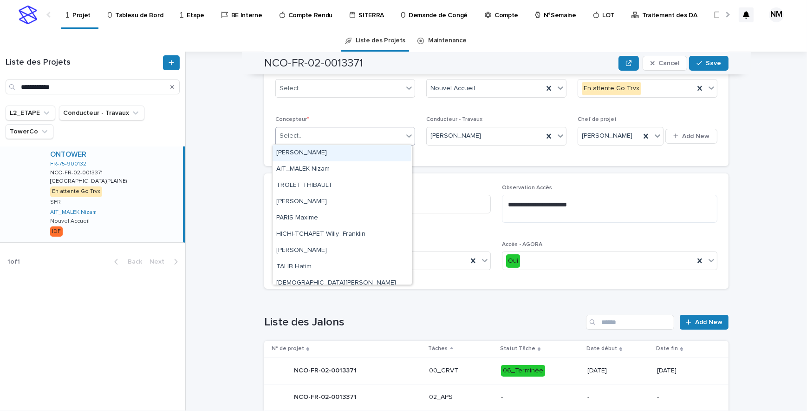
click at [405, 134] on icon at bounding box center [409, 135] width 9 height 9
click at [310, 150] on div "[PERSON_NAME]" at bounding box center [342, 153] width 139 height 16
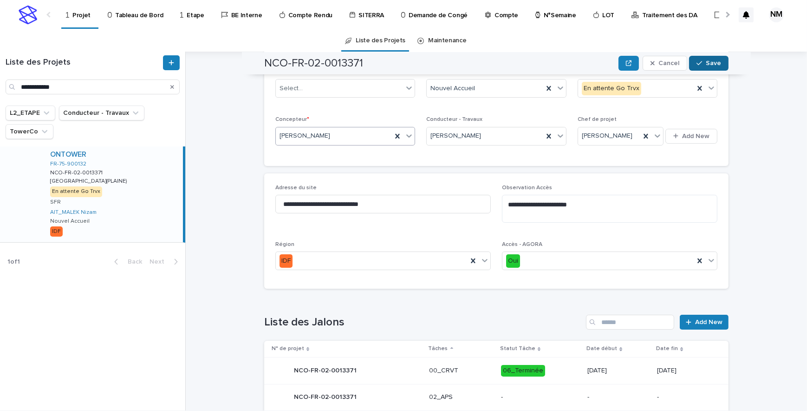
click at [711, 60] on span "Save" at bounding box center [713, 63] width 15 height 7
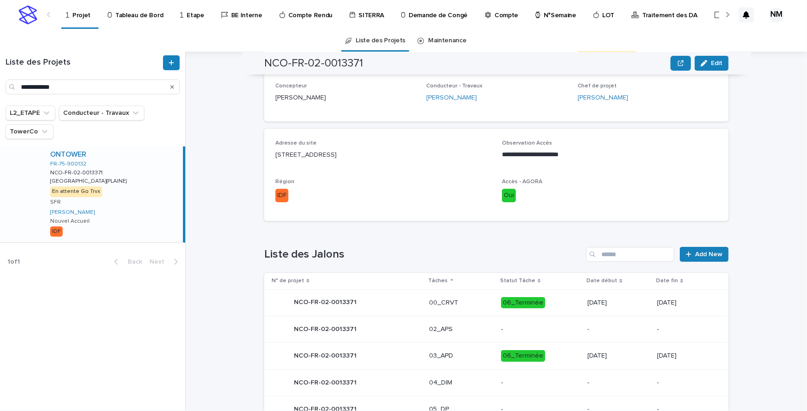
scroll to position [137, 0]
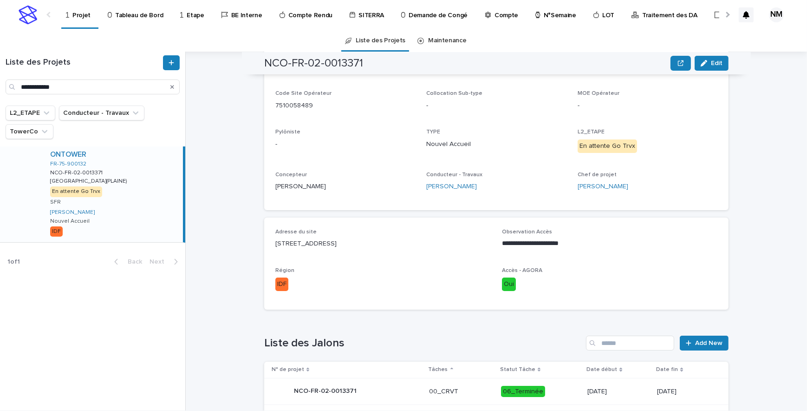
click at [172, 88] on icon "Search" at bounding box center [172, 87] width 4 height 6
click at [104, 84] on input "Search" at bounding box center [93, 86] width 174 height 15
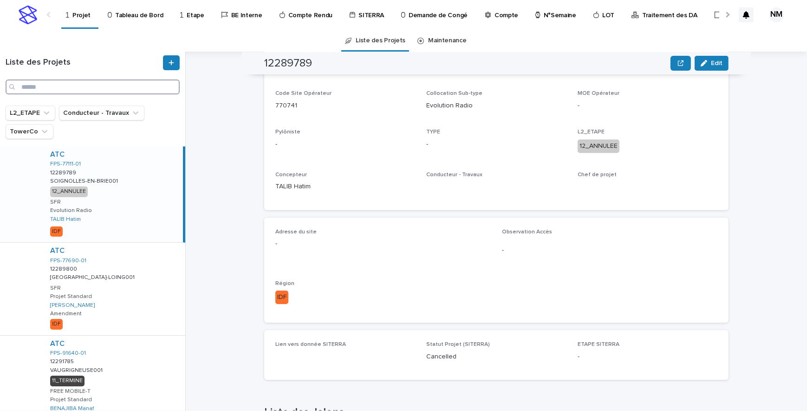
paste input "**********"
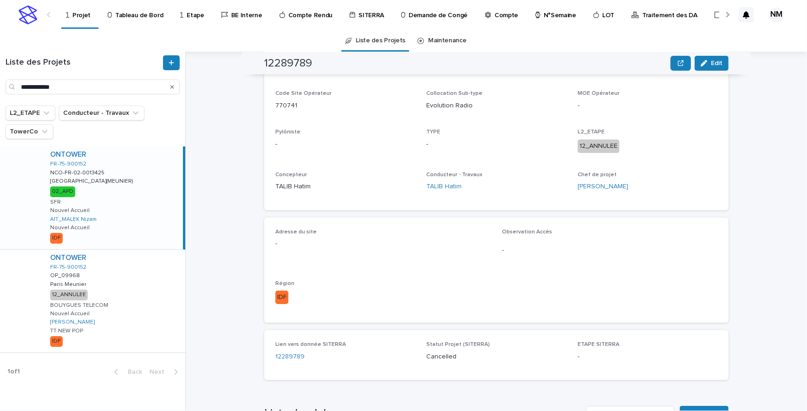
drag, startPoint x: 153, startPoint y: 236, endPoint x: 367, endPoint y: 236, distance: 213.6
click at [153, 236] on div "ONTOWER FR-75-900152 NCO-FR-02-0013425 NCO-FR-02-0013425 [GEOGRAPHIC_DATA](MEUN…" at bounding box center [113, 197] width 140 height 103
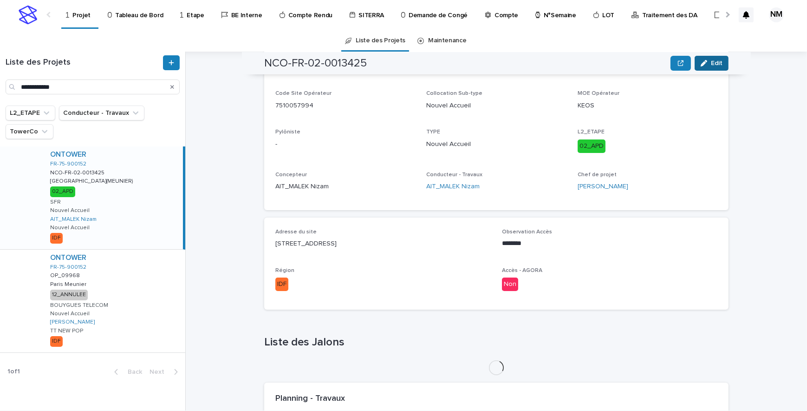
click at [711, 65] on span "Edit" at bounding box center [717, 63] width 12 height 7
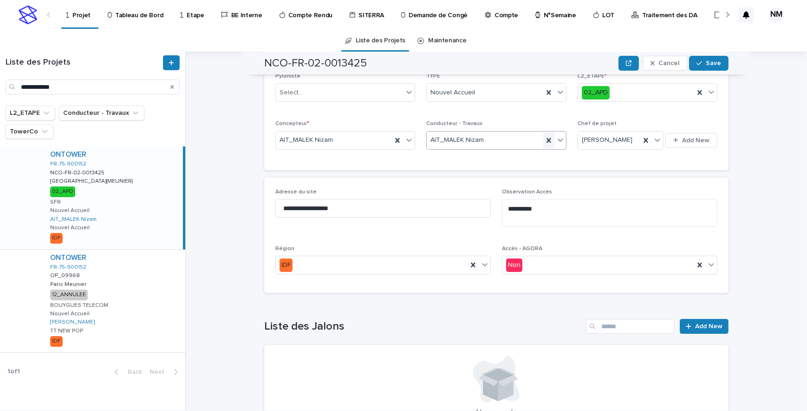
click at [546, 141] on div "**********" at bounding box center [496, 105] width 464 height 376
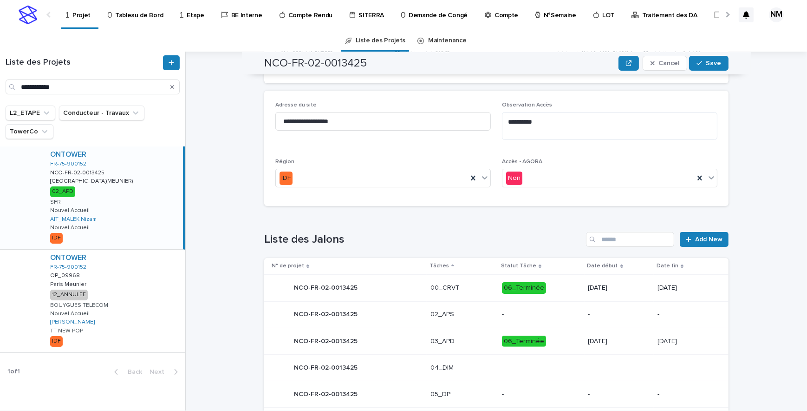
scroll to position [139, 0]
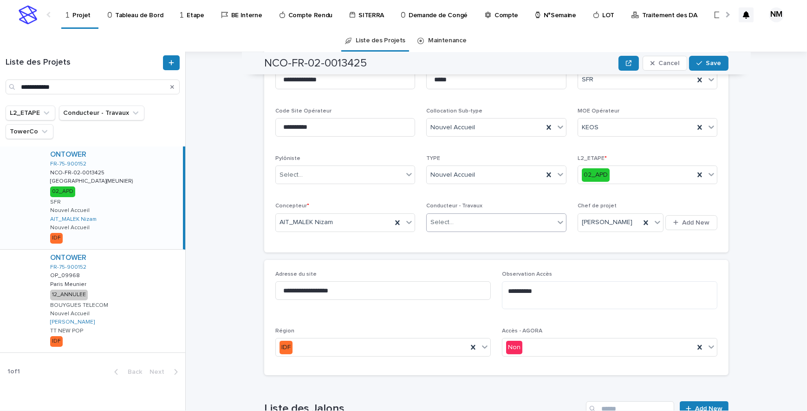
click at [555, 219] on div at bounding box center [560, 222] width 11 height 17
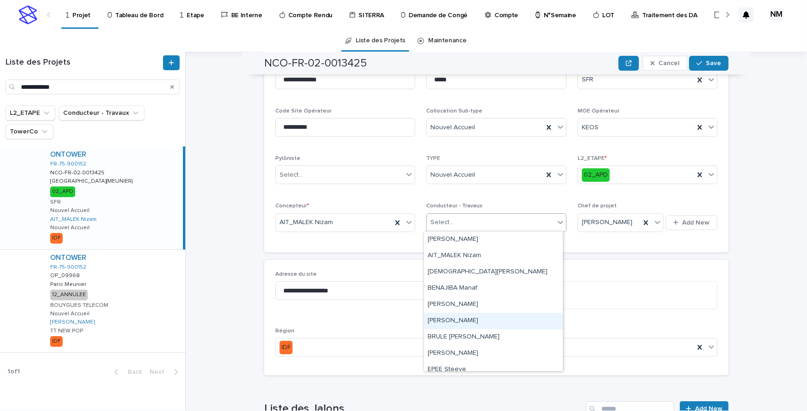
click at [455, 320] on div "[PERSON_NAME]" at bounding box center [493, 321] width 139 height 16
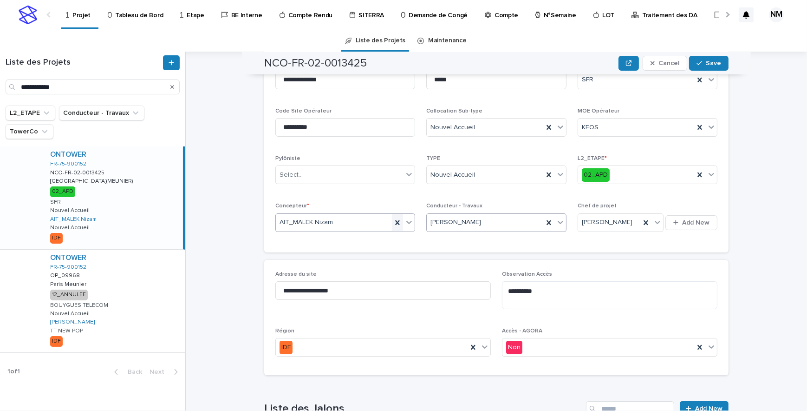
click at [396, 221] on icon at bounding box center [398, 222] width 4 height 5
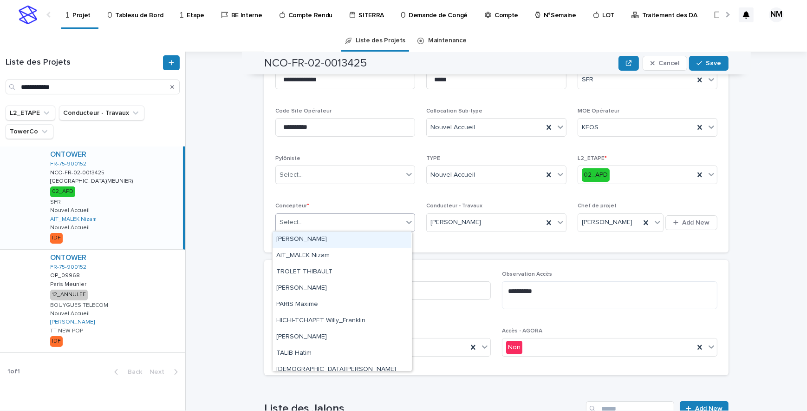
click at [405, 222] on icon at bounding box center [409, 221] width 9 height 9
click at [304, 242] on div "[PERSON_NAME]" at bounding box center [342, 239] width 139 height 16
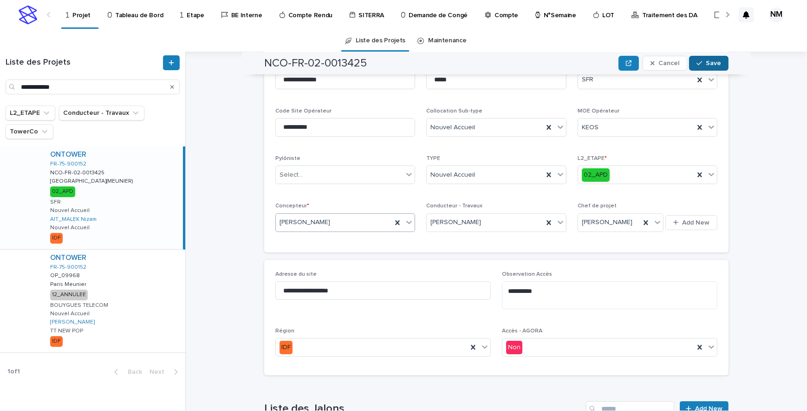
click at [713, 64] on span "Save" at bounding box center [713, 63] width 15 height 7
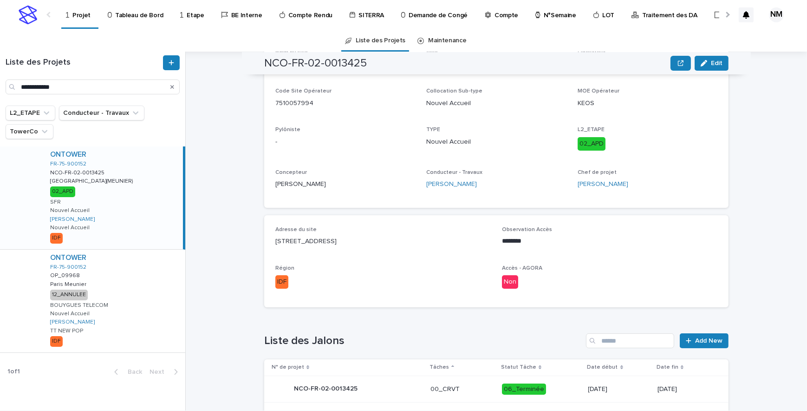
scroll to position [93, 0]
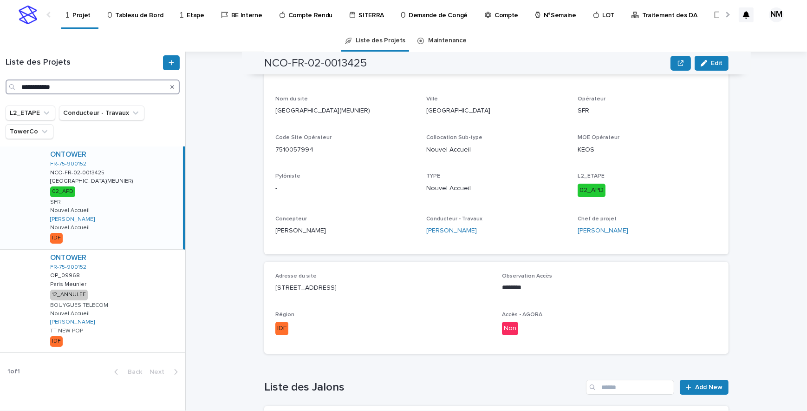
drag, startPoint x: 80, startPoint y: 84, endPoint x: -2, endPoint y: 80, distance: 81.8
click at [0, 80] on html "**********" at bounding box center [403, 205] width 807 height 411
paste input "Search"
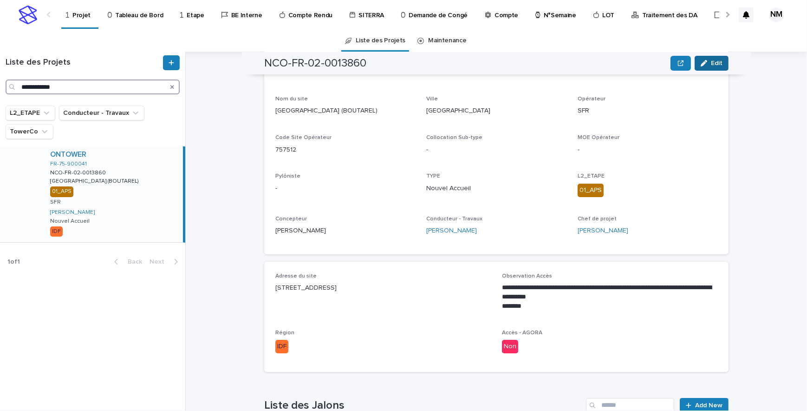
type input "**********"
click at [707, 60] on button "Edit" at bounding box center [712, 63] width 34 height 15
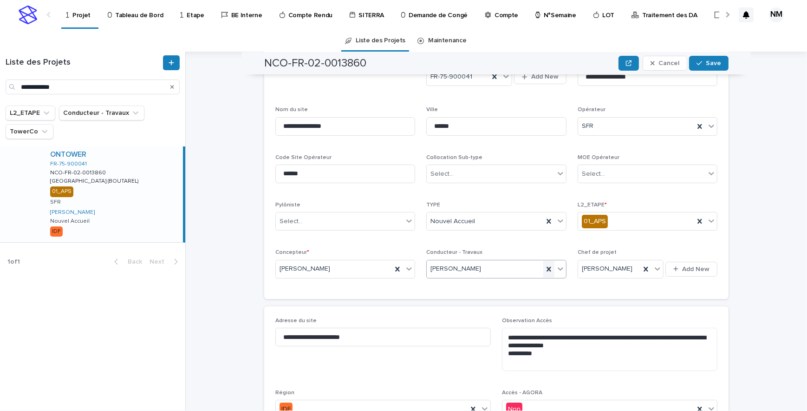
click at [549, 265] on icon at bounding box center [548, 268] width 9 height 9
type input "****"
click at [491, 286] on div "[PERSON_NAME]" at bounding box center [493, 286] width 139 height 16
click at [393, 269] on icon at bounding box center [397, 268] width 9 height 9
type input "****"
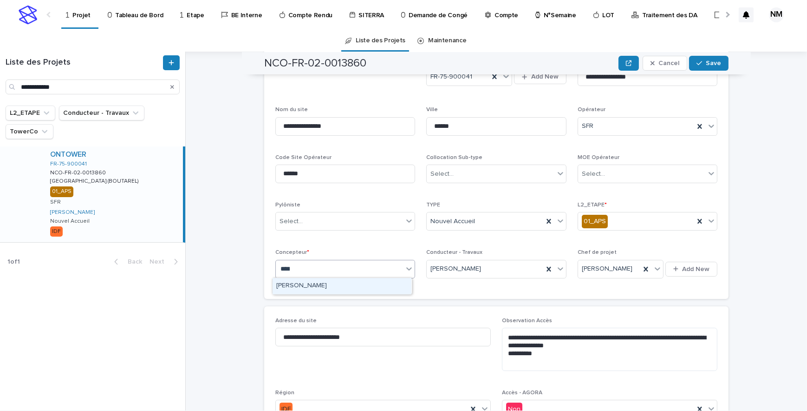
click at [341, 284] on div "[PERSON_NAME]" at bounding box center [342, 286] width 139 height 16
click at [711, 65] on span "Save" at bounding box center [713, 63] width 15 height 7
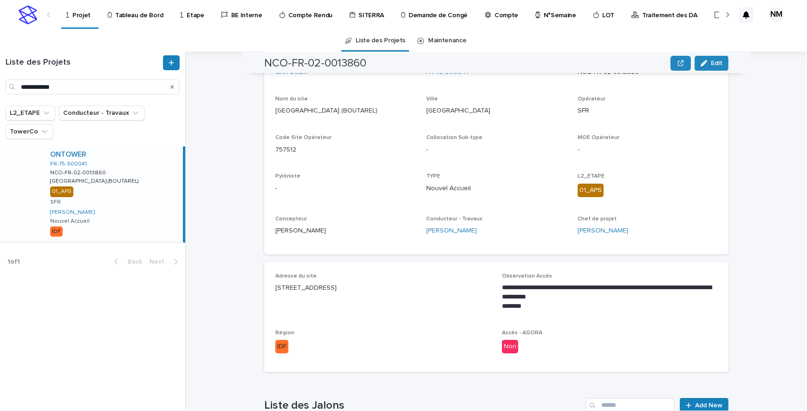
scroll to position [46, 0]
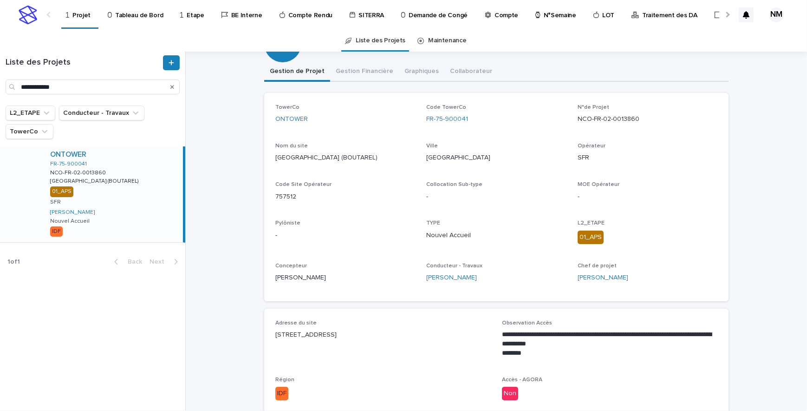
drag, startPoint x: 171, startPoint y: 86, endPoint x: 109, endPoint y: 87, distance: 61.8
click at [171, 86] on icon "Search" at bounding box center [172, 87] width 4 height 6
click at [109, 87] on input "**********" at bounding box center [93, 86] width 174 height 15
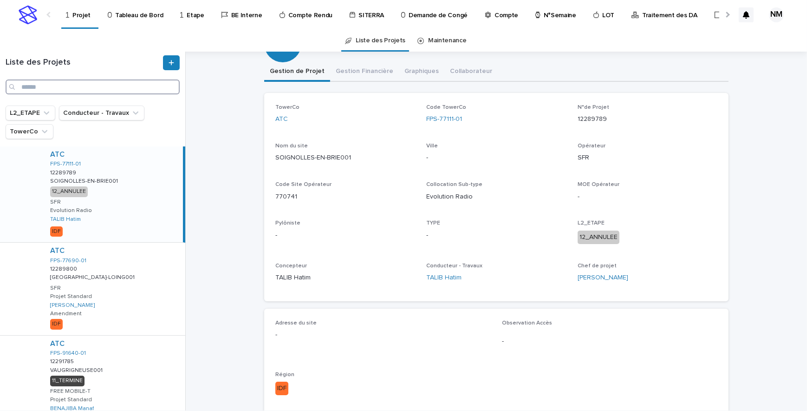
paste input "**********"
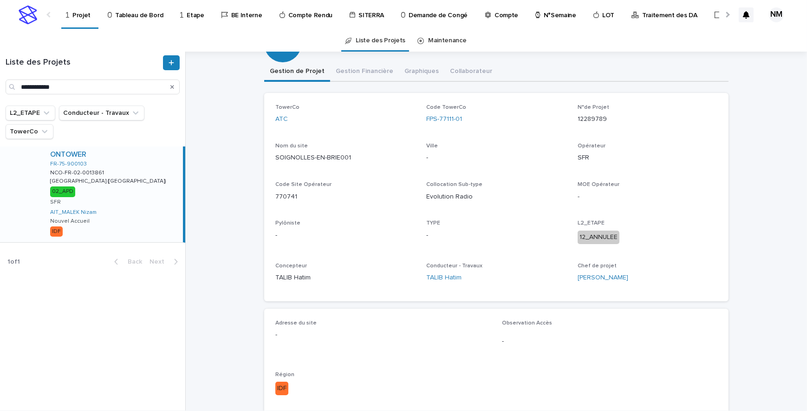
click at [124, 202] on div "ONTOWER FR-75-900103 NCO-FR-02-0013861 NCO-FR-02-0013861 [GEOGRAPHIC_DATA] ([GE…" at bounding box center [113, 194] width 140 height 96
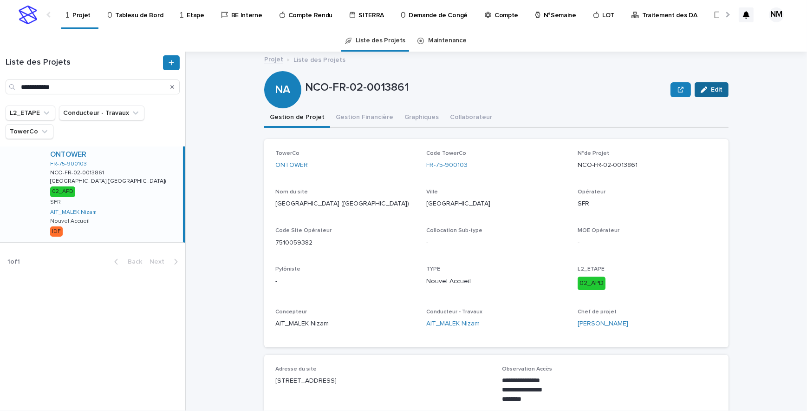
click at [706, 88] on div "button" at bounding box center [706, 89] width 10 height 7
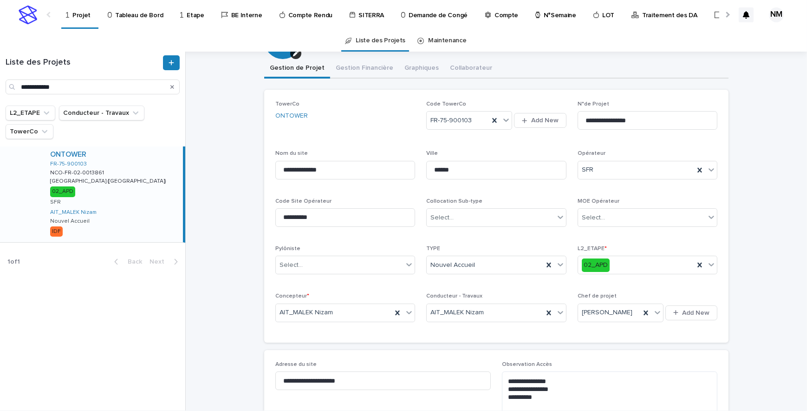
scroll to position [126, 0]
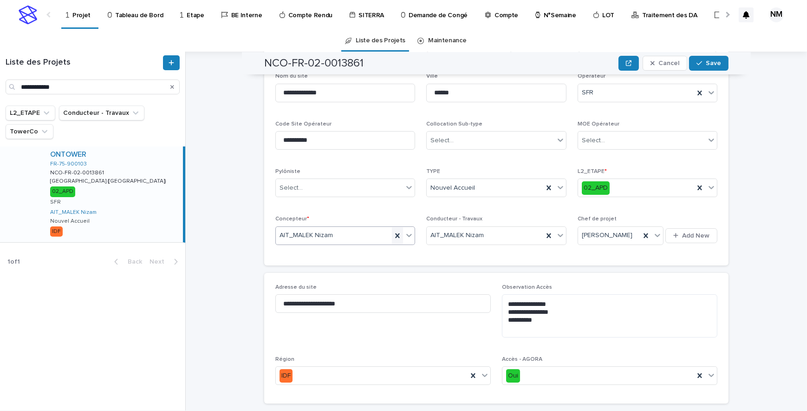
click at [396, 235] on icon at bounding box center [398, 235] width 4 height 5
click at [405, 231] on icon at bounding box center [409, 234] width 9 height 9
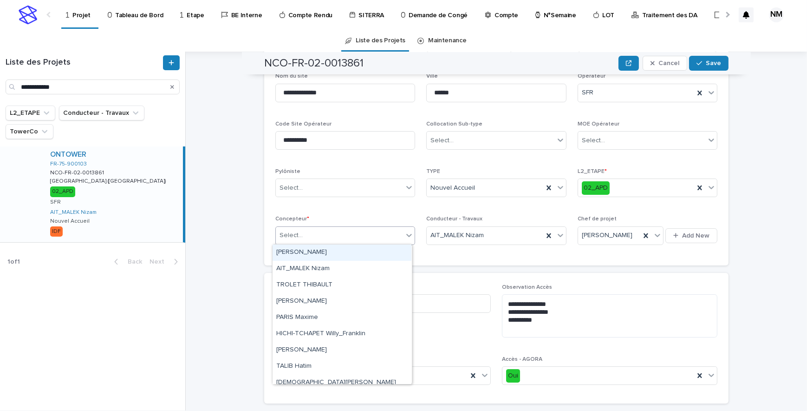
click at [300, 255] on div "[PERSON_NAME]" at bounding box center [342, 252] width 139 height 16
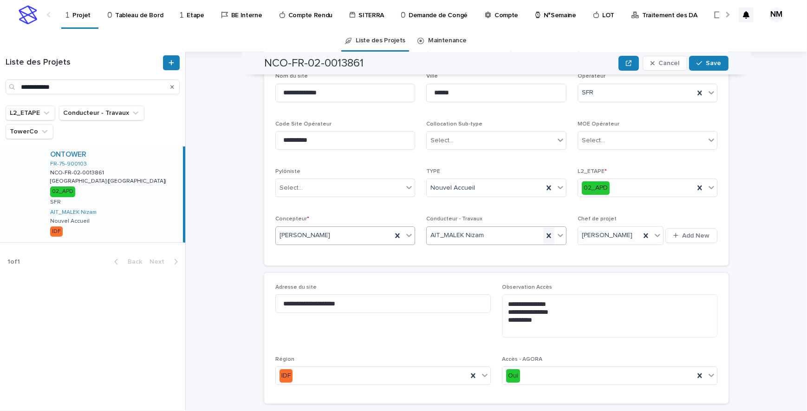
click at [545, 236] on icon at bounding box center [548, 235] width 9 height 9
click at [556, 232] on icon at bounding box center [560, 234] width 9 height 9
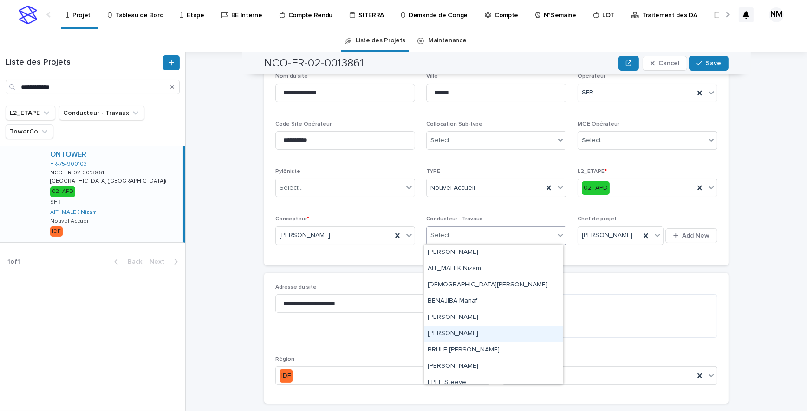
click at [470, 334] on div "[PERSON_NAME]" at bounding box center [493, 334] width 139 height 16
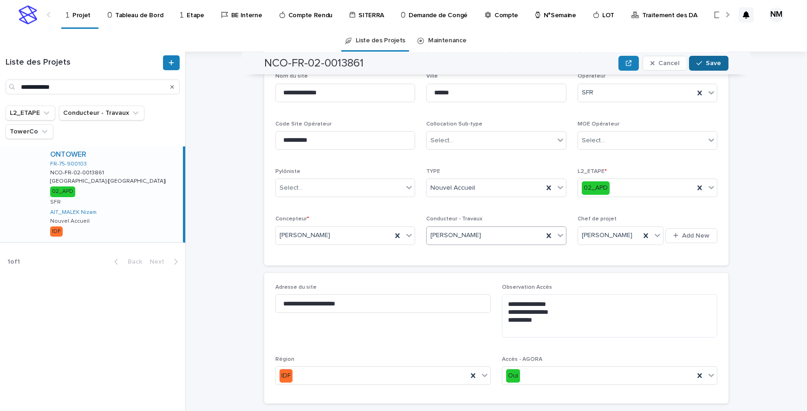
click at [706, 58] on button "Save" at bounding box center [708, 63] width 39 height 15
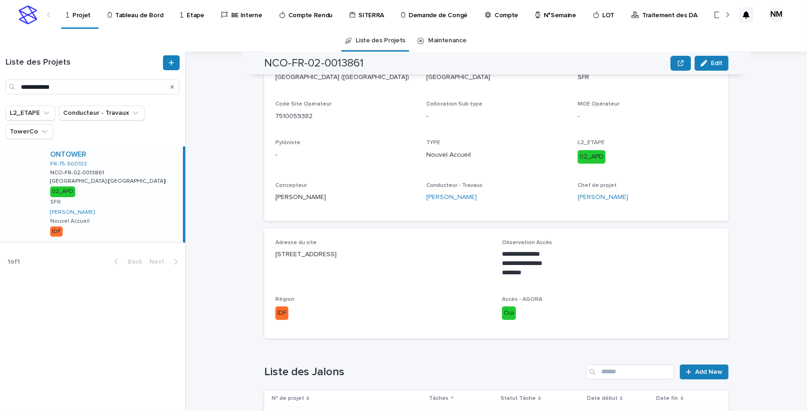
scroll to position [79, 0]
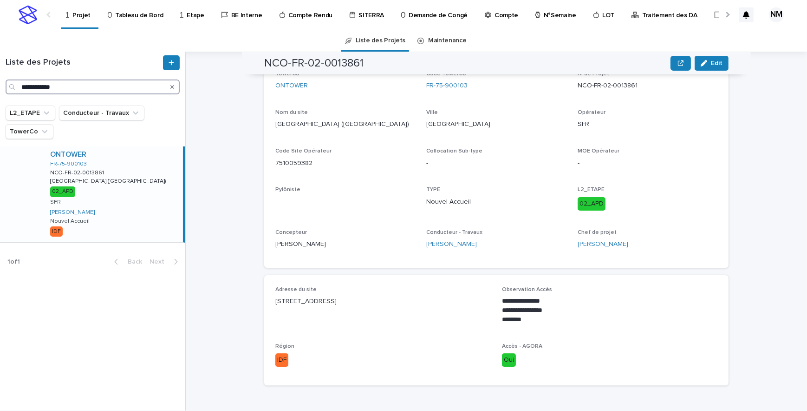
drag, startPoint x: 84, startPoint y: 89, endPoint x: -2, endPoint y: 89, distance: 85.9
click at [0, 89] on html "**********" at bounding box center [403, 205] width 807 height 411
paste input "Search"
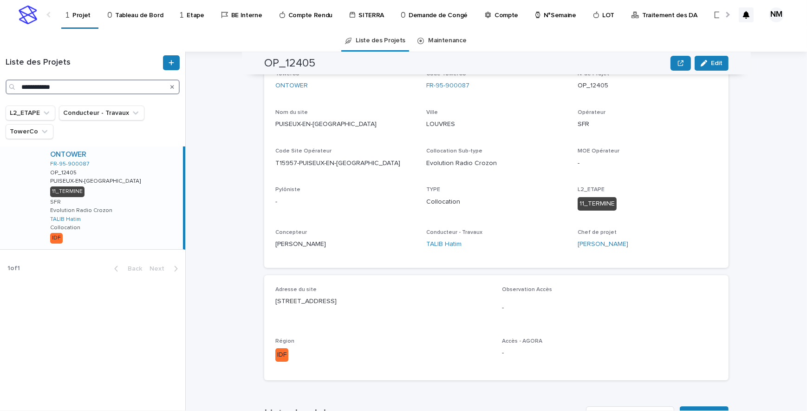
drag, startPoint x: 79, startPoint y: 86, endPoint x: -2, endPoint y: 77, distance: 81.4
click at [0, 77] on html "**********" at bounding box center [403, 205] width 807 height 411
paste input "Search"
drag, startPoint x: 76, startPoint y: 84, endPoint x: -2, endPoint y: 85, distance: 77.6
click at [0, 85] on html "**********" at bounding box center [403, 205] width 807 height 411
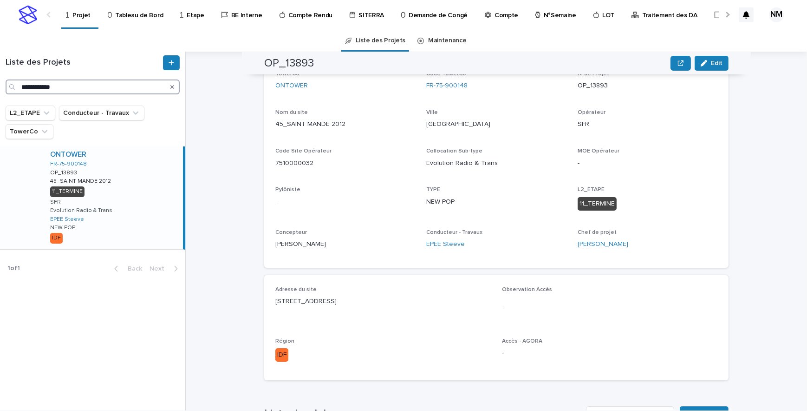
paste input "Search"
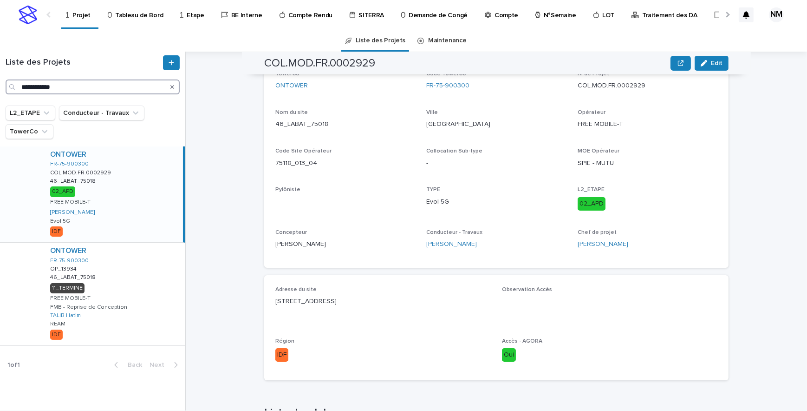
type input "**********"
click at [146, 203] on div "ONTOWER FR-75-900300 COL.MOD.FR.0002929 COL.MOD.FR.0002929 46_LABAT_75018 46_LA…" at bounding box center [113, 194] width 140 height 96
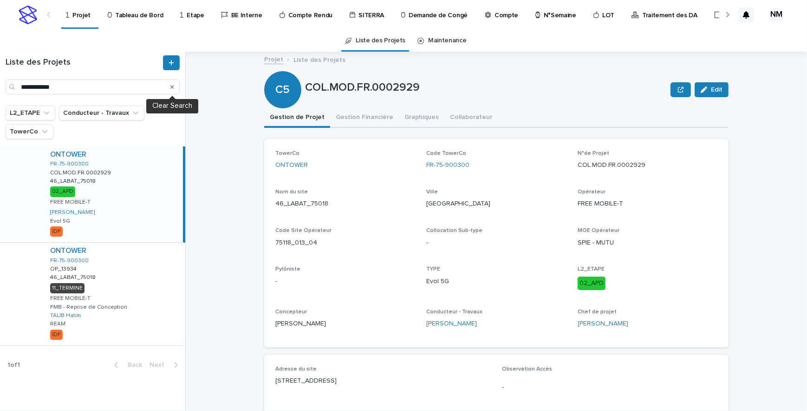
click at [173, 87] on icon "Search" at bounding box center [172, 87] width 4 height 6
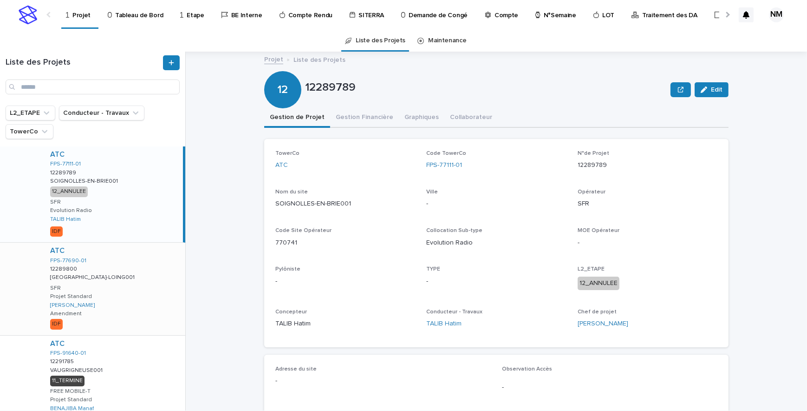
scroll to position [42, 0]
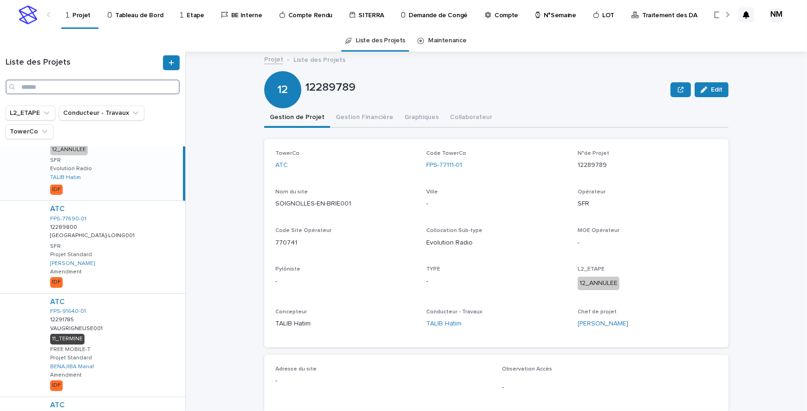
click at [41, 85] on input "Search" at bounding box center [93, 86] width 174 height 15
click at [41, 86] on input "Search" at bounding box center [93, 86] width 174 height 15
click at [38, 86] on input "Search" at bounding box center [93, 86] width 174 height 15
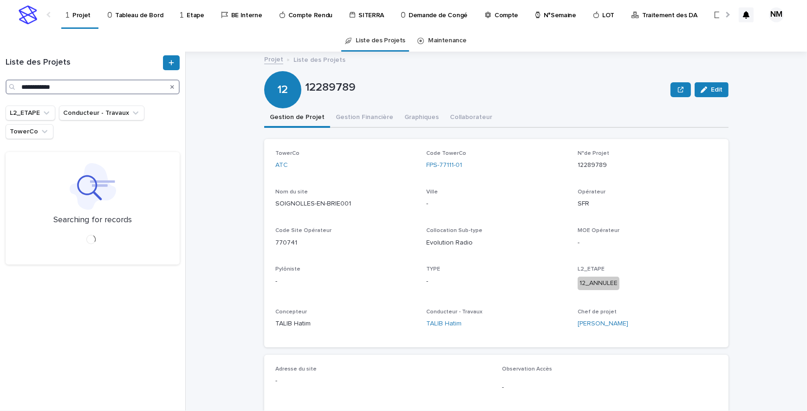
click at [3, 83] on div "**********" at bounding box center [92, 74] width 185 height 39
type input "**********"
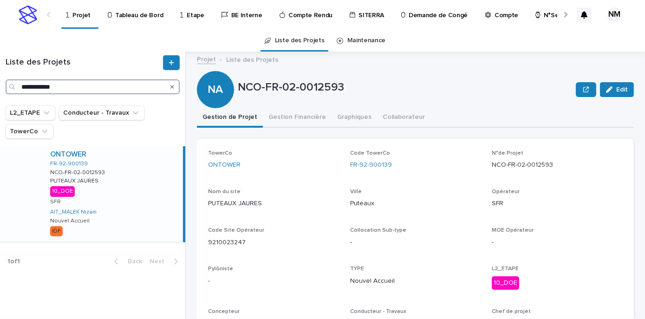
drag, startPoint x: 77, startPoint y: 85, endPoint x: -23, endPoint y: 91, distance: 100.1
click at [0, 91] on html "**********" at bounding box center [322, 159] width 645 height 319
type input "*"
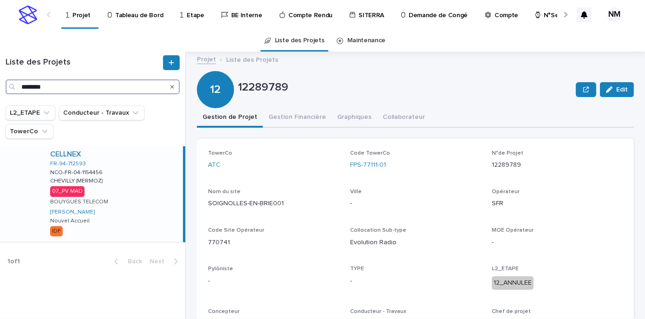
type input "********"
click at [147, 231] on div "CELLNEX FR-94-712593 NCO-FR-04-1154456 NCO-FR-04-1154456 CHEVILLY (MERMOZ) CHEV…" at bounding box center [113, 194] width 140 height 96
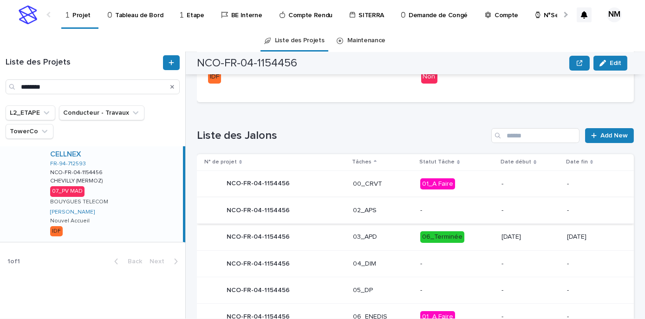
scroll to position [218, 0]
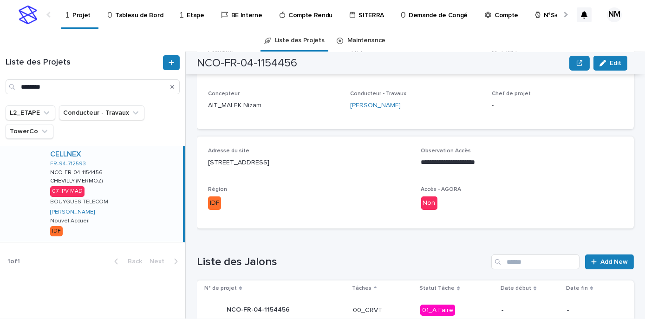
drag, startPoint x: 377, startPoint y: 163, endPoint x: 194, endPoint y: 176, distance: 183.4
click at [194, 176] on div "Liste des Projets ******** L2_ETAPE Conducteur - Travaux TowerCo CELLNEX FR-94-…" at bounding box center [322, 185] width 645 height 267
copy p "[STREET_ADDRESS]"
